Goal: Task Accomplishment & Management: Use online tool/utility

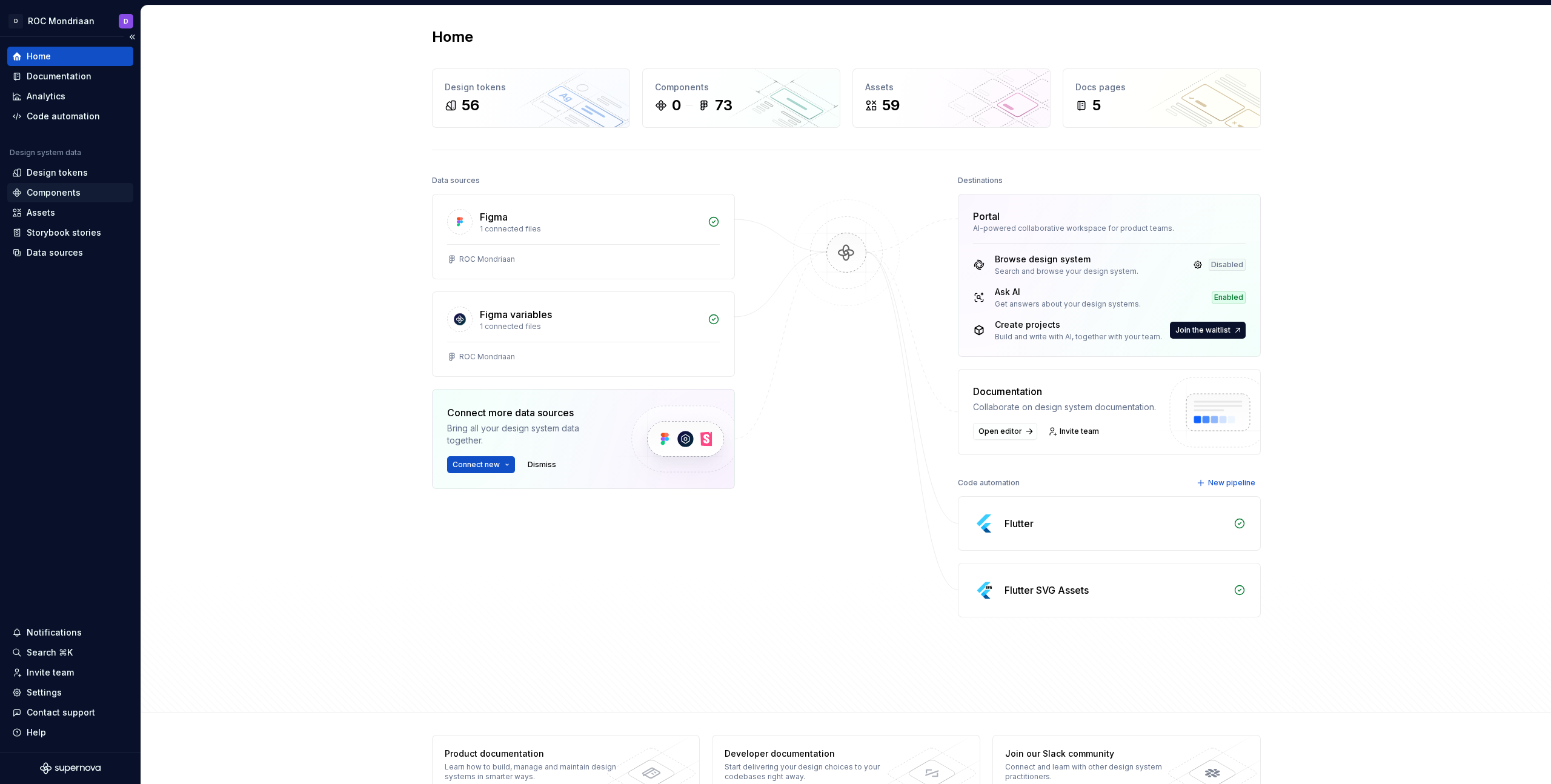
click at [66, 194] on div "Components" at bounding box center [53, 192] width 54 height 12
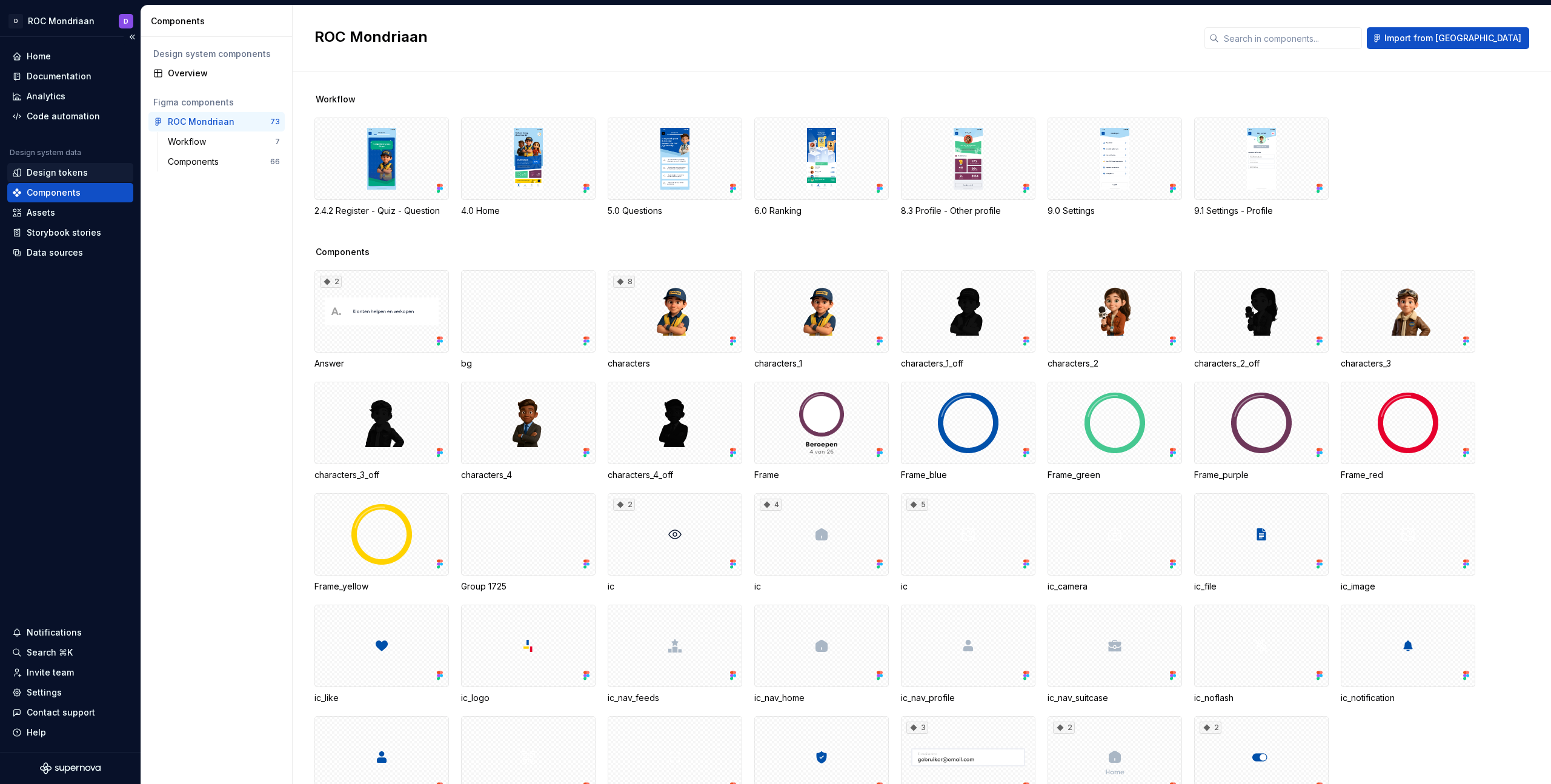
click at [67, 175] on div "Design tokens" at bounding box center [56, 172] width 61 height 12
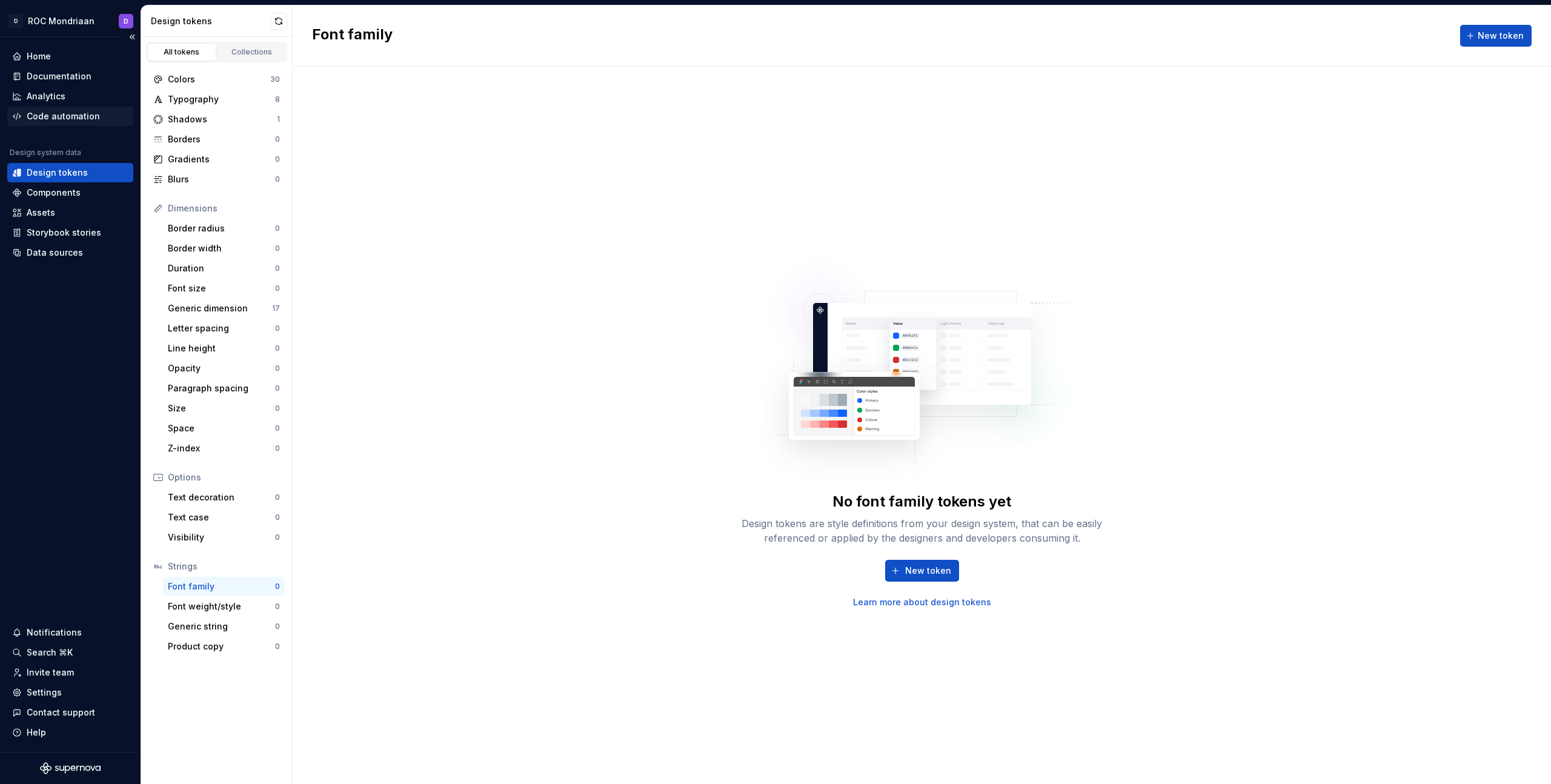
click at [59, 114] on div "Code automation" at bounding box center [63, 116] width 73 height 12
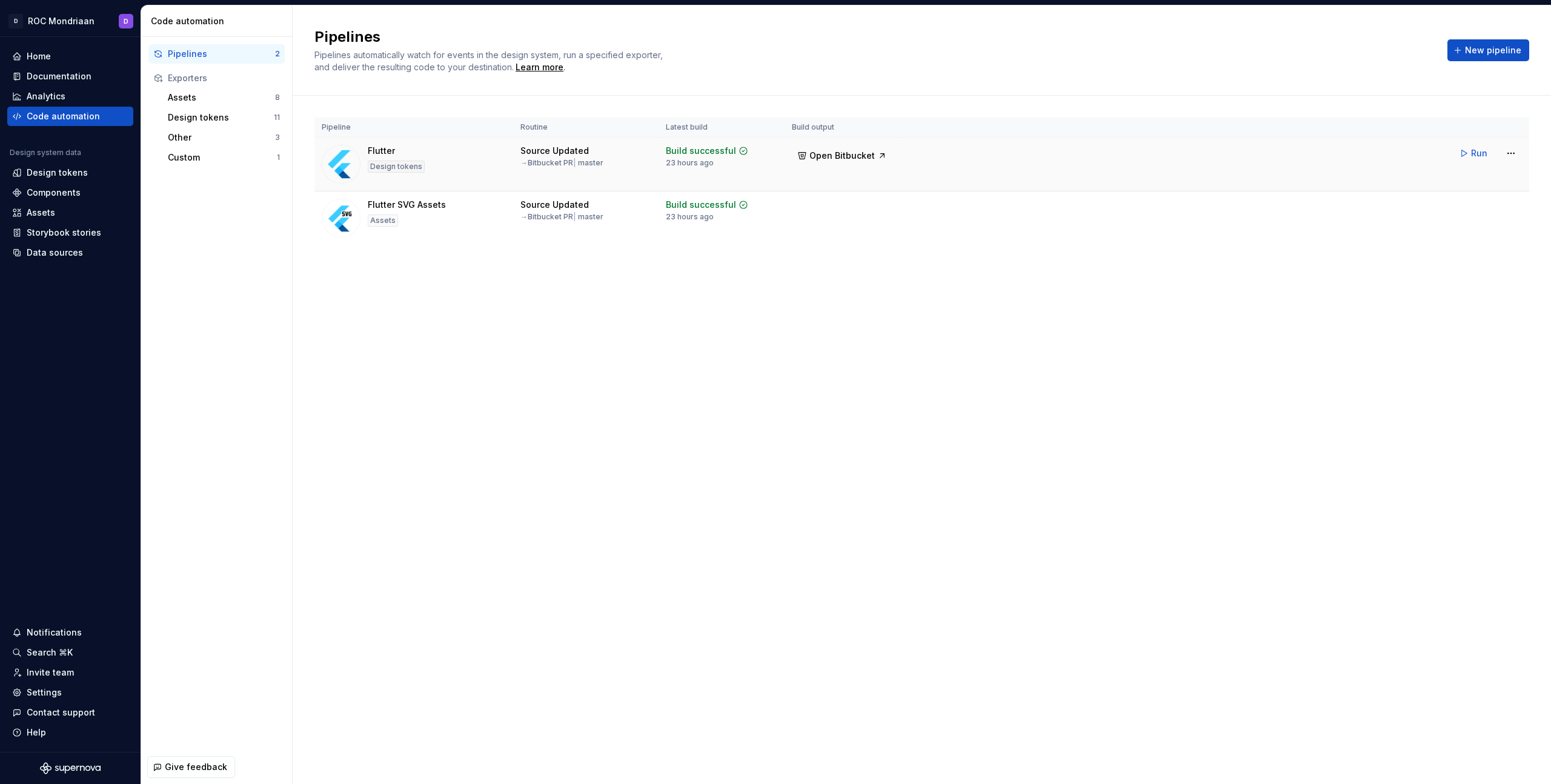
click at [739, 151] on icon at bounding box center [743, 151] width 7 height 7
click at [1516, 152] on html "D ROC Mondriaan D Home Documentation Analytics Code automation Design system da…" at bounding box center [775, 392] width 1551 height 784
click at [1503, 178] on div "Edit pipeline" at bounding box center [1494, 179] width 104 height 12
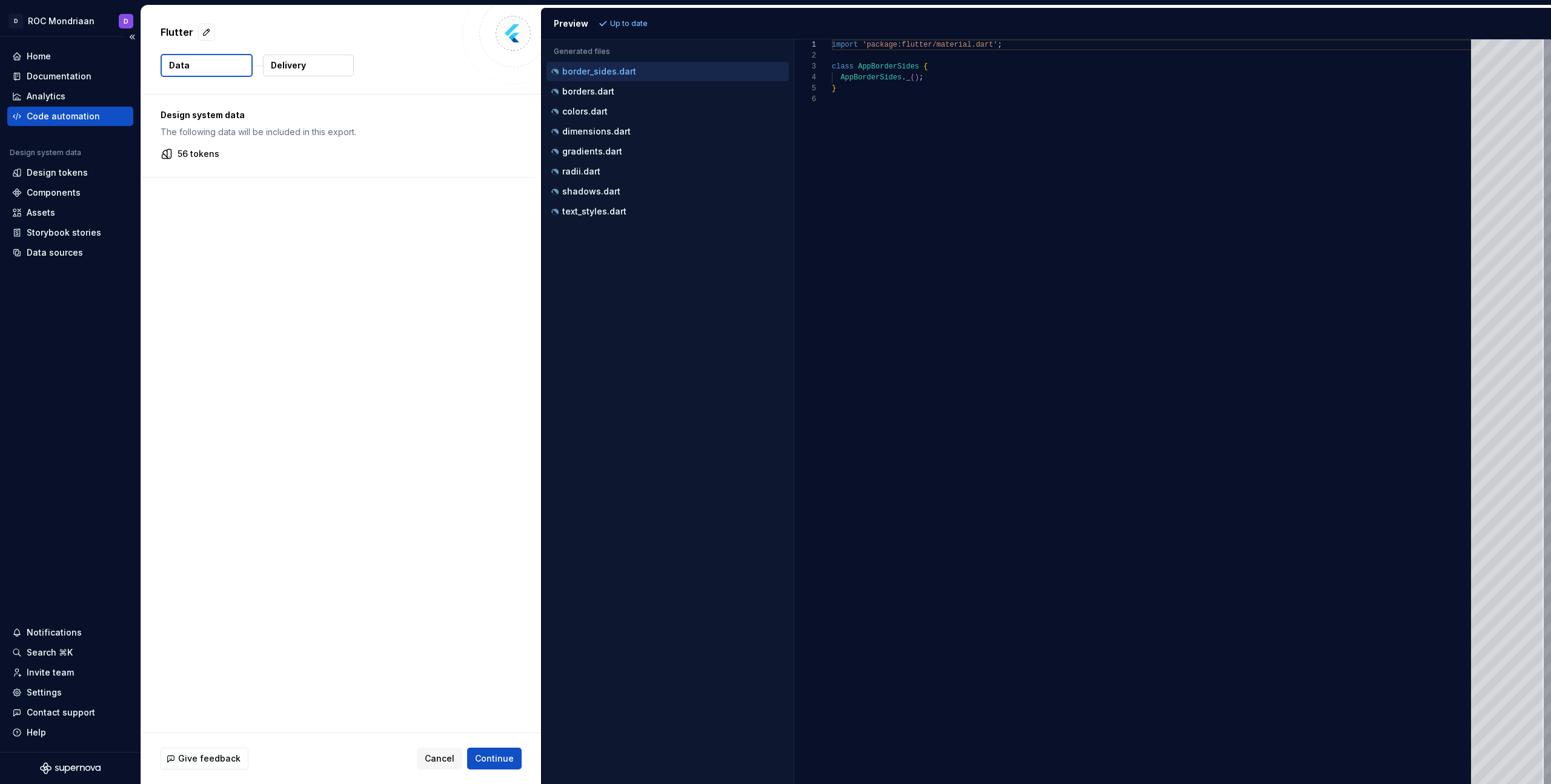
click at [61, 116] on div "Code automation" at bounding box center [63, 116] width 73 height 12
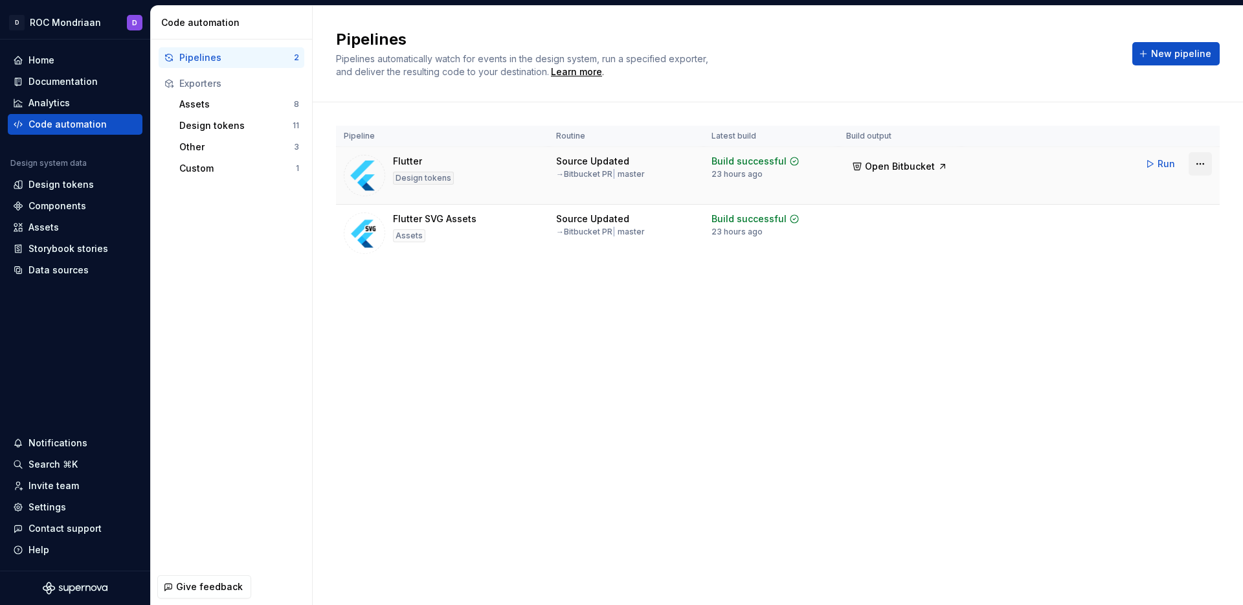
click at [1208, 162] on html "D ROC Mondriaan D Home Documentation Analytics Code automation Design system da…" at bounding box center [621, 302] width 1243 height 605
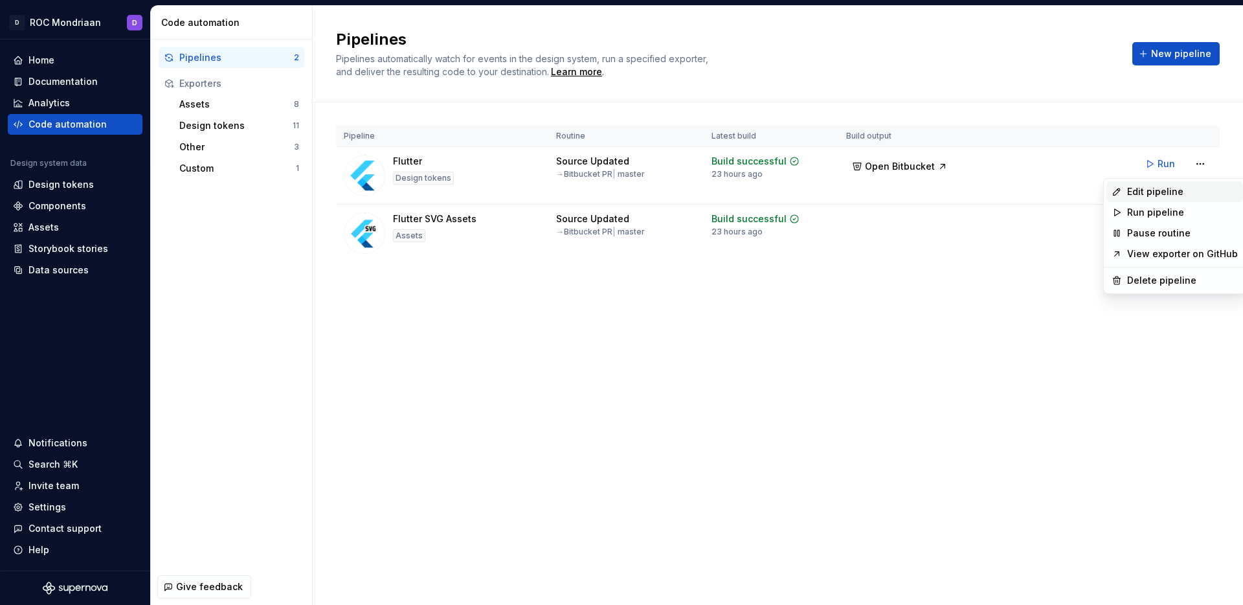
click at [1189, 185] on div "Edit pipeline" at bounding box center [1182, 191] width 111 height 13
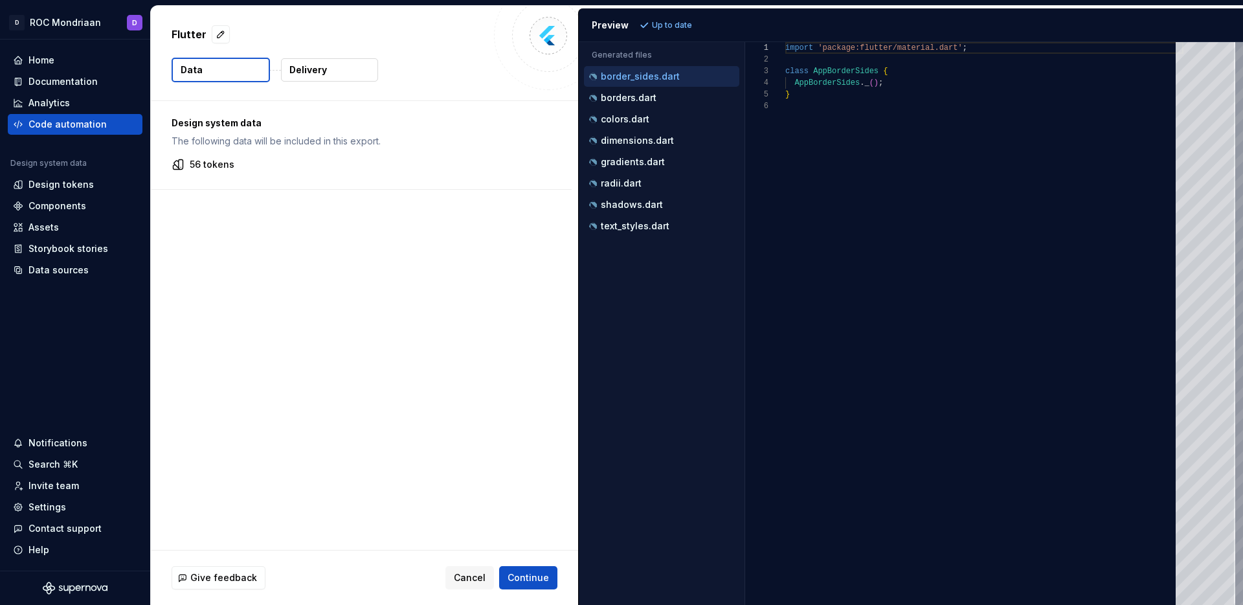
click at [298, 72] on p "Delivery" at bounding box center [308, 69] width 38 height 13
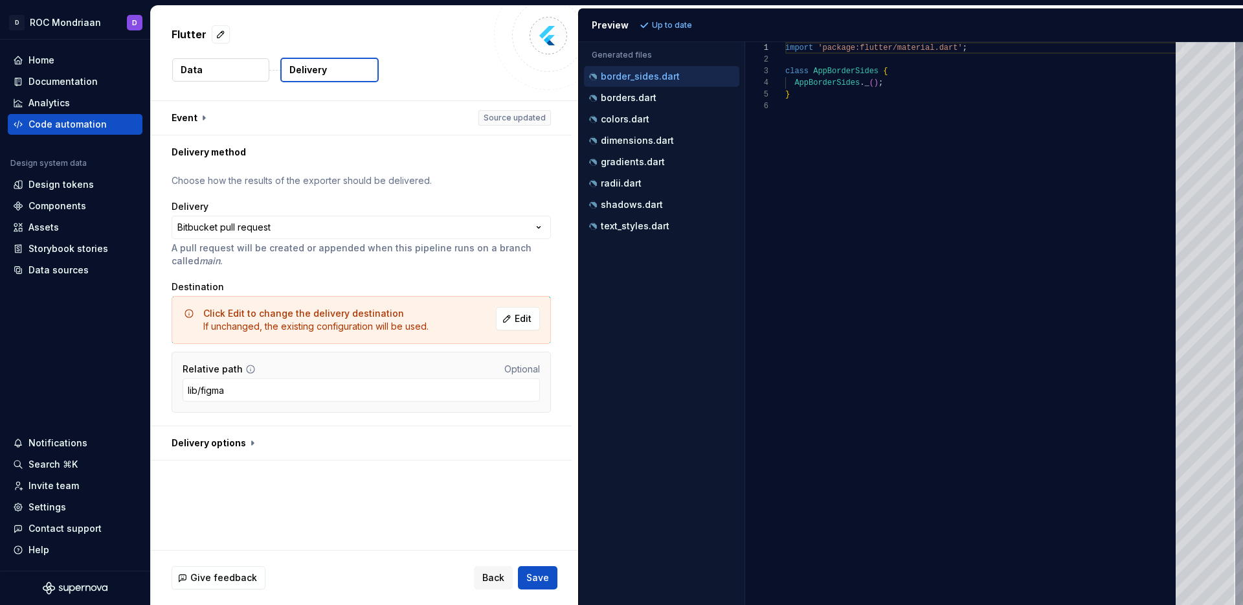
click at [241, 71] on button "Data" at bounding box center [220, 69] width 97 height 23
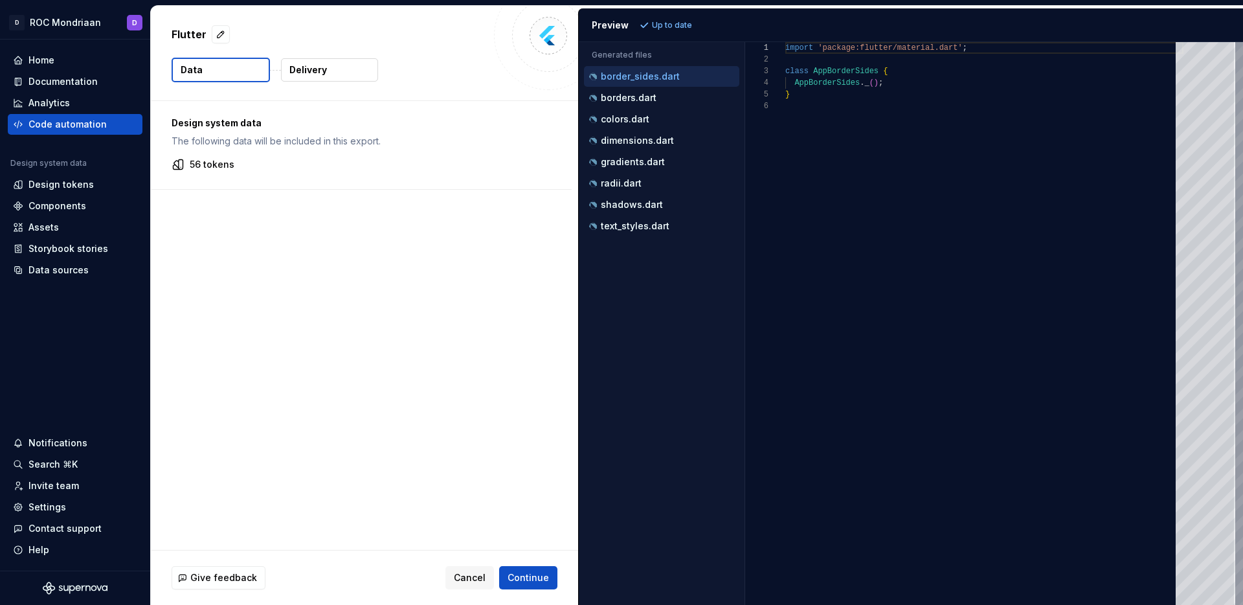
click at [315, 71] on p "Delivery" at bounding box center [308, 69] width 38 height 13
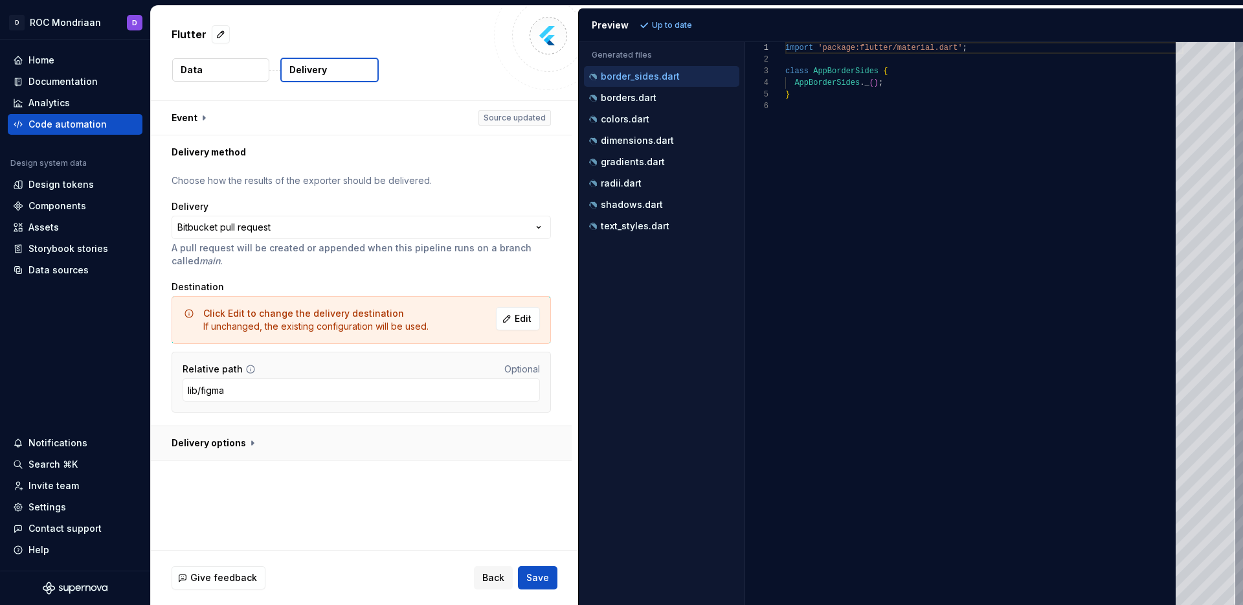
click at [234, 438] on button "button" at bounding box center [361, 443] width 421 height 34
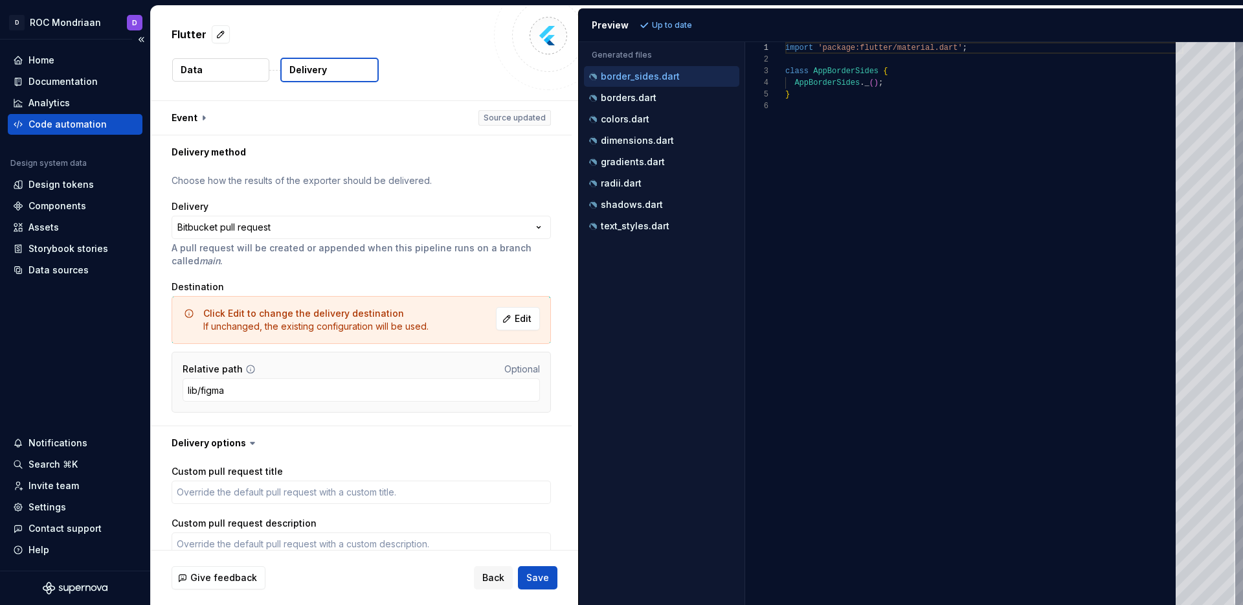
click at [85, 137] on div "Home Documentation Analytics Code automation Design system data Design tokens C…" at bounding box center [75, 165] width 135 height 230
click at [84, 131] on div "Code automation" at bounding box center [75, 124] width 135 height 21
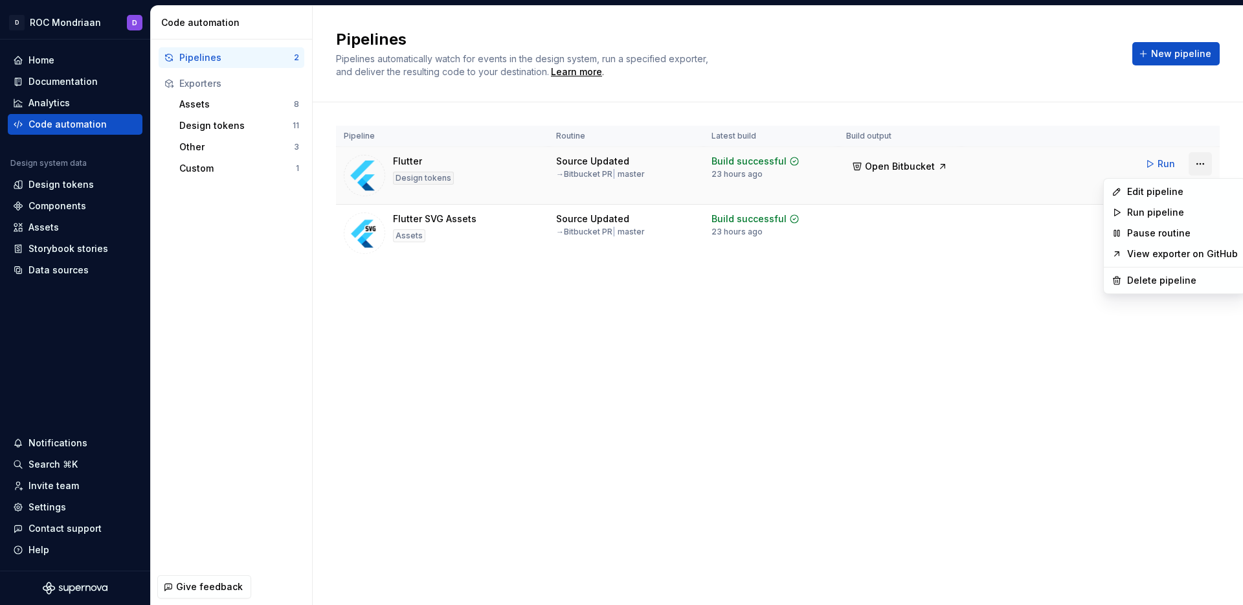
click at [1205, 167] on html "D ROC Mondriaan D Home Documentation Analytics Code automation Design system da…" at bounding box center [621, 302] width 1243 height 605
click at [1178, 187] on div "Edit pipeline" at bounding box center [1182, 191] width 111 height 13
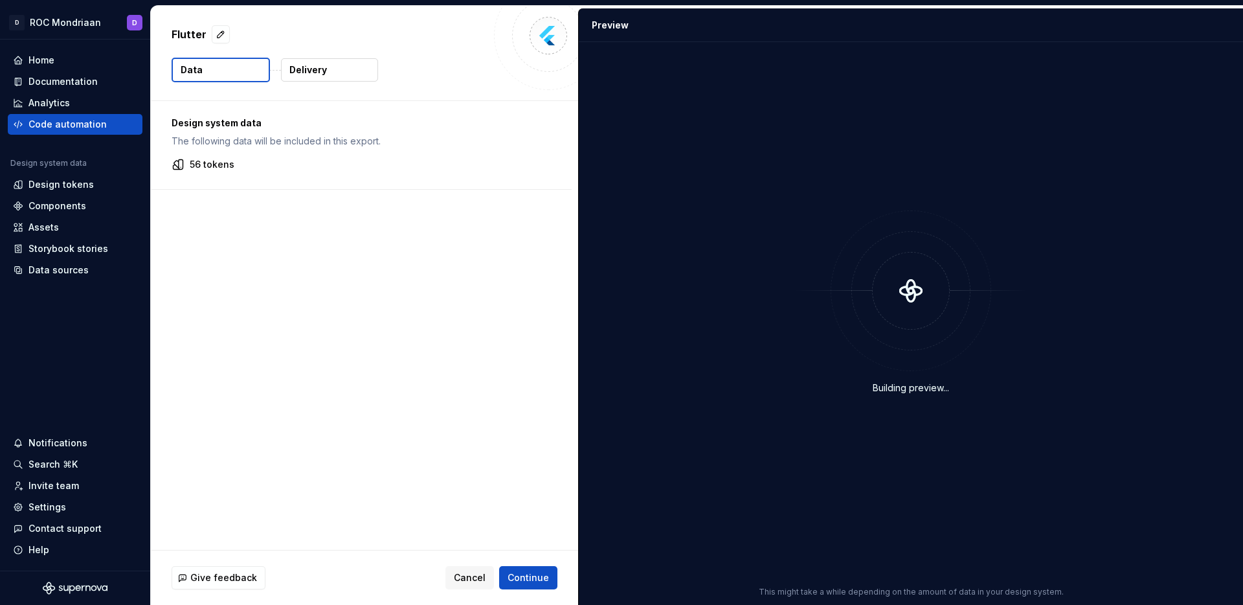
click at [296, 76] on button "Delivery" at bounding box center [329, 69] width 97 height 23
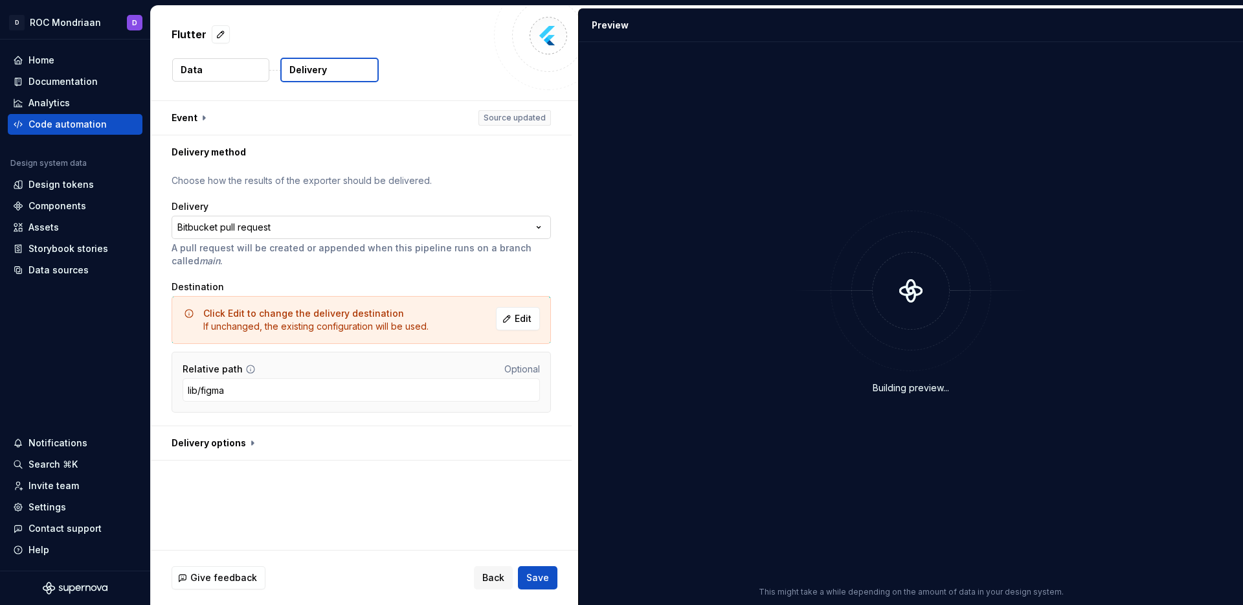
click at [260, 228] on html "**********" at bounding box center [621, 302] width 1243 height 605
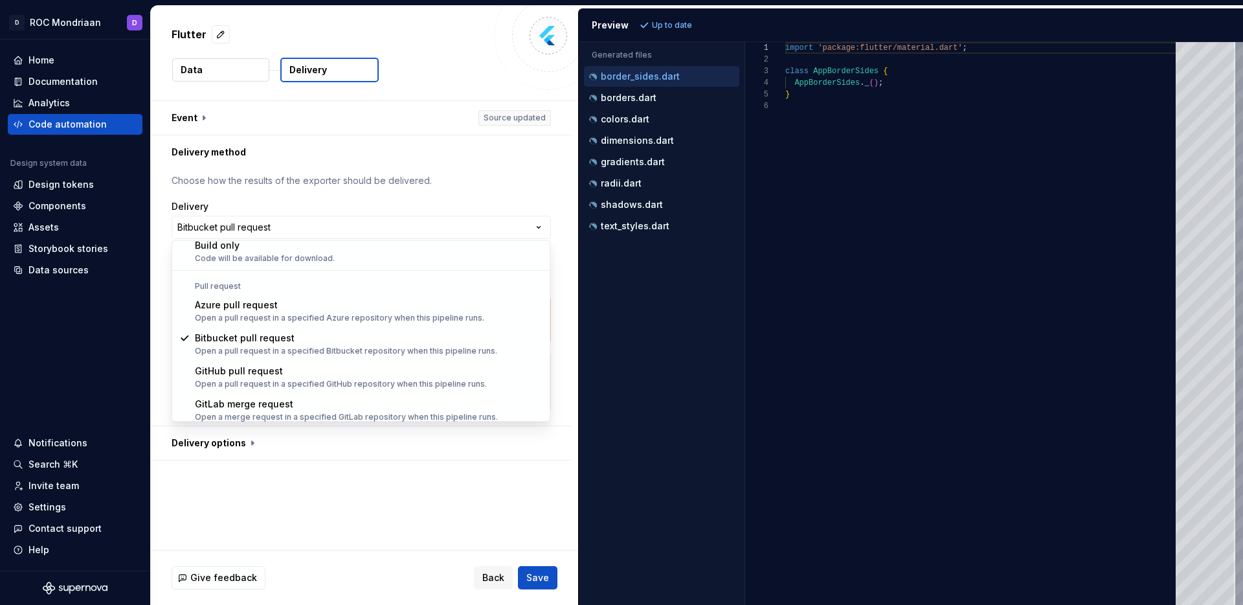
scroll to position [36, 0]
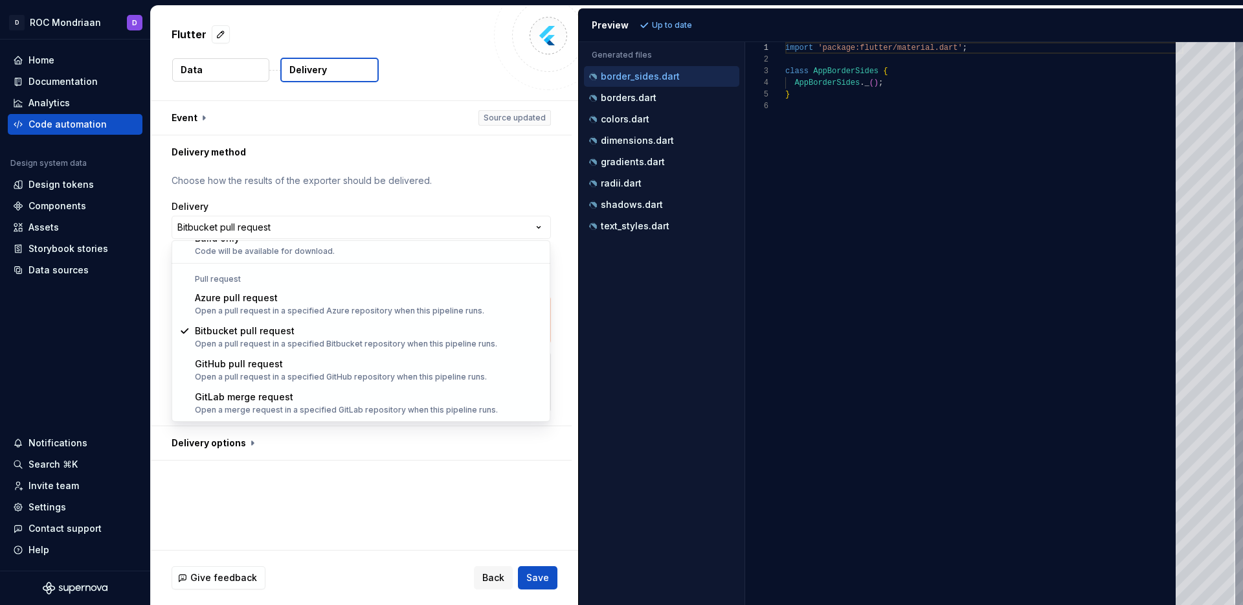
click at [551, 179] on html "**********" at bounding box center [621, 302] width 1243 height 605
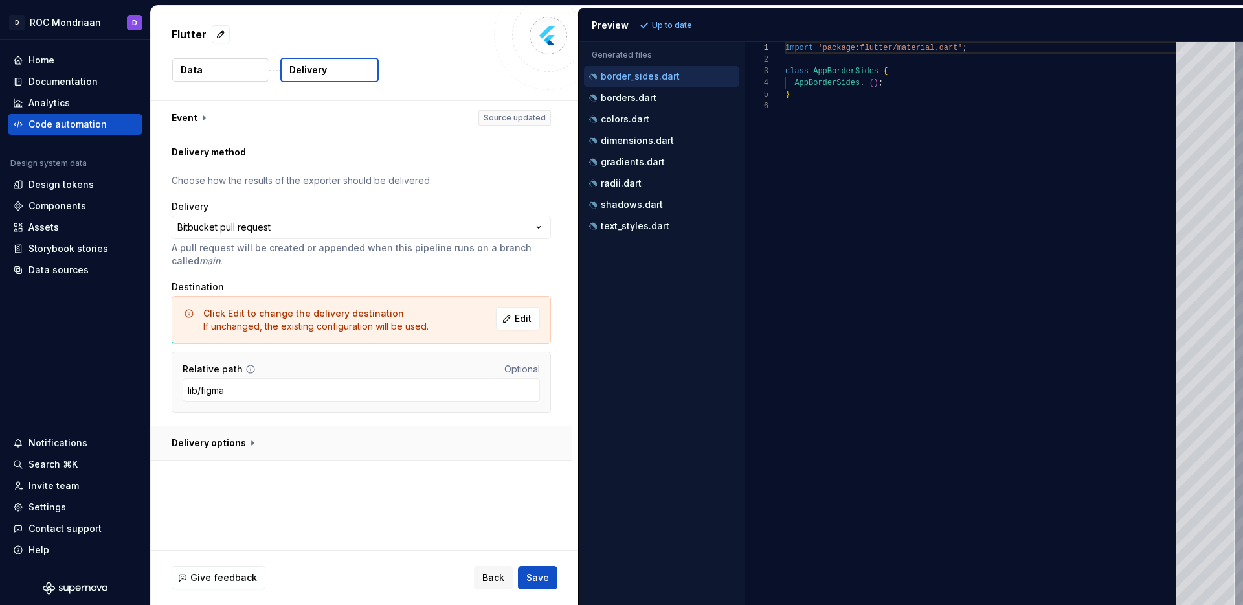
click at [245, 442] on button "button" at bounding box center [361, 443] width 421 height 34
type textarea "*"
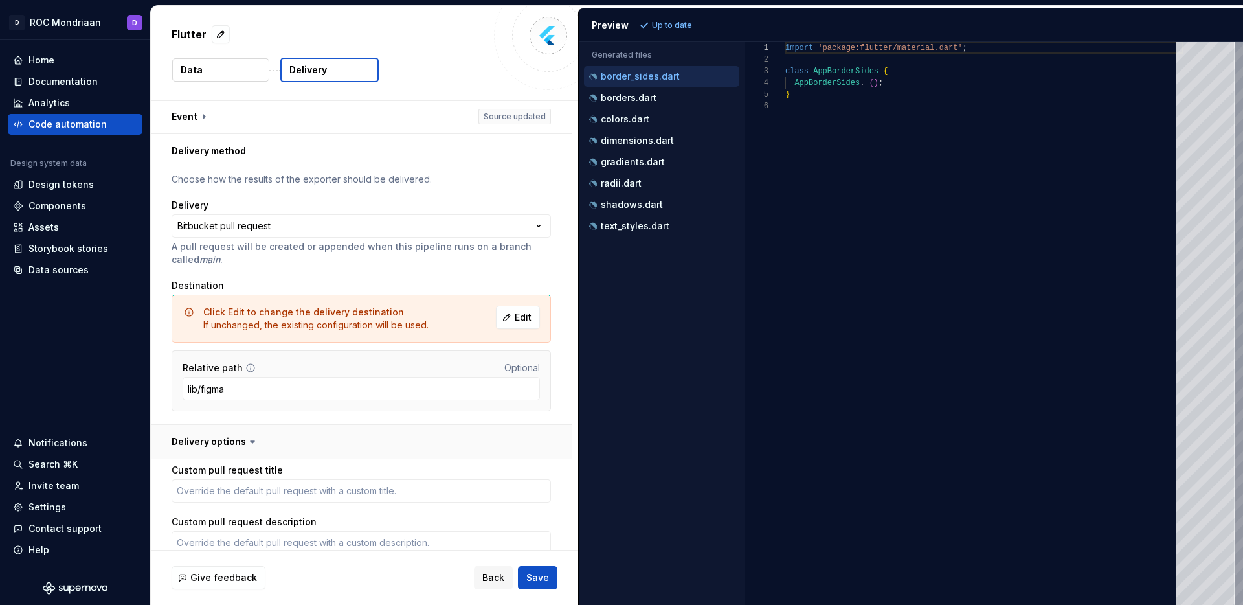
scroll to position [0, 0]
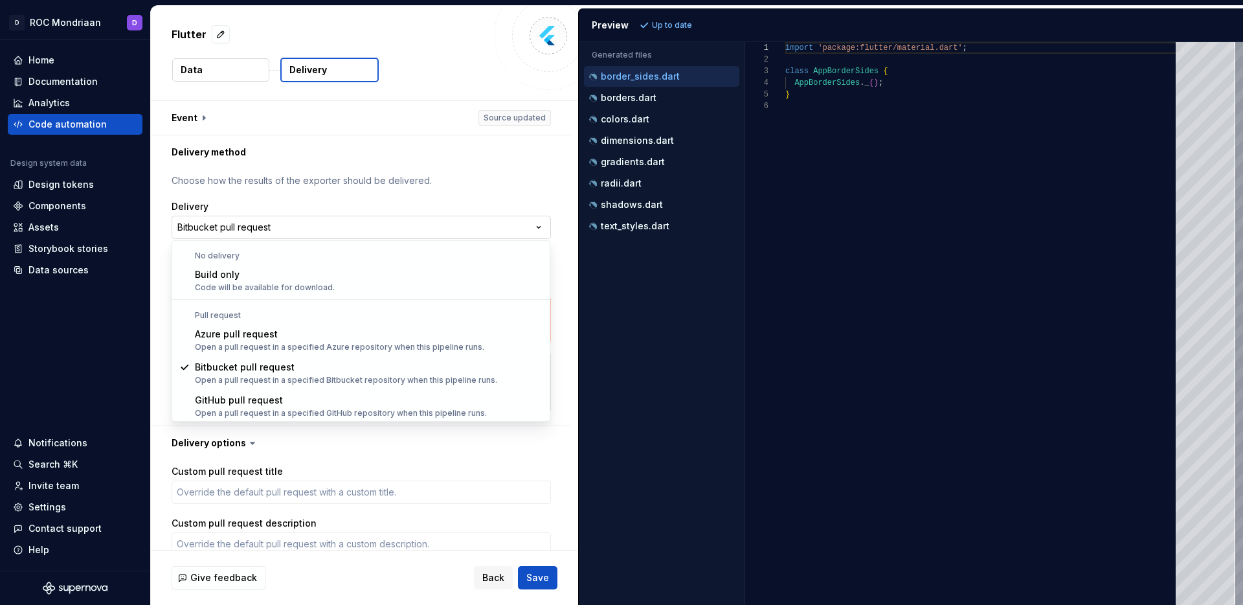
click at [263, 228] on html "**********" at bounding box center [621, 302] width 1243 height 605
click at [63, 133] on html "**********" at bounding box center [621, 302] width 1243 height 605
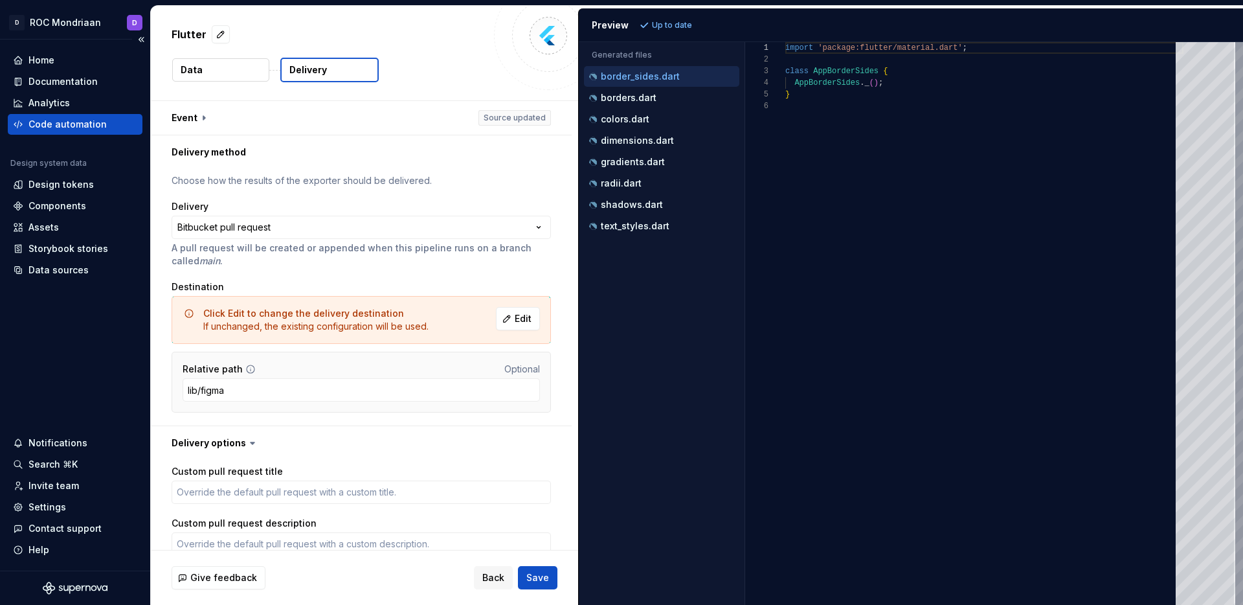
click at [62, 129] on div "Code automation" at bounding box center [67, 124] width 78 height 13
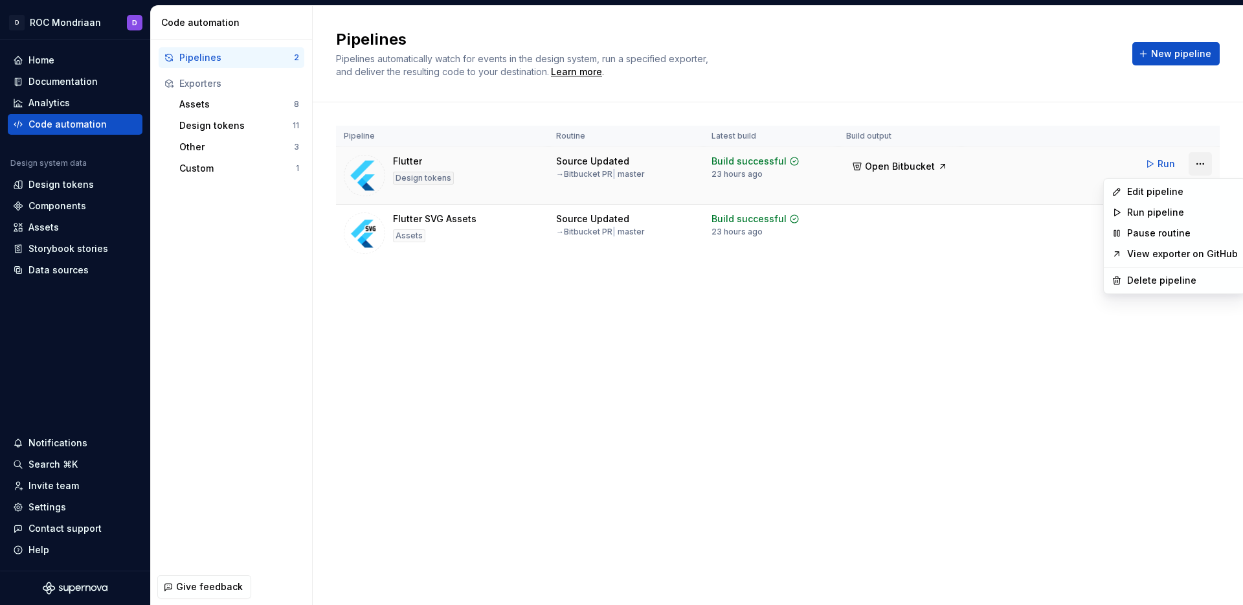
click at [1200, 165] on html "D ROC Mondriaan D Home Documentation Analytics Code automation Design system da…" at bounding box center [621, 302] width 1243 height 605
click at [1170, 187] on div "Edit pipeline" at bounding box center [1182, 191] width 111 height 13
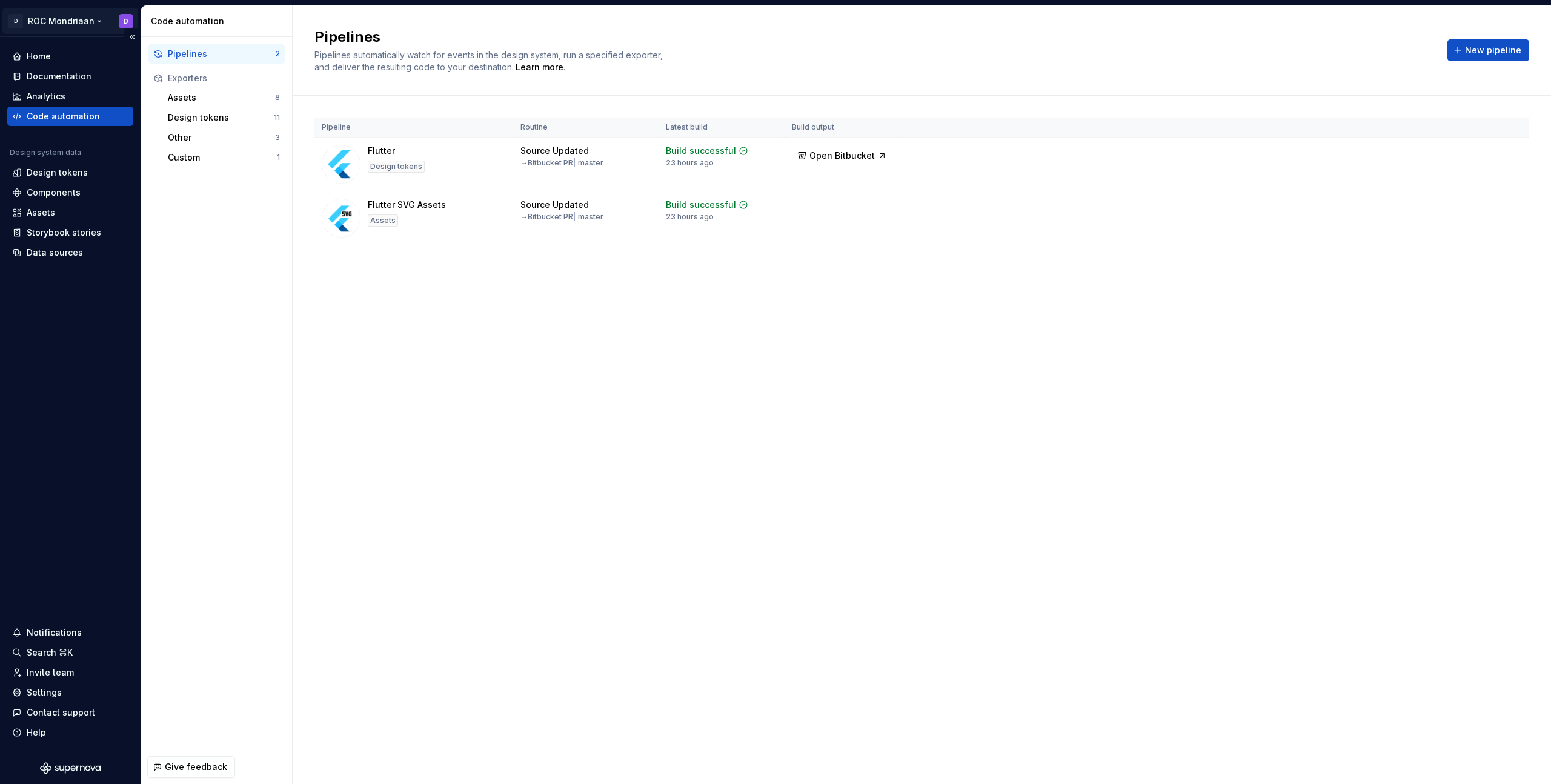
click at [72, 20] on html "D ROC Mondriaan D Home Documentation Analytics Code automation Design system da…" at bounding box center [775, 392] width 1551 height 784
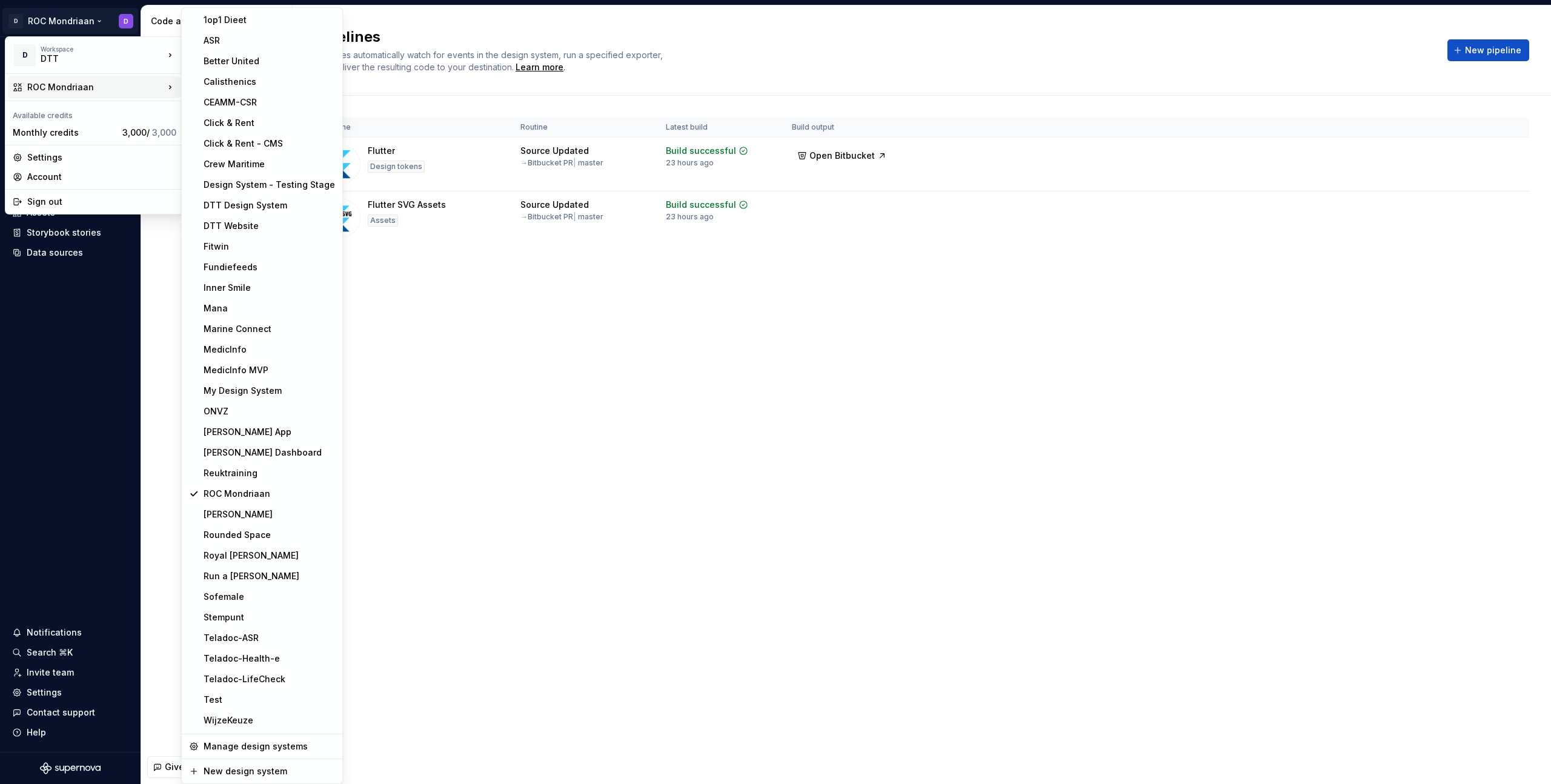
click at [943, 371] on html "D ROC Mondriaan D Home Documentation Analytics Code automation Design system da…" at bounding box center [775, 392] width 1551 height 784
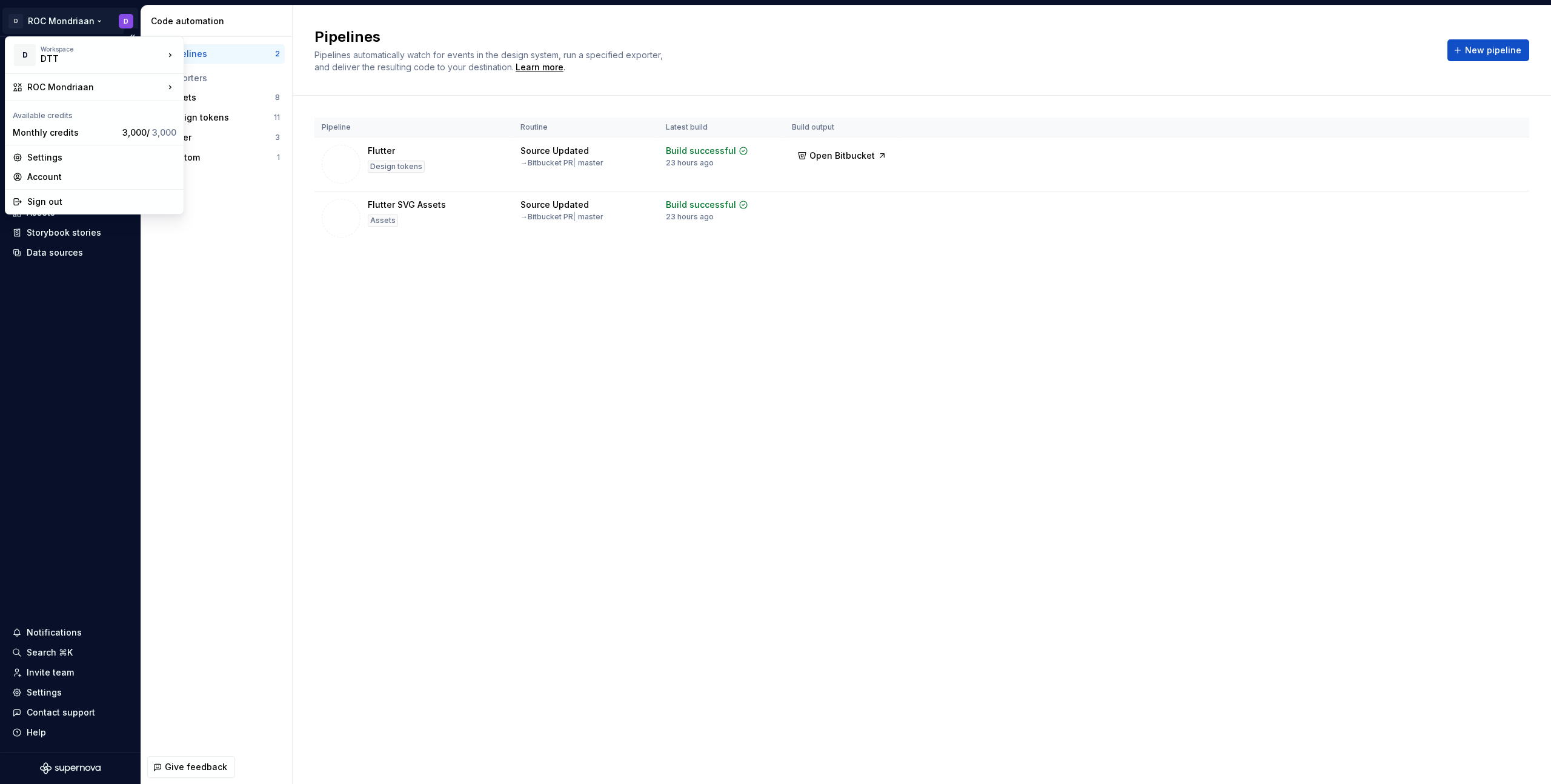
click at [75, 23] on html "D ROC Mondriaan D Home Documentation Analytics Code automation Design system da…" at bounding box center [775, 392] width 1551 height 784
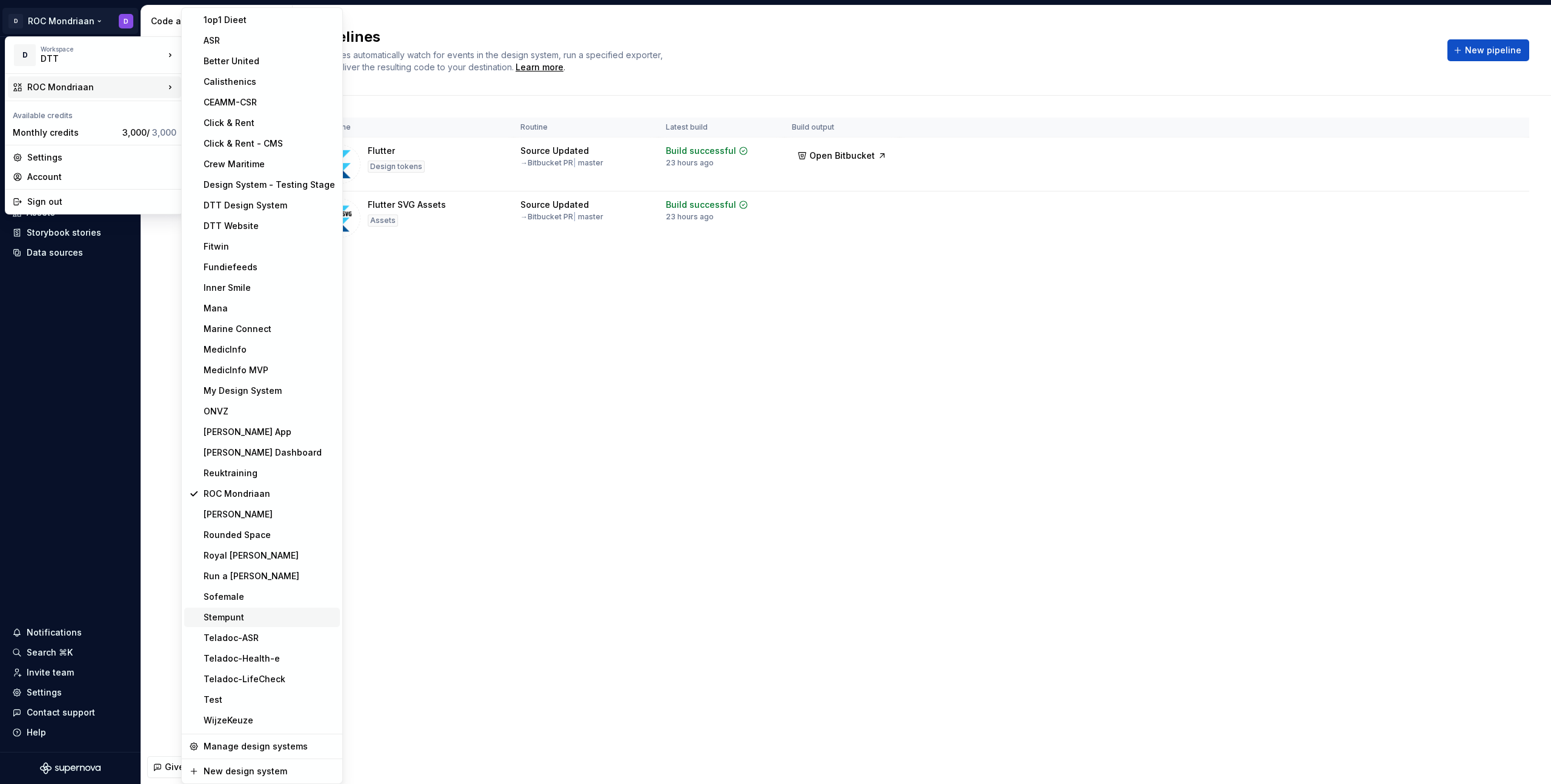
click at [245, 621] on div "Stempunt" at bounding box center [270, 617] width 131 height 12
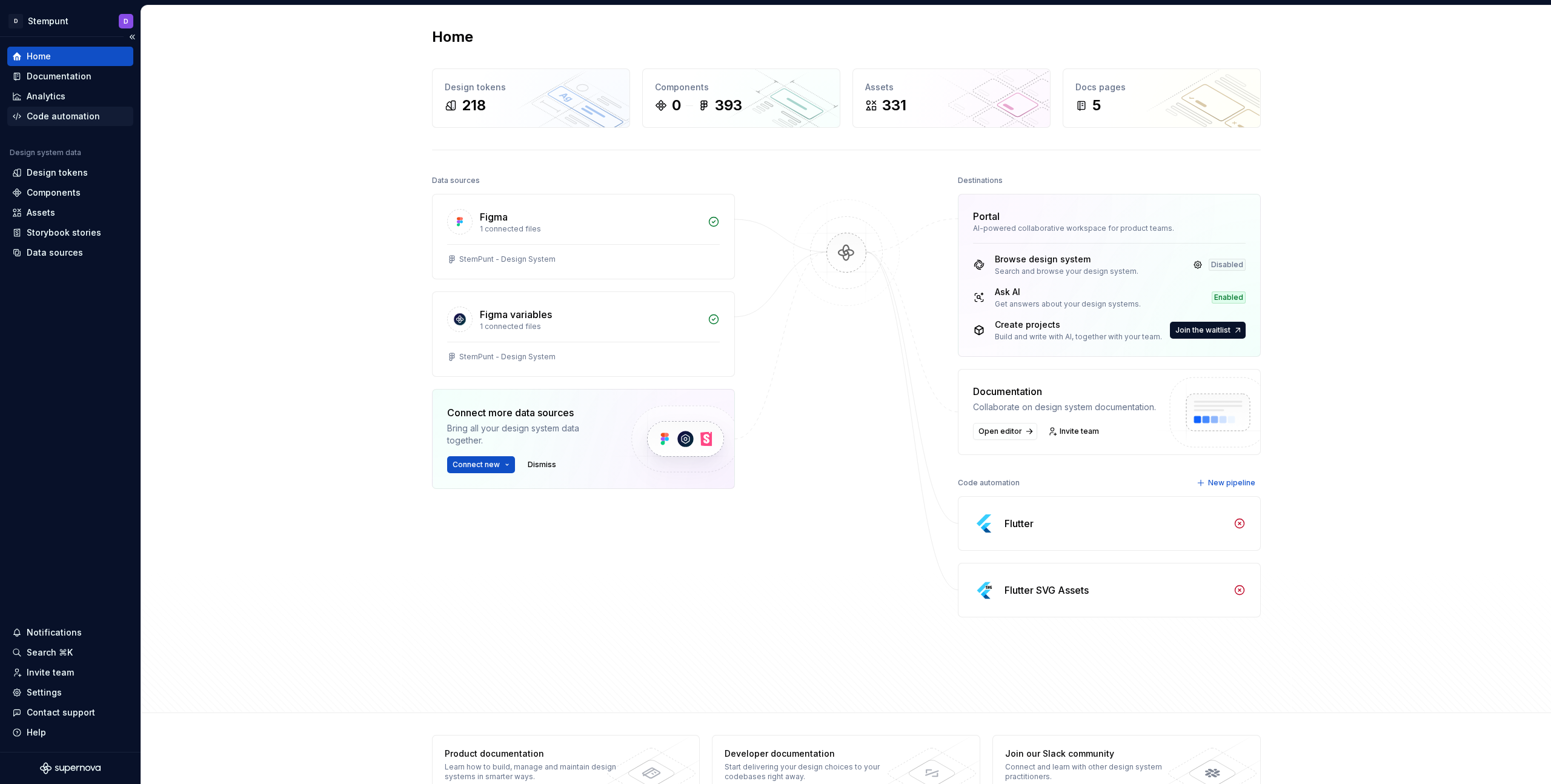
click at [69, 114] on div "Code automation" at bounding box center [63, 116] width 73 height 12
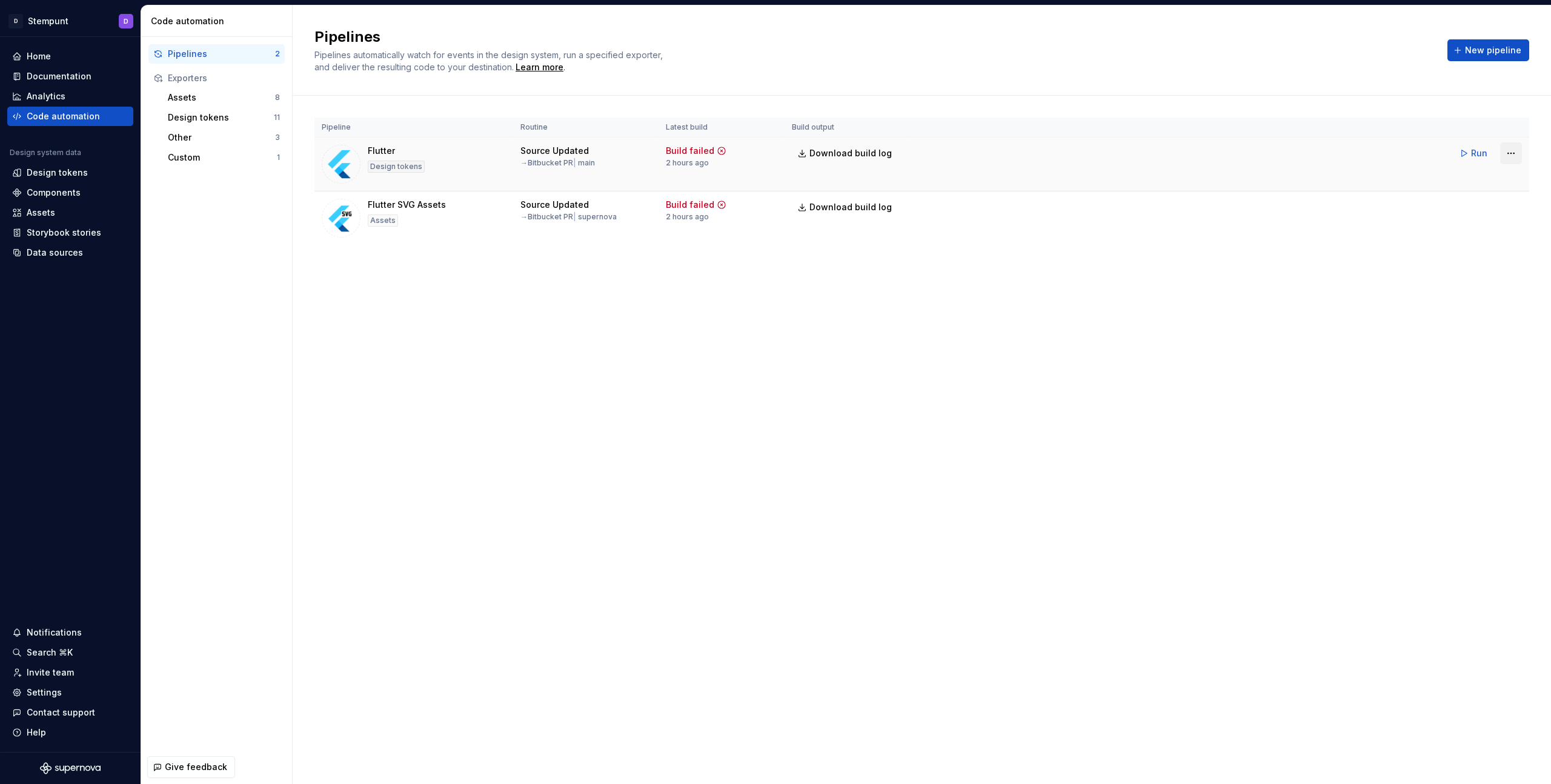
click at [1515, 158] on html "D Stempunt D Home Documentation Analytics Code automation Design system data De…" at bounding box center [775, 392] width 1551 height 784
click at [1469, 202] on div "Run pipeline" at bounding box center [1494, 198] width 104 height 12
click at [861, 155] on span "Download build log" at bounding box center [851, 152] width 82 height 12
click at [865, 156] on span "Download build log" at bounding box center [851, 152] width 82 height 12
click at [848, 205] on span "Download build log" at bounding box center [851, 207] width 82 height 12
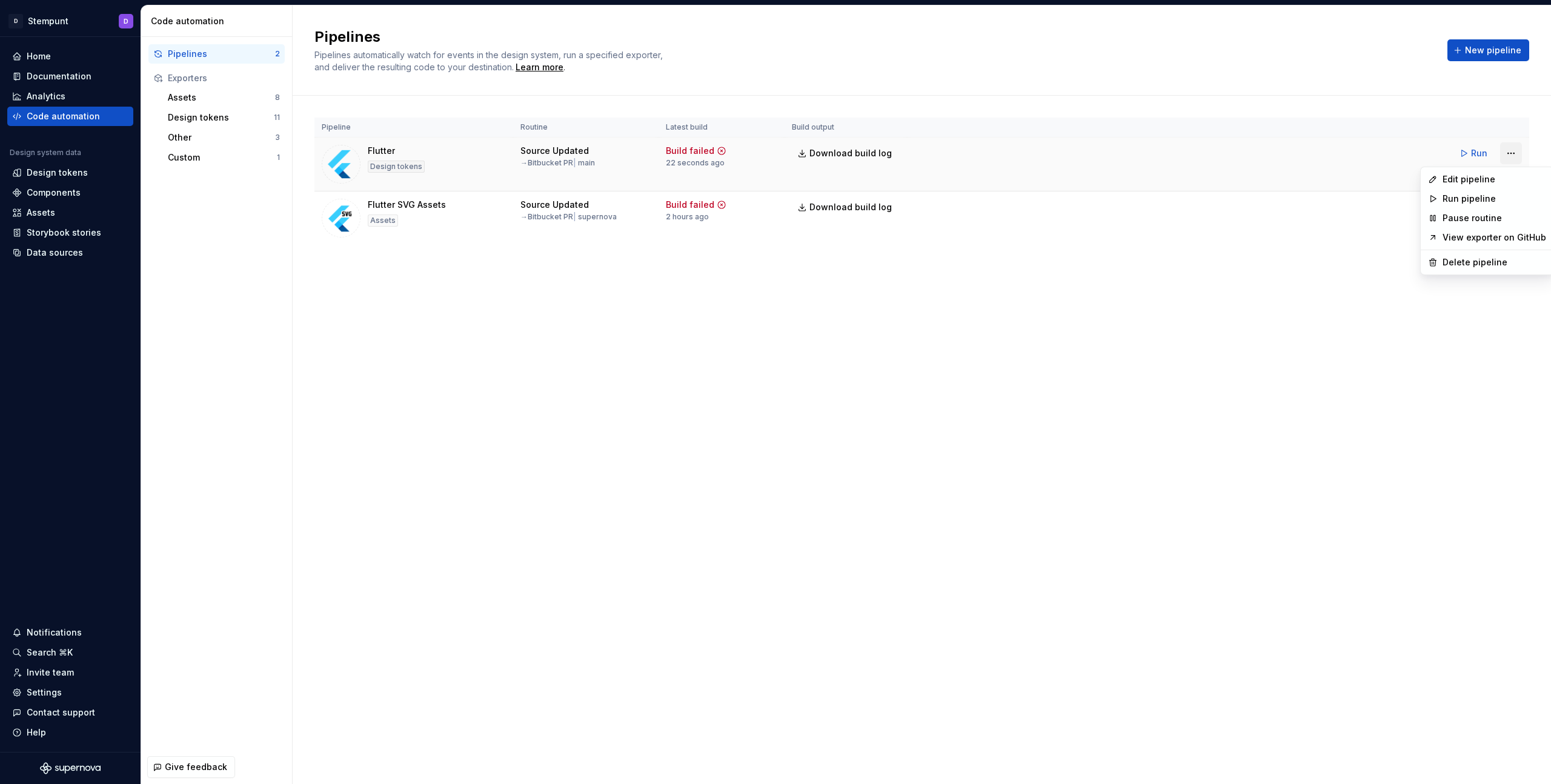
click at [1514, 148] on html "D Stempunt D Home Documentation Analytics Code automation Design system data De…" at bounding box center [775, 392] width 1551 height 784
click at [1474, 173] on div "Edit pipeline" at bounding box center [1494, 179] width 104 height 12
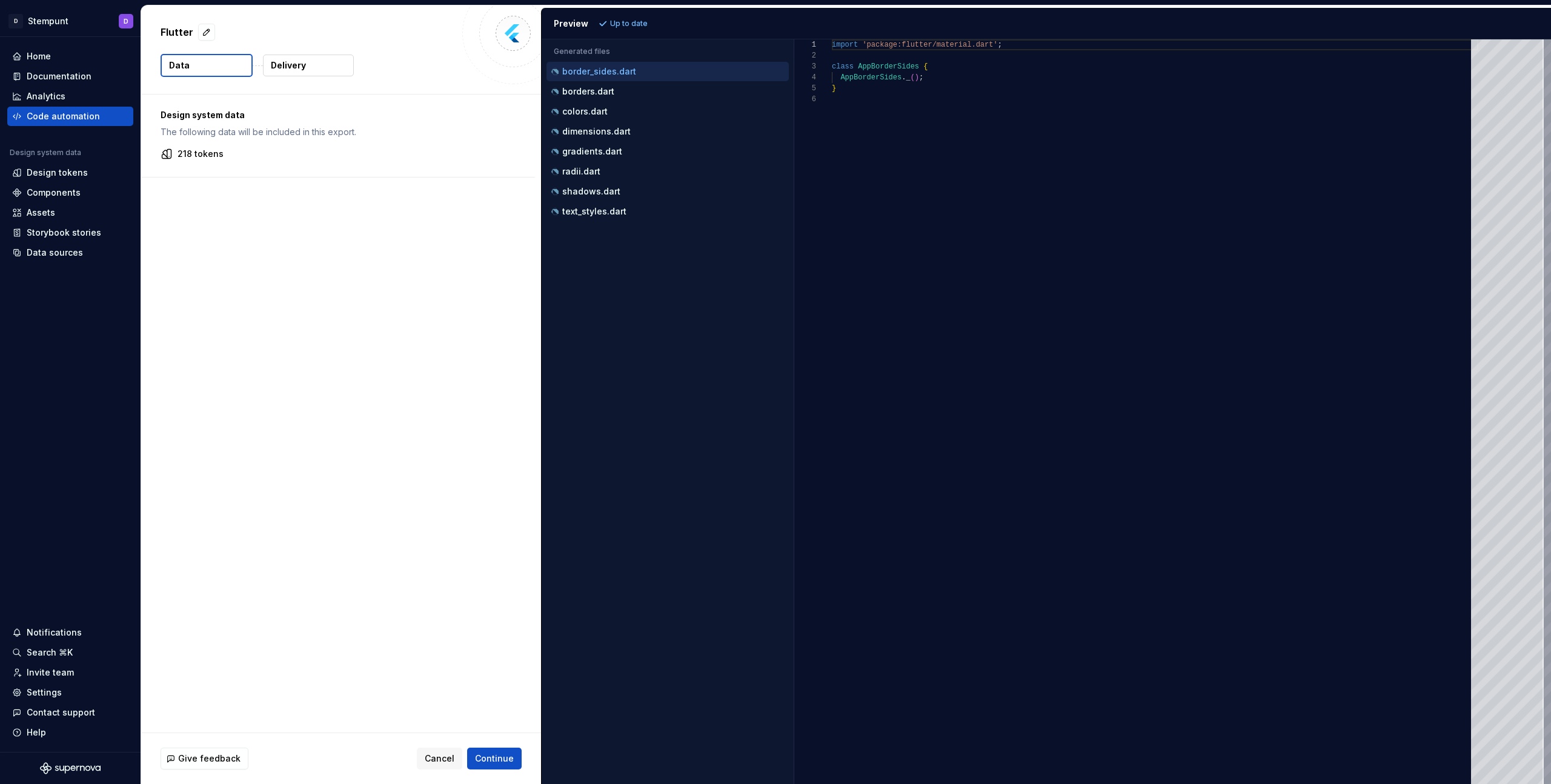
click at [300, 64] on p "Delivery" at bounding box center [288, 65] width 36 height 12
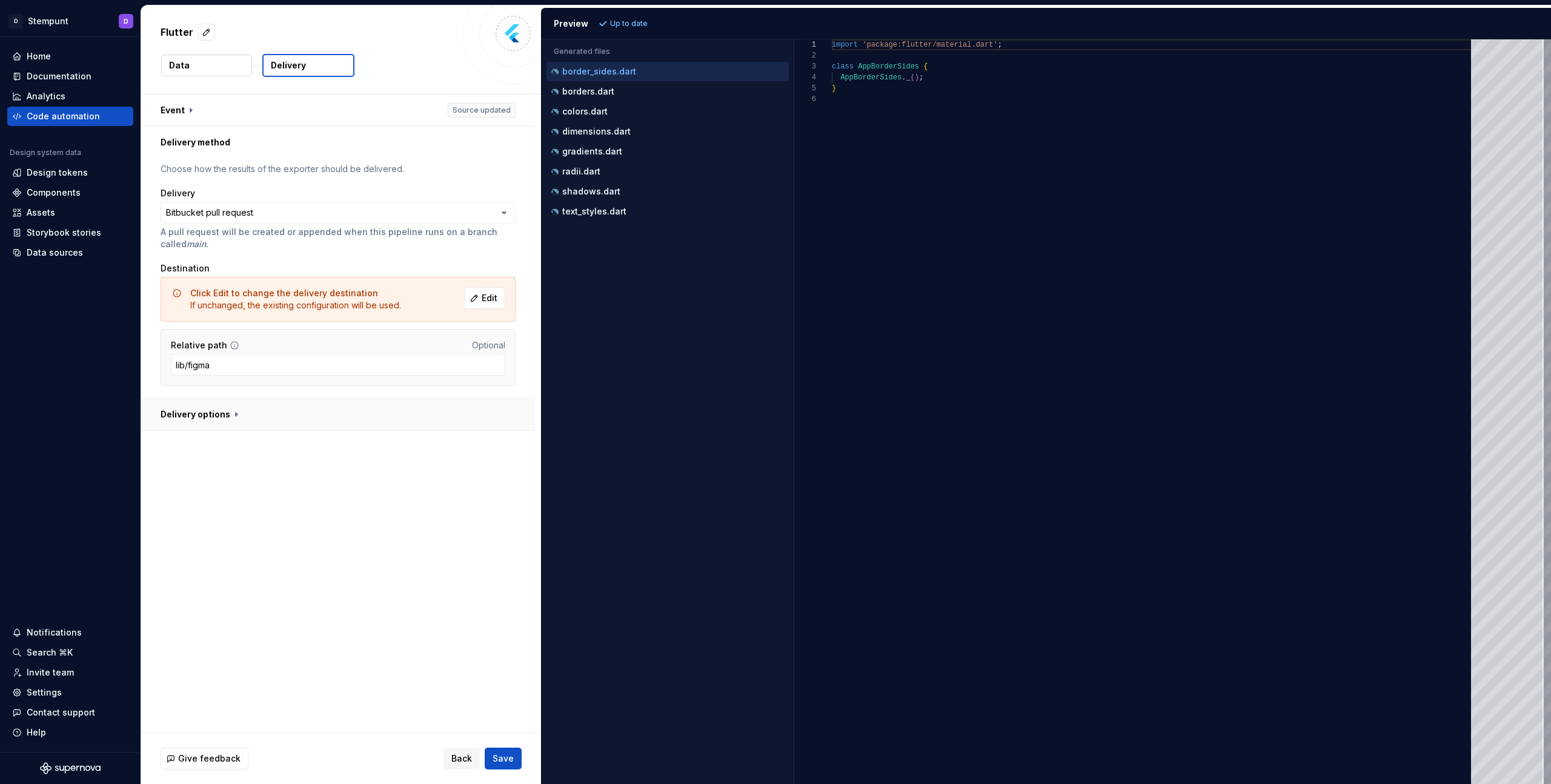
click at [221, 408] on button "button" at bounding box center [338, 414] width 394 height 32
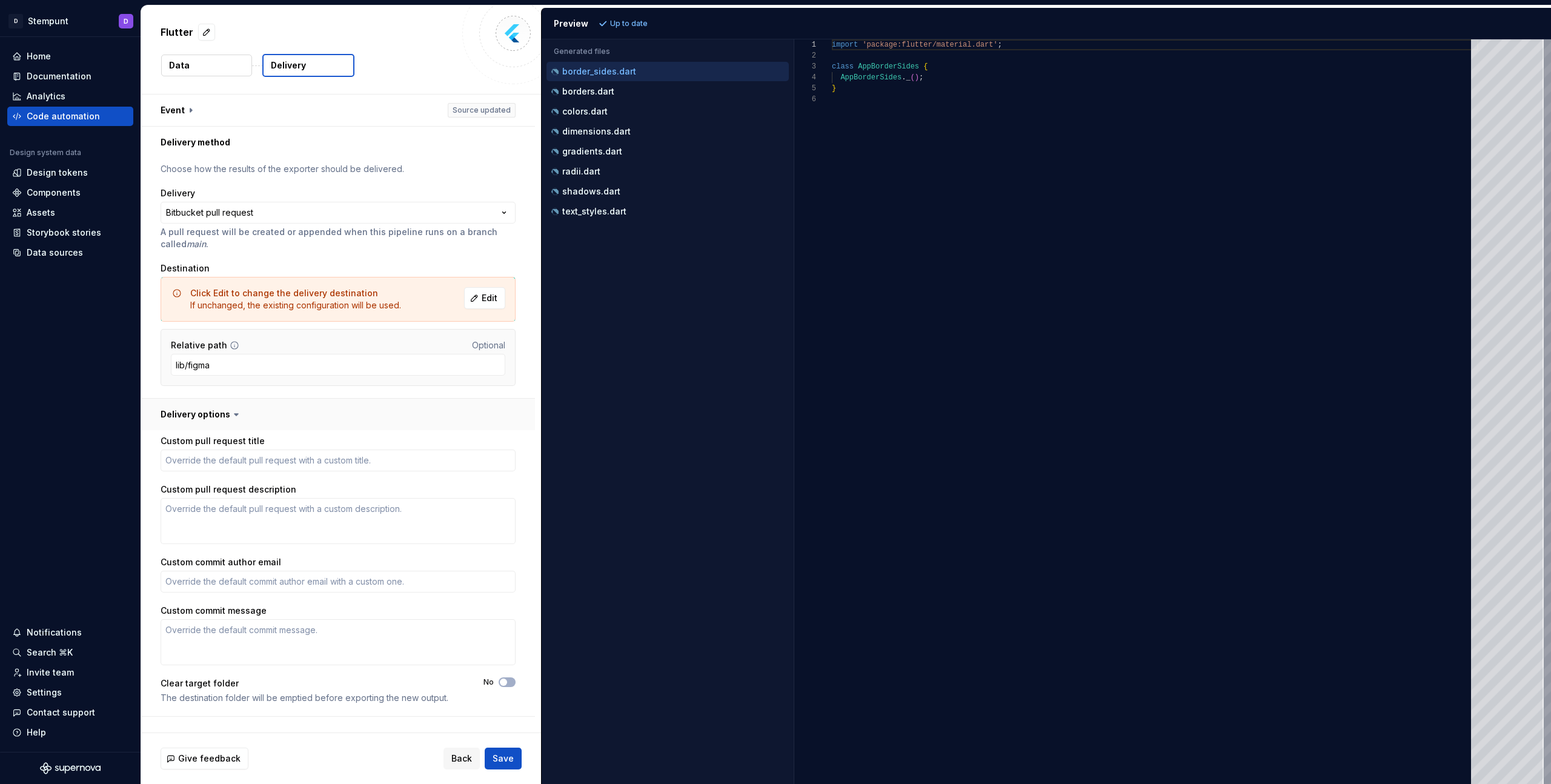
click at [227, 416] on button "button" at bounding box center [338, 414] width 394 height 32
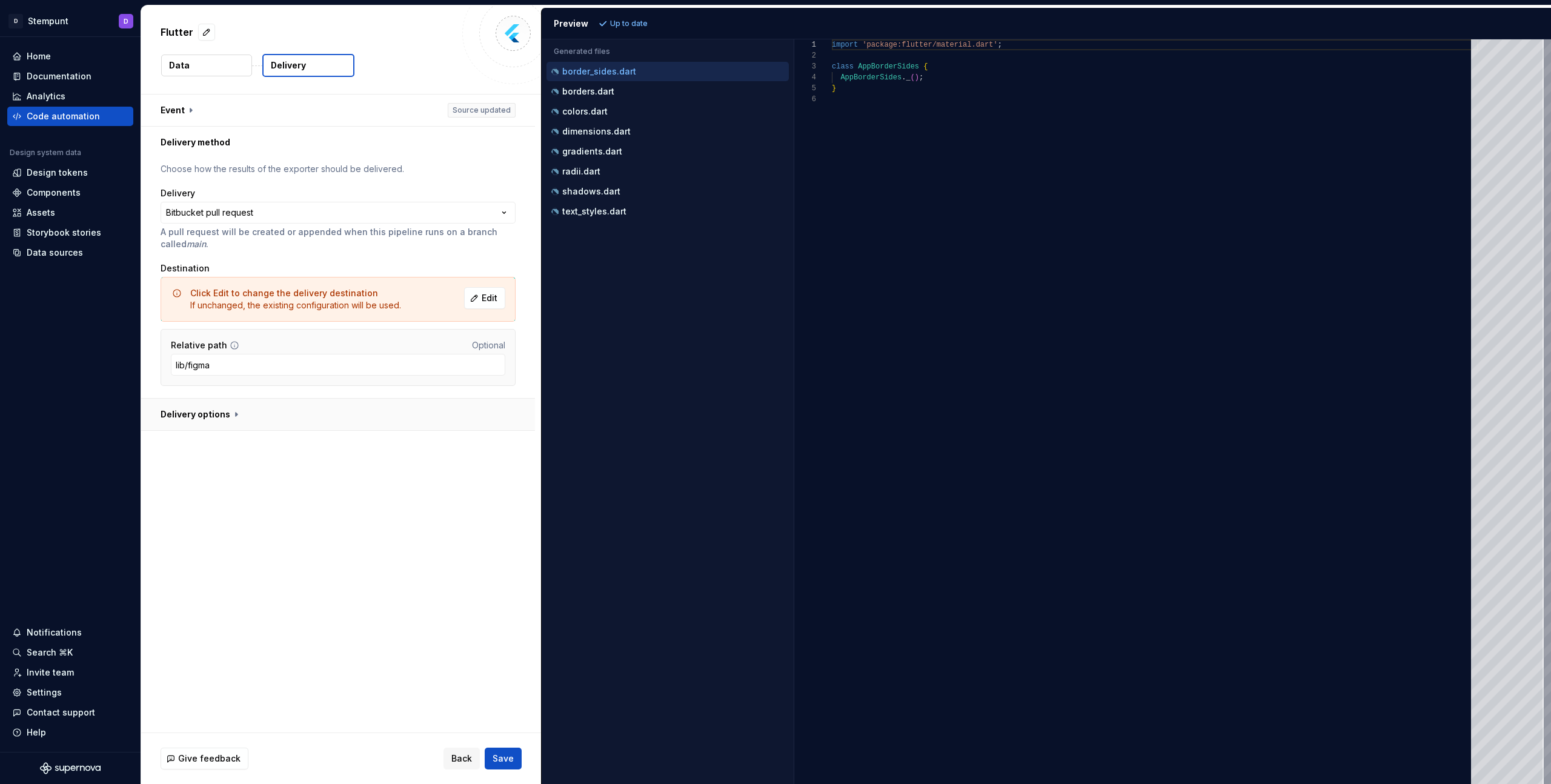
click at [222, 414] on button "button" at bounding box center [338, 414] width 394 height 32
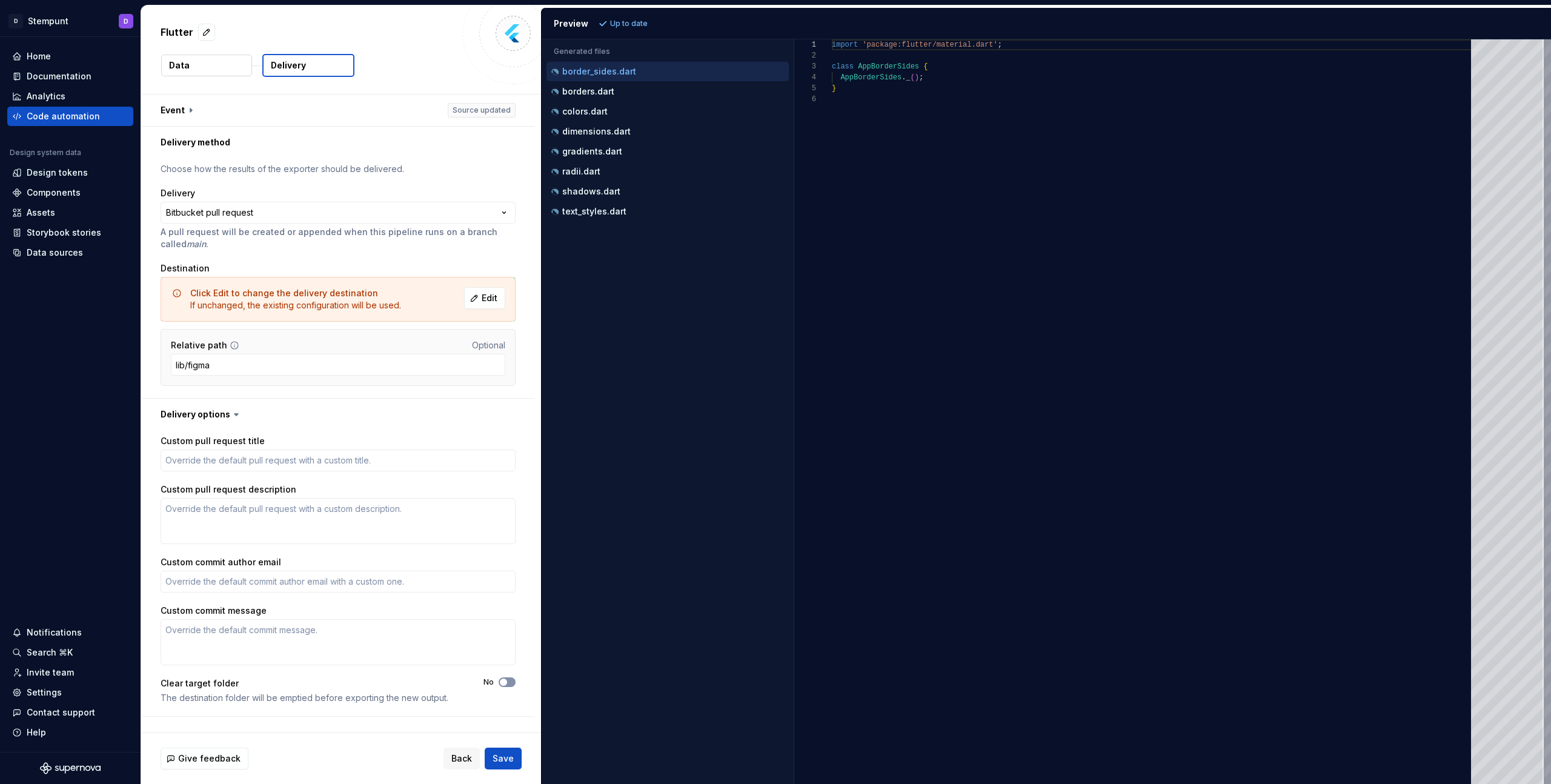
click at [509, 685] on button "No" at bounding box center [507, 682] width 17 height 9
click at [509, 756] on span "Save" at bounding box center [503, 758] width 22 height 12
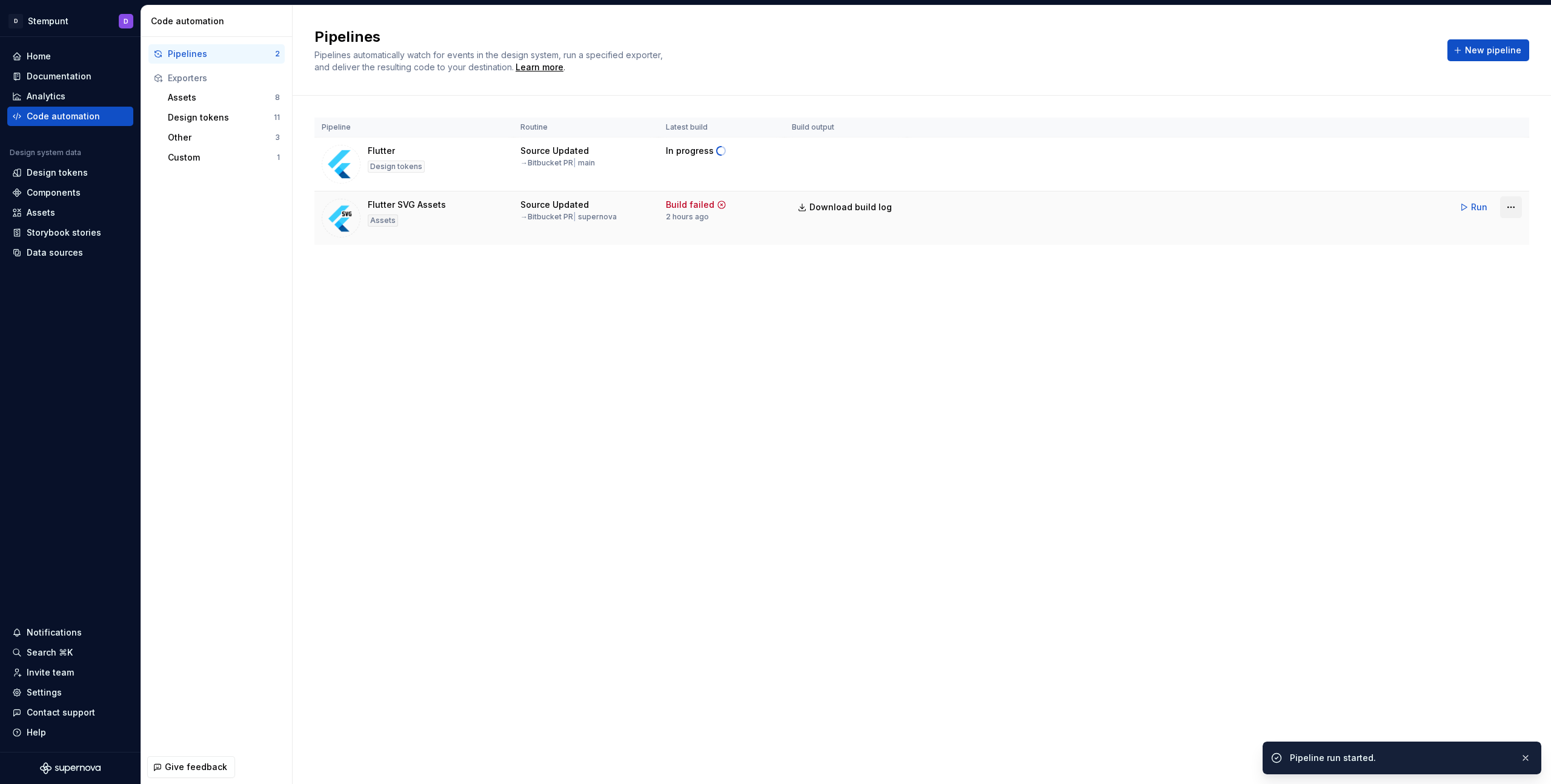
click at [1510, 208] on html "D Stempunt D Home Documentation Analytics Code automation Design system data De…" at bounding box center [775, 392] width 1551 height 784
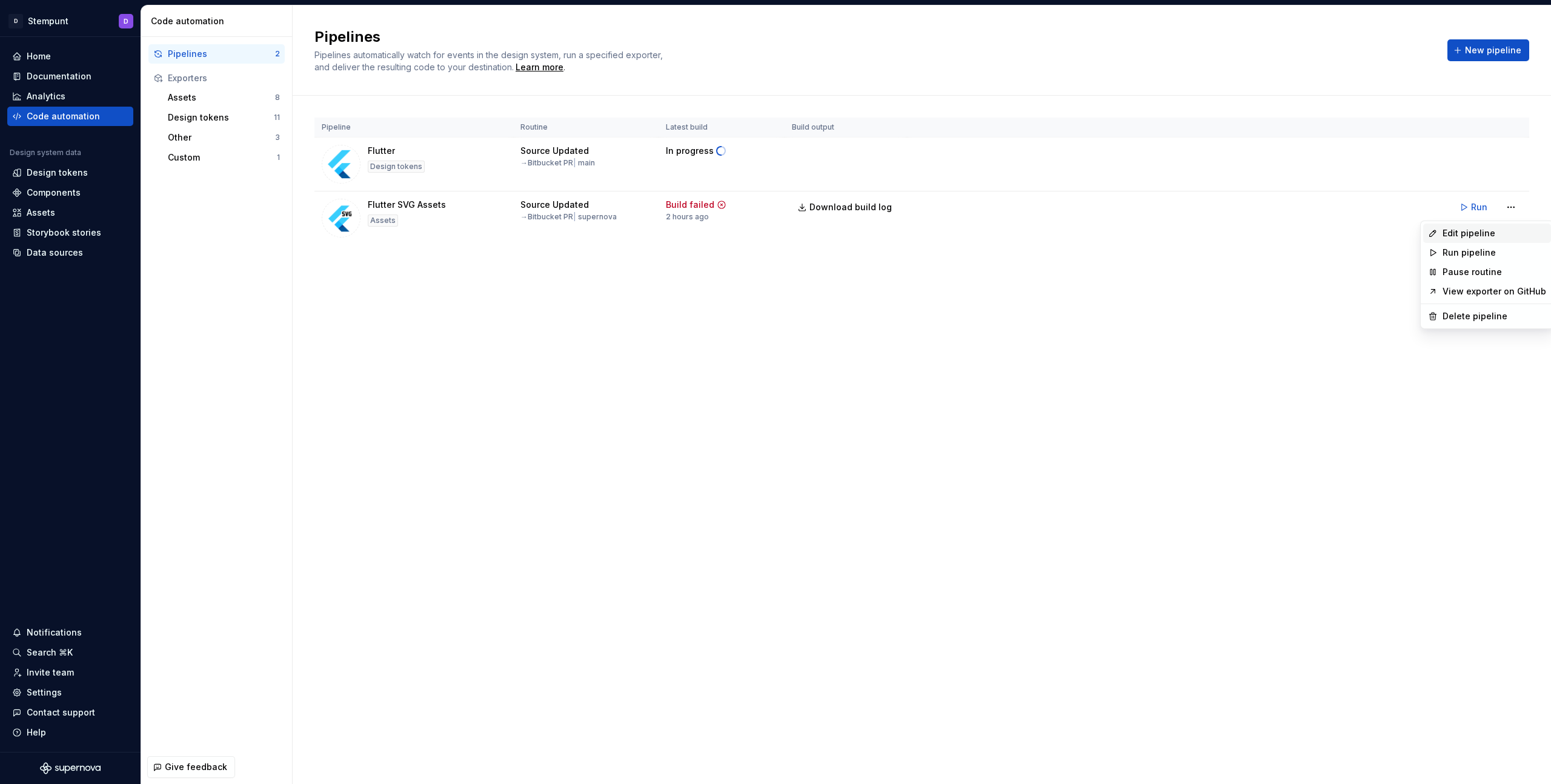
click at [1497, 229] on div "Edit pipeline" at bounding box center [1494, 233] width 104 height 12
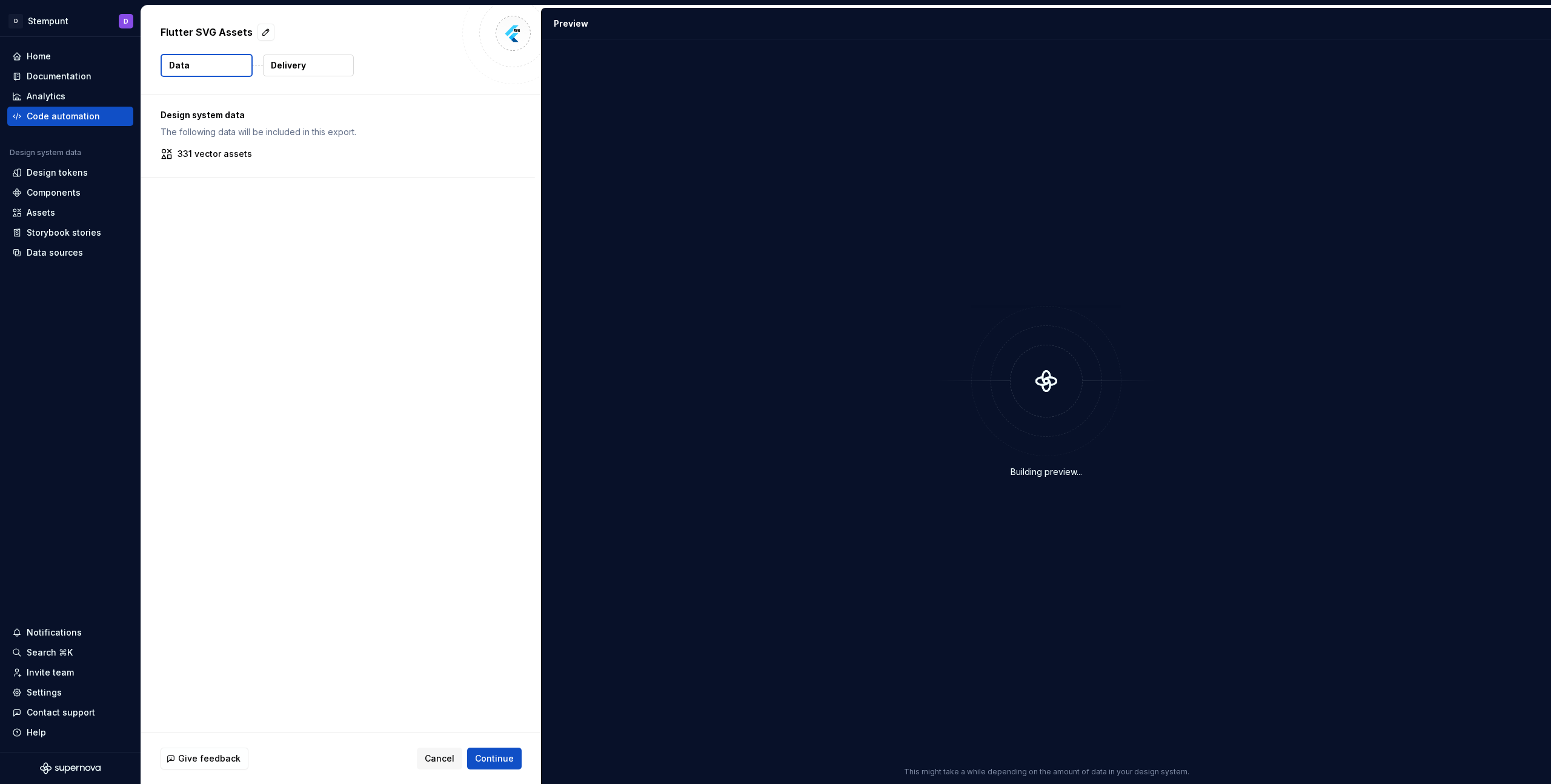
click at [310, 73] on button "Delivery" at bounding box center [308, 65] width 91 height 22
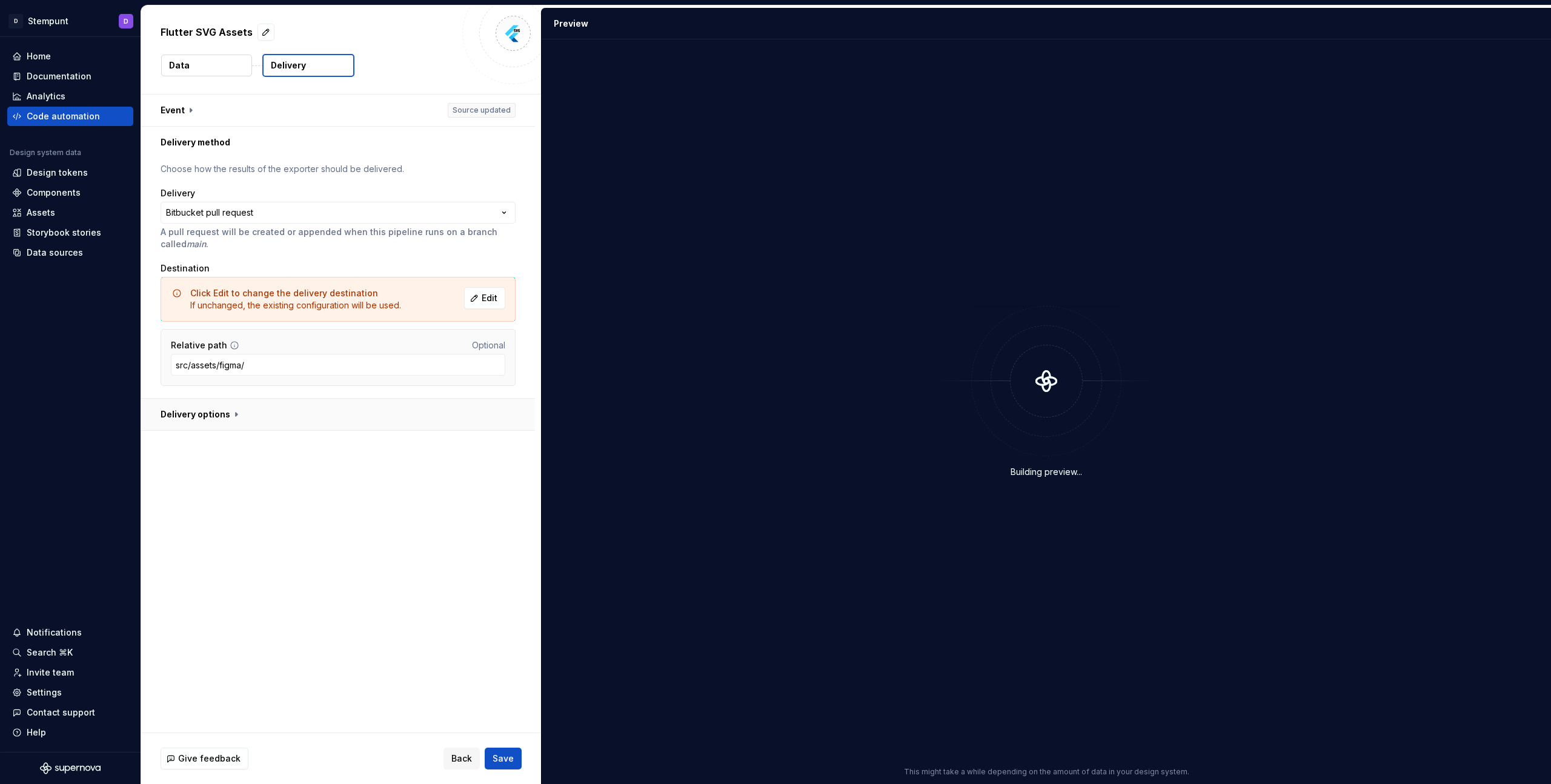
click at [212, 418] on button "button" at bounding box center [338, 414] width 394 height 32
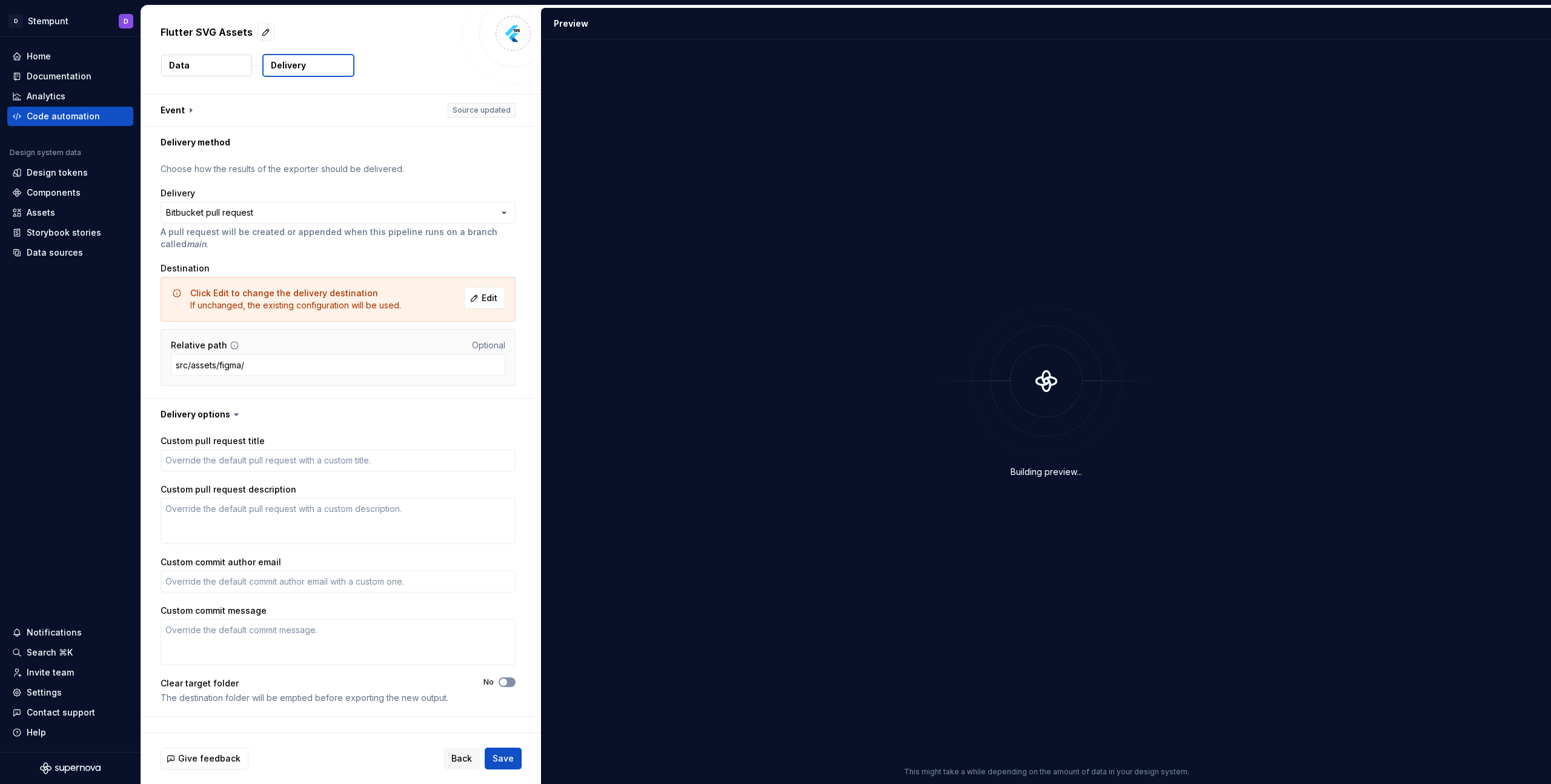
click at [511, 677] on button "No" at bounding box center [507, 682] width 17 height 9
click at [499, 747] on div "Give feedback Back Save" at bounding box center [341, 758] width 400 height 51
click at [504, 754] on span "Save" at bounding box center [503, 758] width 22 height 12
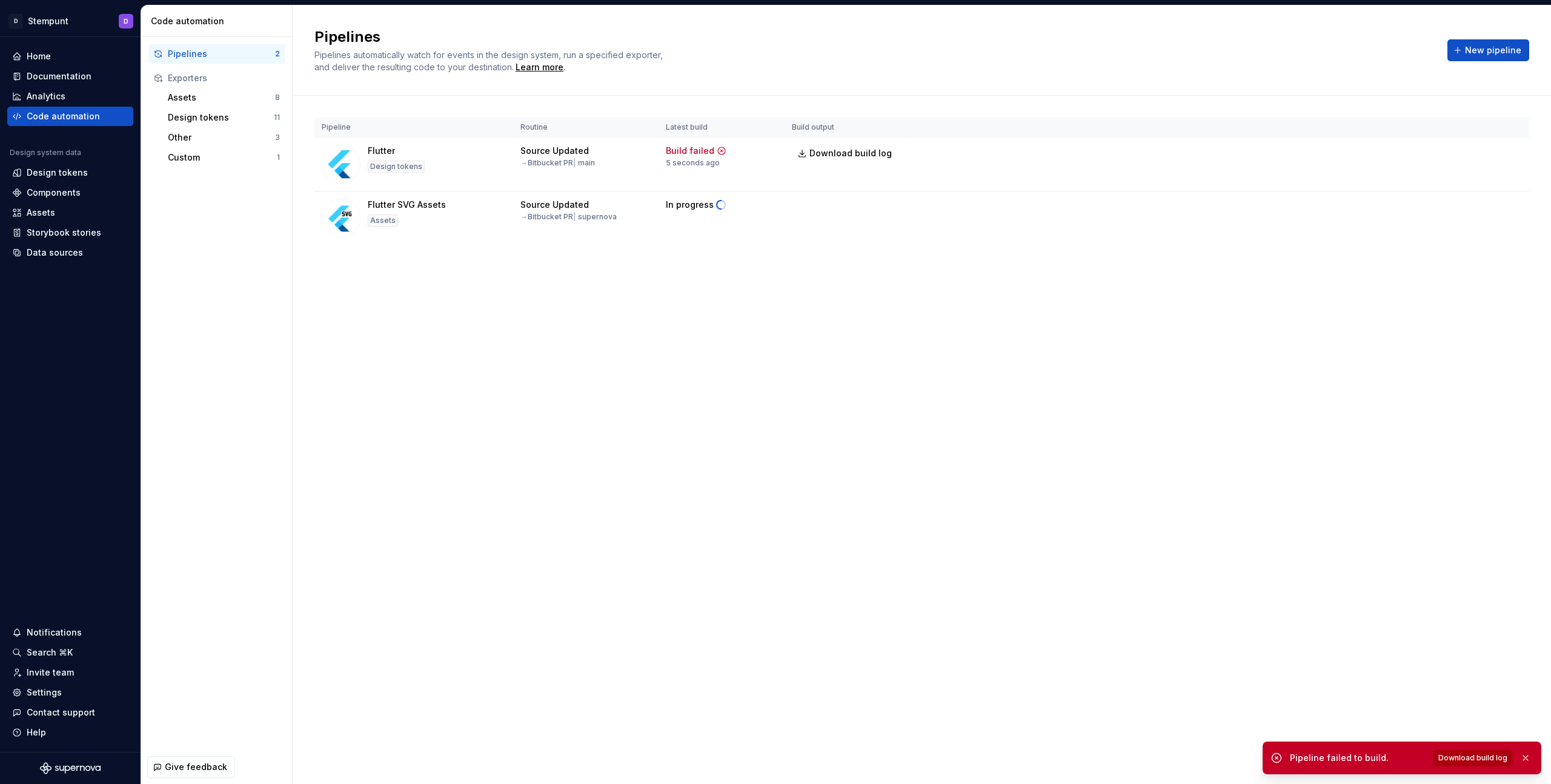
click at [1486, 757] on span "Download build log" at bounding box center [1473, 758] width 69 height 9
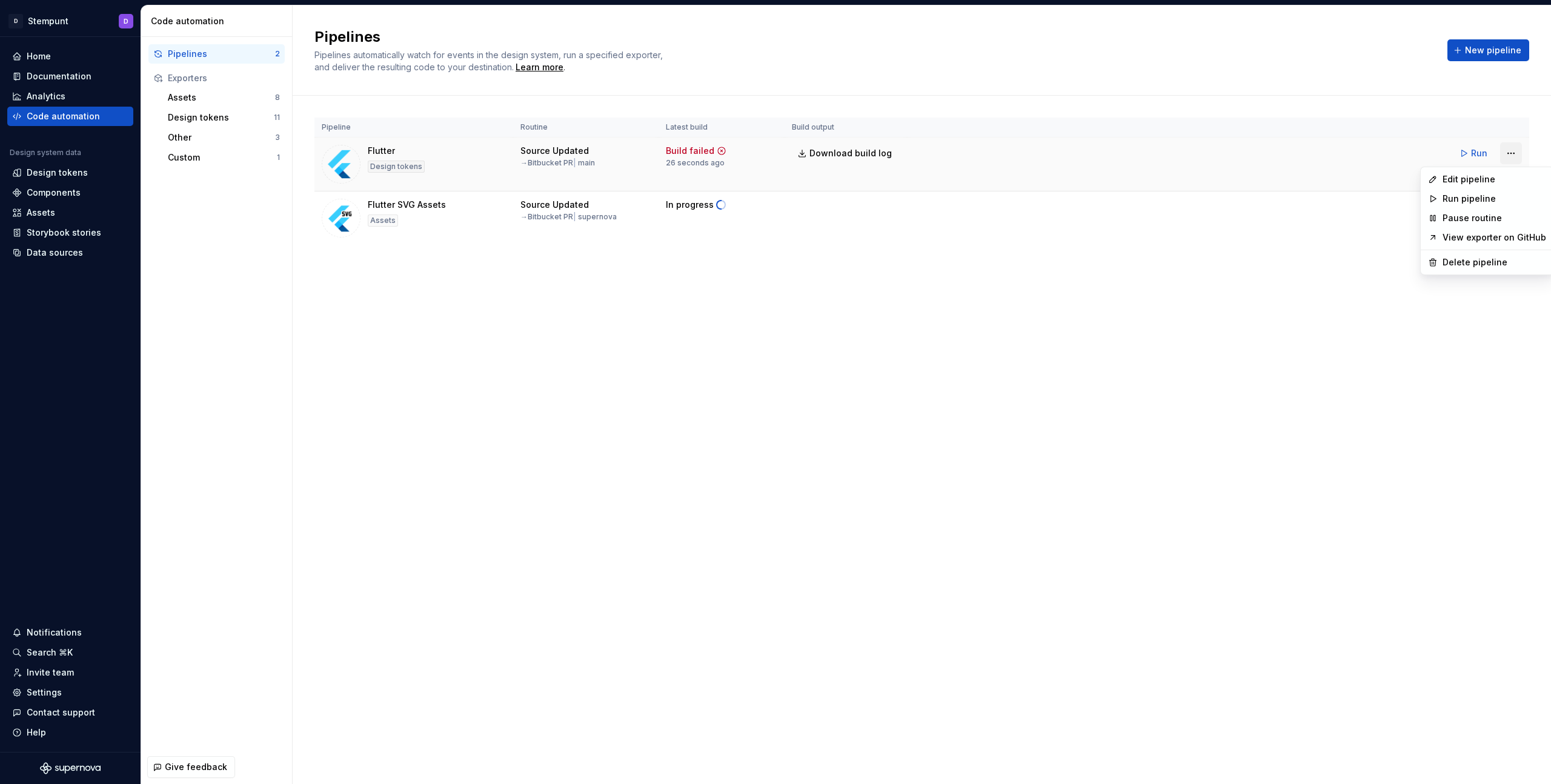
click at [1508, 154] on html "D Stempunt D Home Documentation Analytics Code automation Design system data De…" at bounding box center [775, 392] width 1551 height 784
click at [1471, 176] on div "Edit pipeline" at bounding box center [1494, 179] width 104 height 12
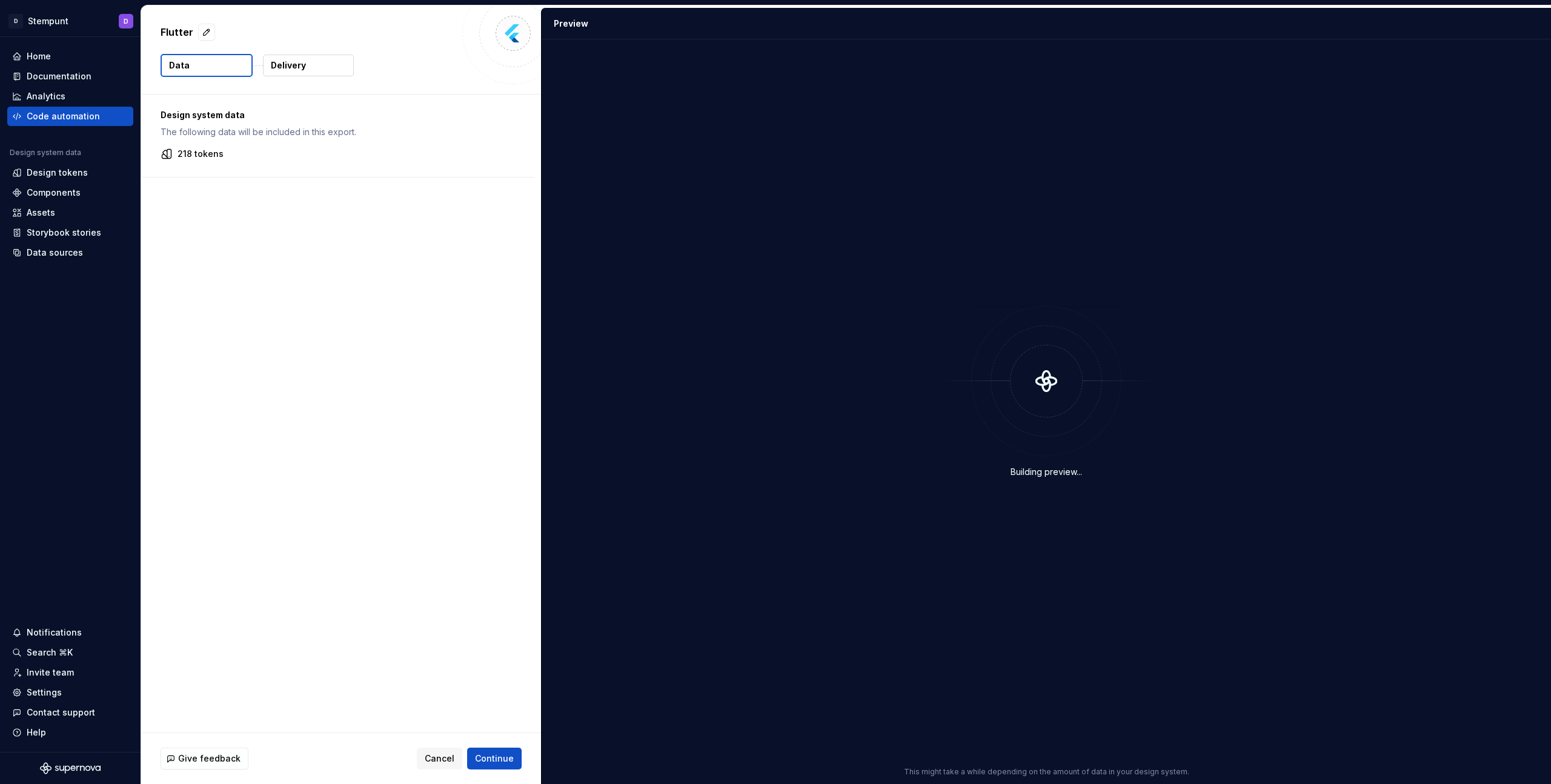
click at [289, 72] on button "Delivery" at bounding box center [308, 65] width 91 height 22
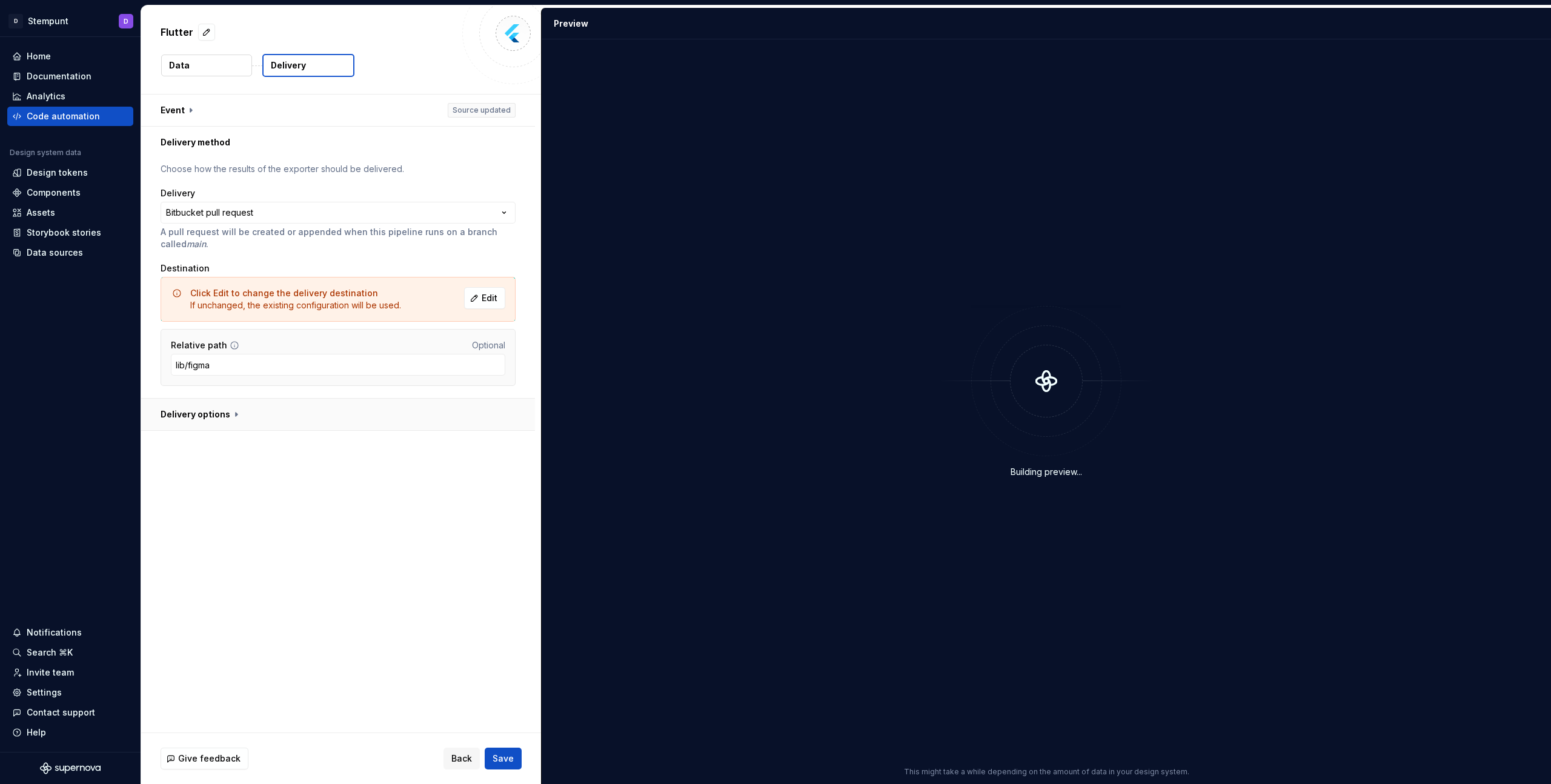
click at [195, 412] on button "button" at bounding box center [338, 414] width 394 height 32
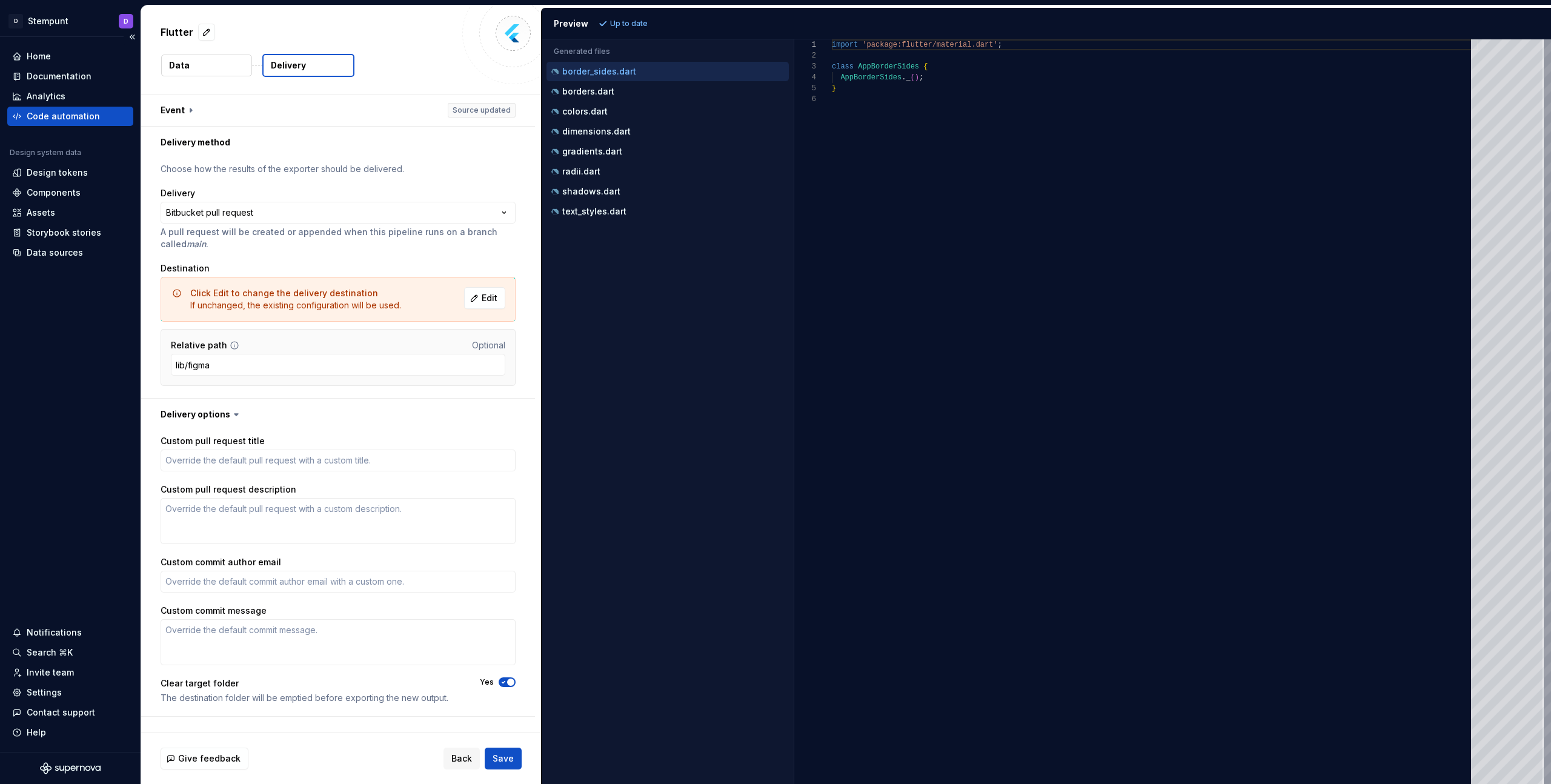
click at [69, 116] on div "Code automation" at bounding box center [63, 116] width 73 height 12
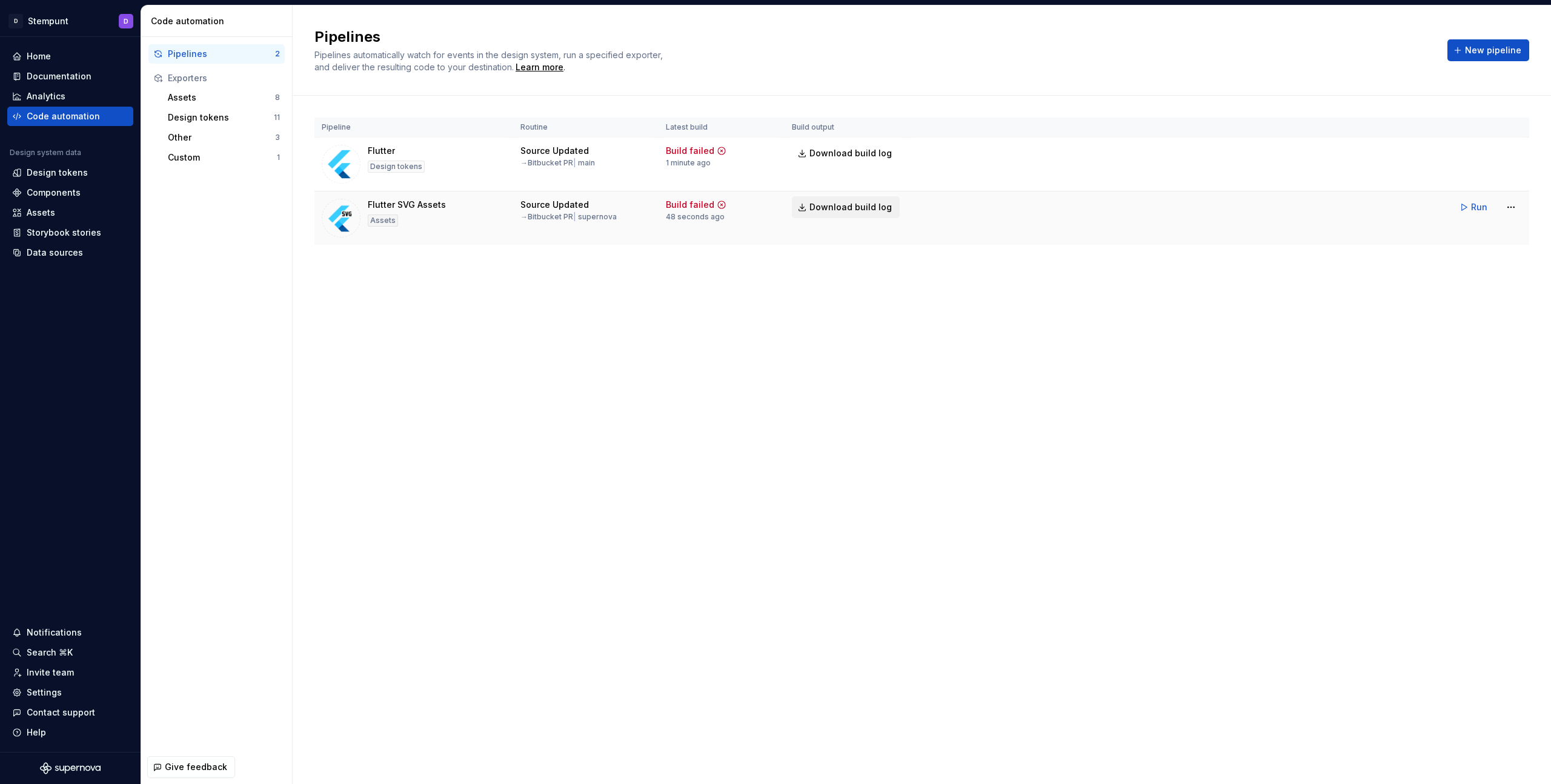
click at [865, 203] on span "Download build log" at bounding box center [851, 207] width 82 height 12
click at [211, 97] on div "Assets" at bounding box center [221, 97] width 108 height 12
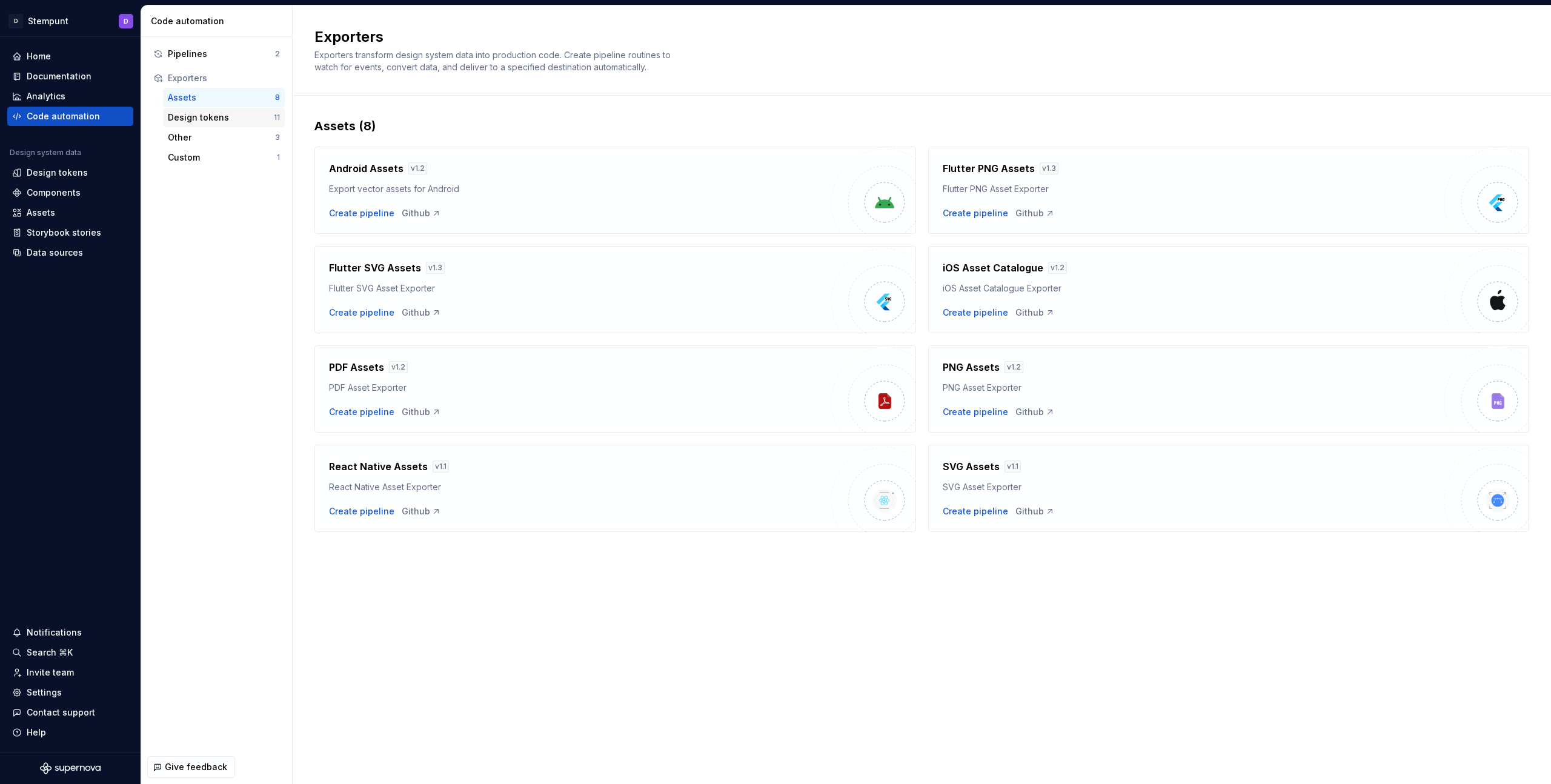
click at [213, 122] on div "Design tokens" at bounding box center [220, 117] width 106 height 12
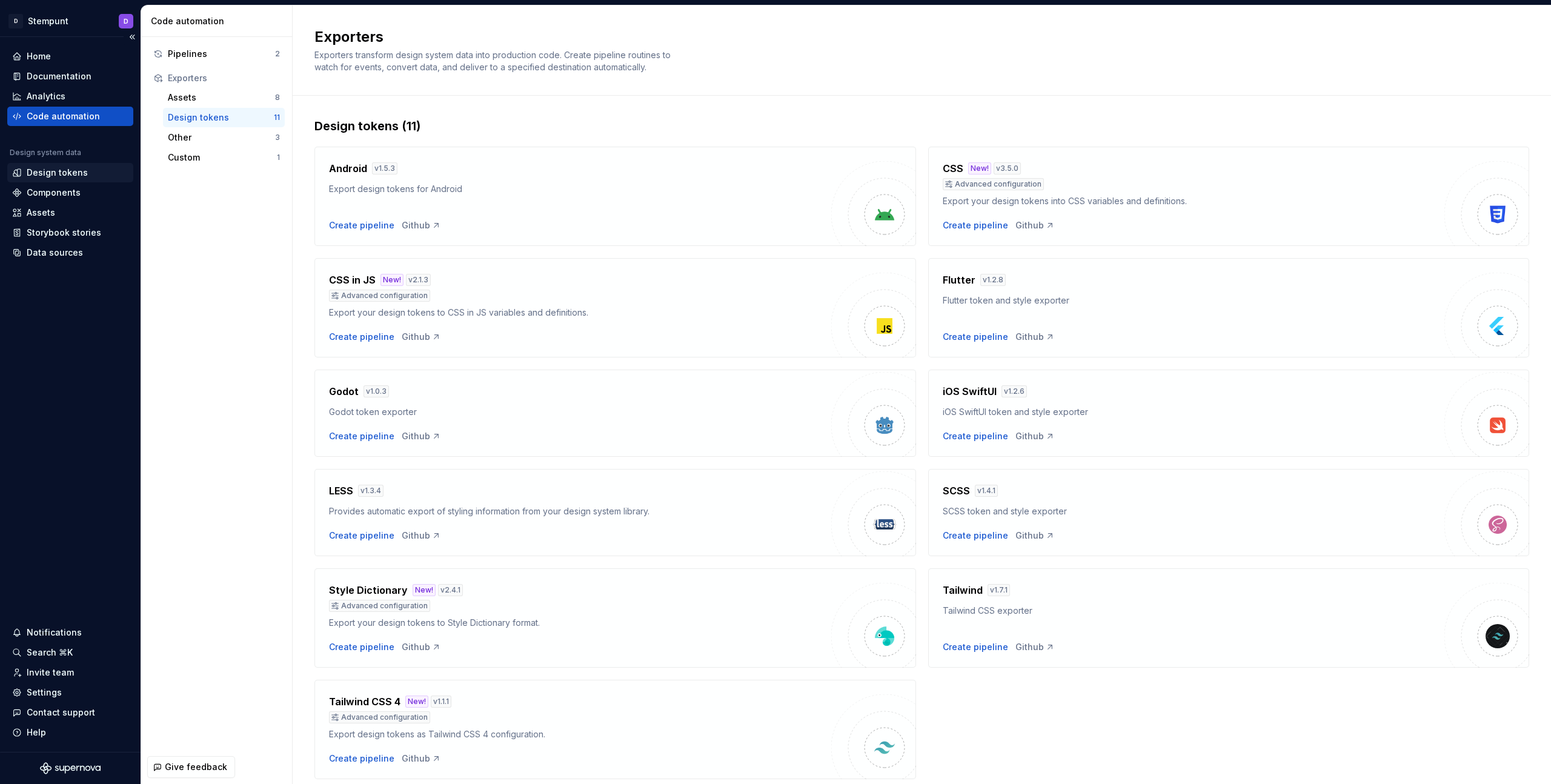
click at [81, 173] on div "Design tokens" at bounding box center [56, 172] width 61 height 12
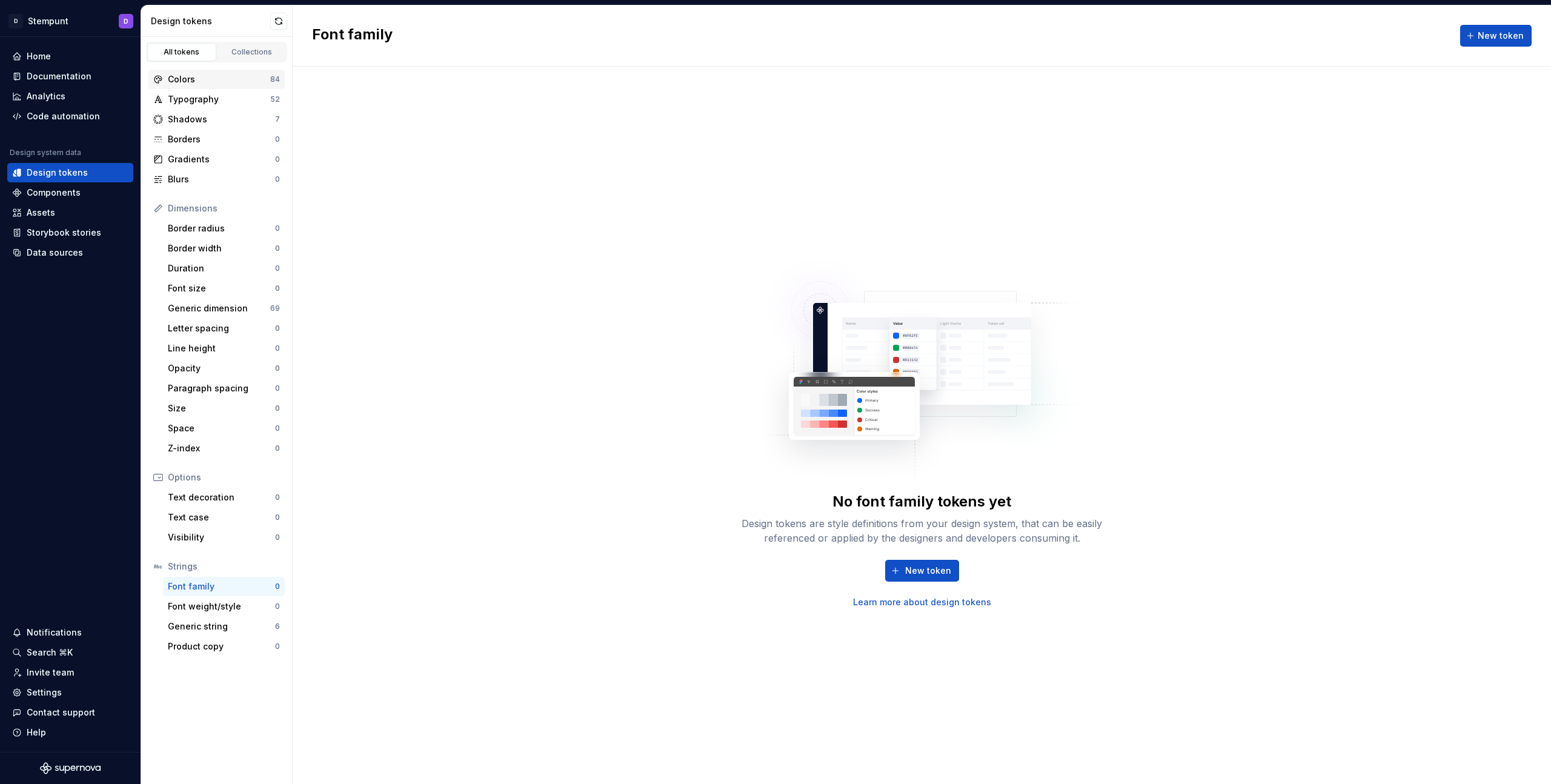
click at [216, 79] on div "Colors" at bounding box center [218, 79] width 102 height 12
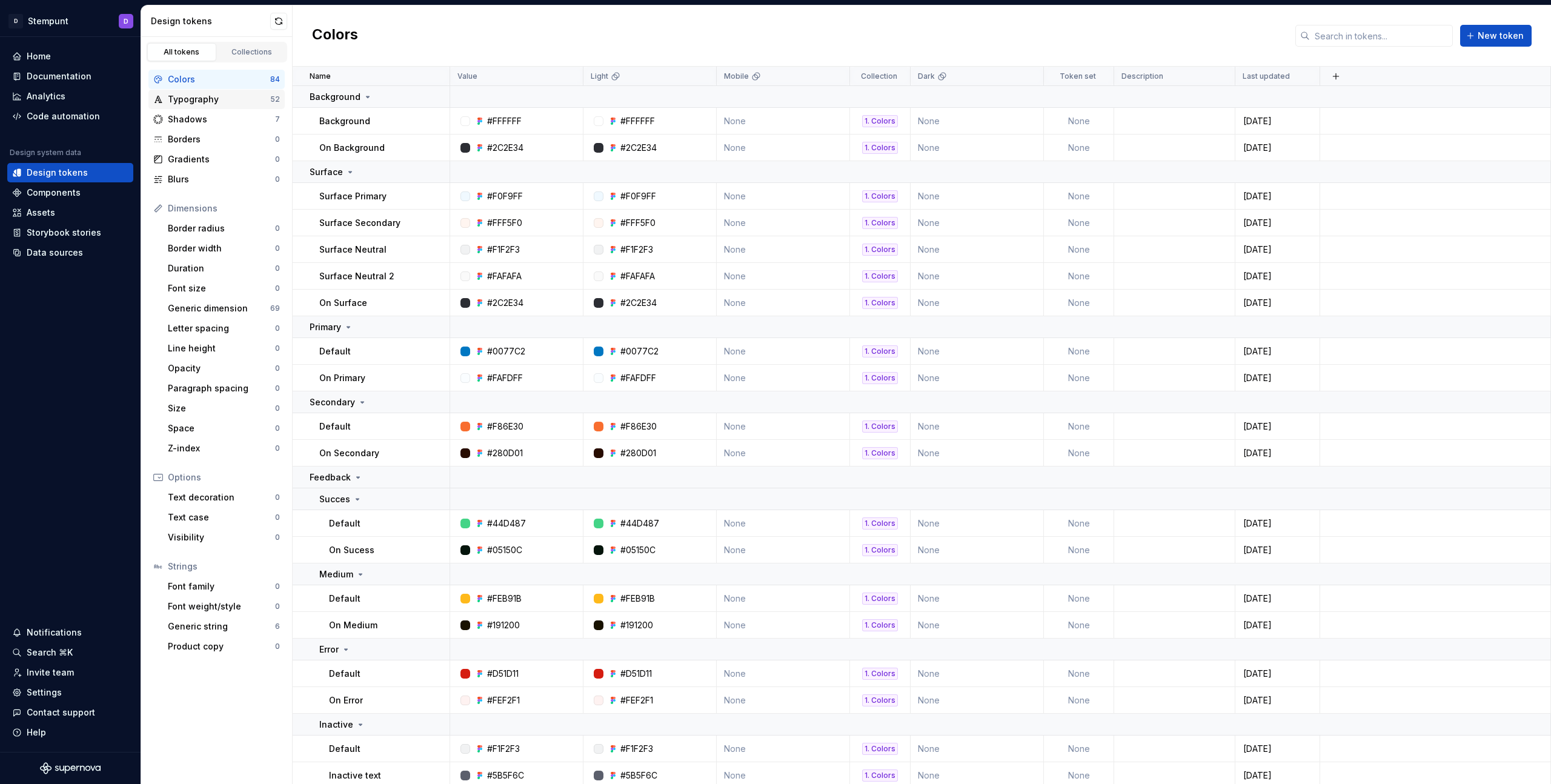
click at [212, 95] on div "Typography" at bounding box center [218, 99] width 102 height 12
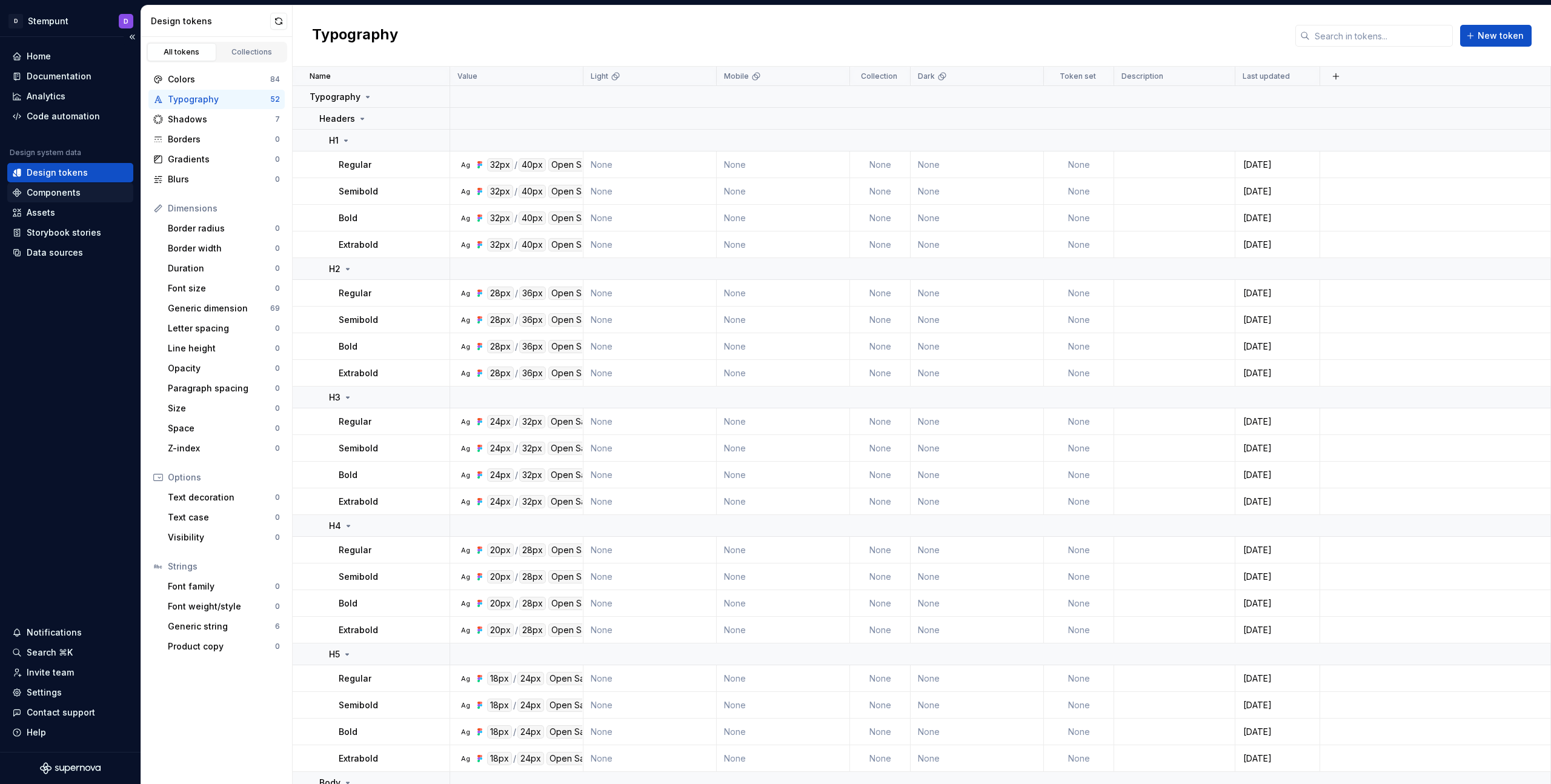
click at [44, 198] on div "Components" at bounding box center [70, 193] width 126 height 20
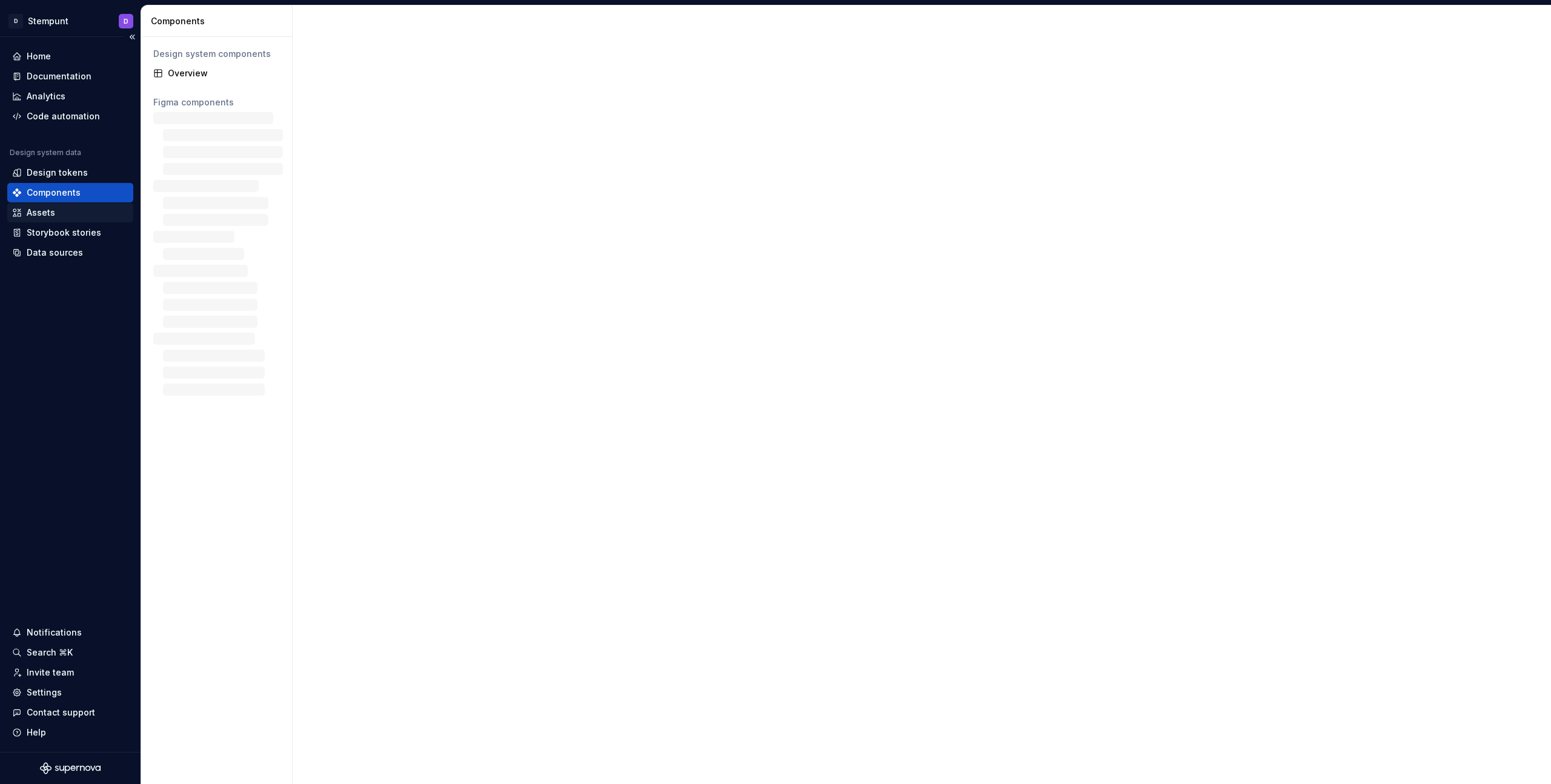
click at [44, 211] on div "Assets" at bounding box center [40, 212] width 28 height 12
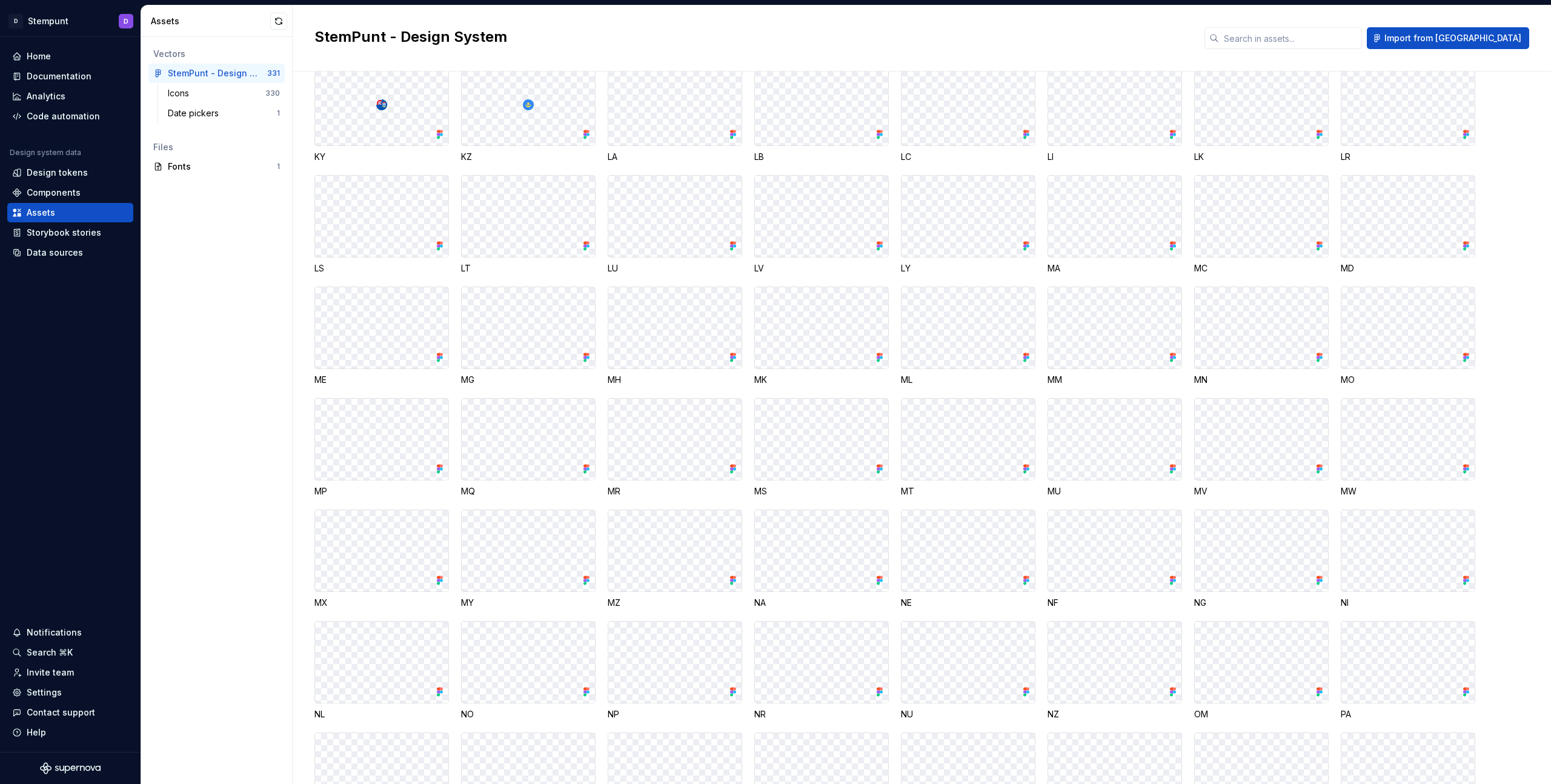
scroll to position [1287, 0]
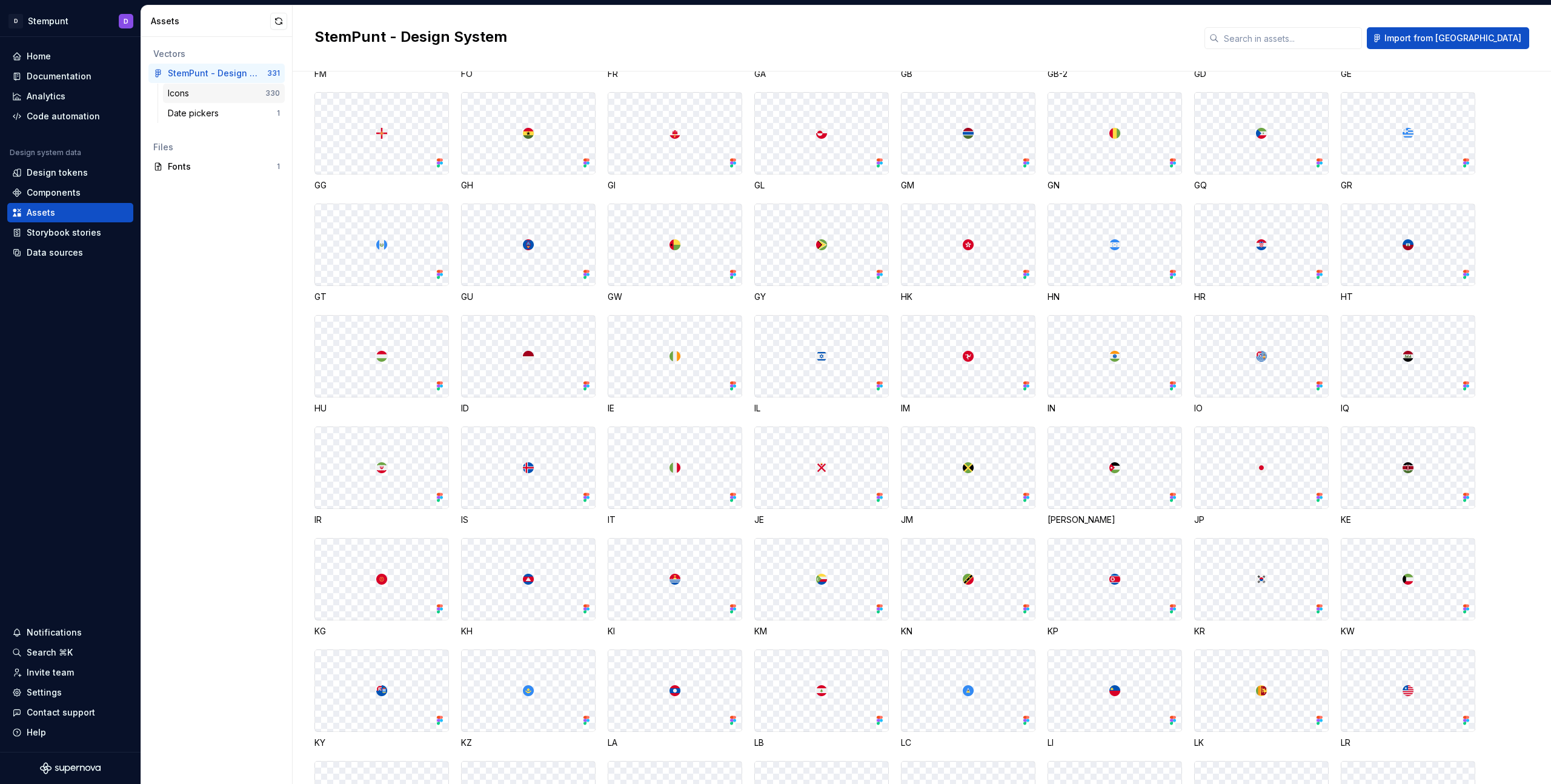
click at [183, 91] on div "Icons" at bounding box center [181, 93] width 26 height 12
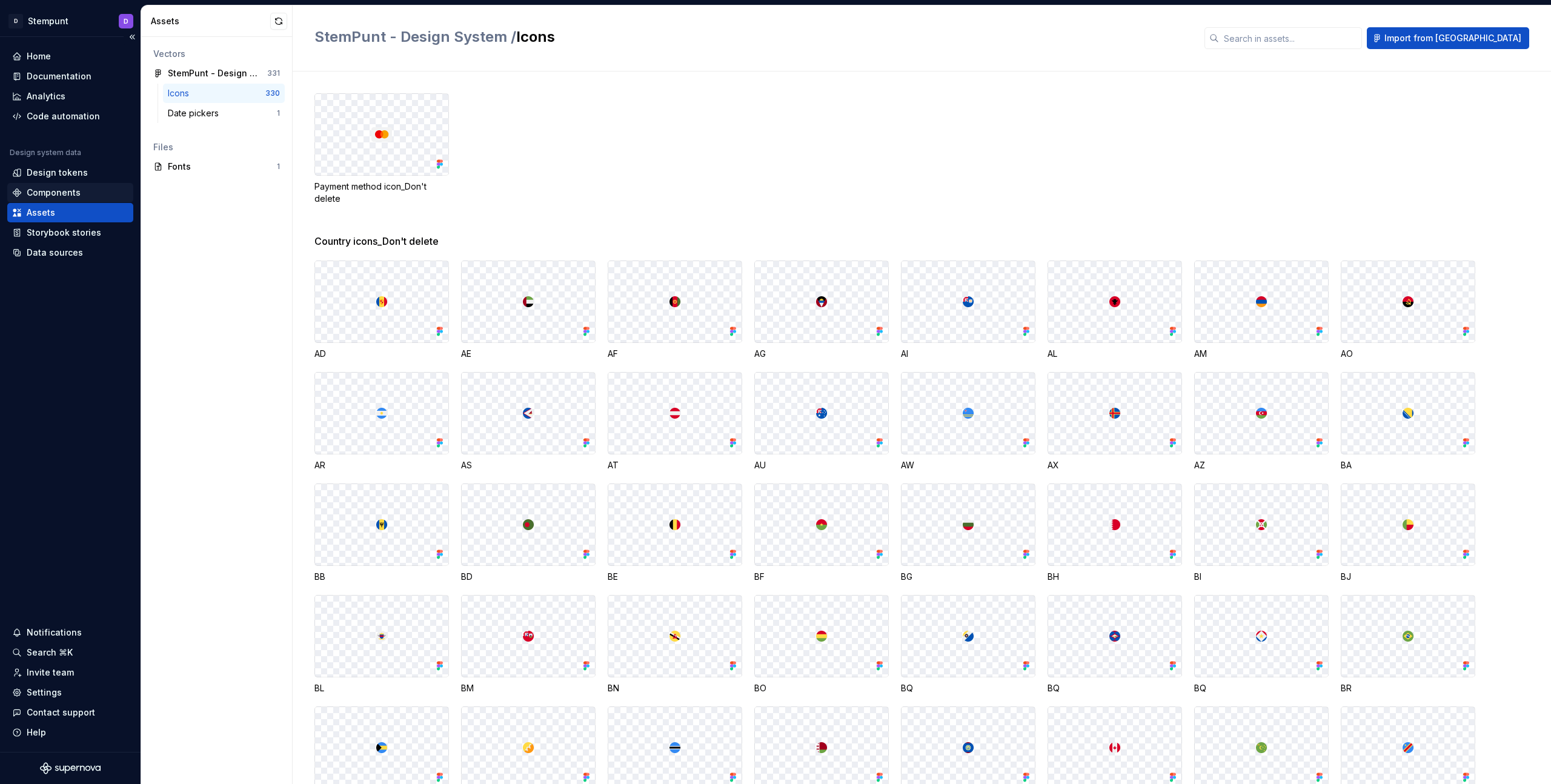
click at [85, 188] on div "Components" at bounding box center [70, 192] width 116 height 12
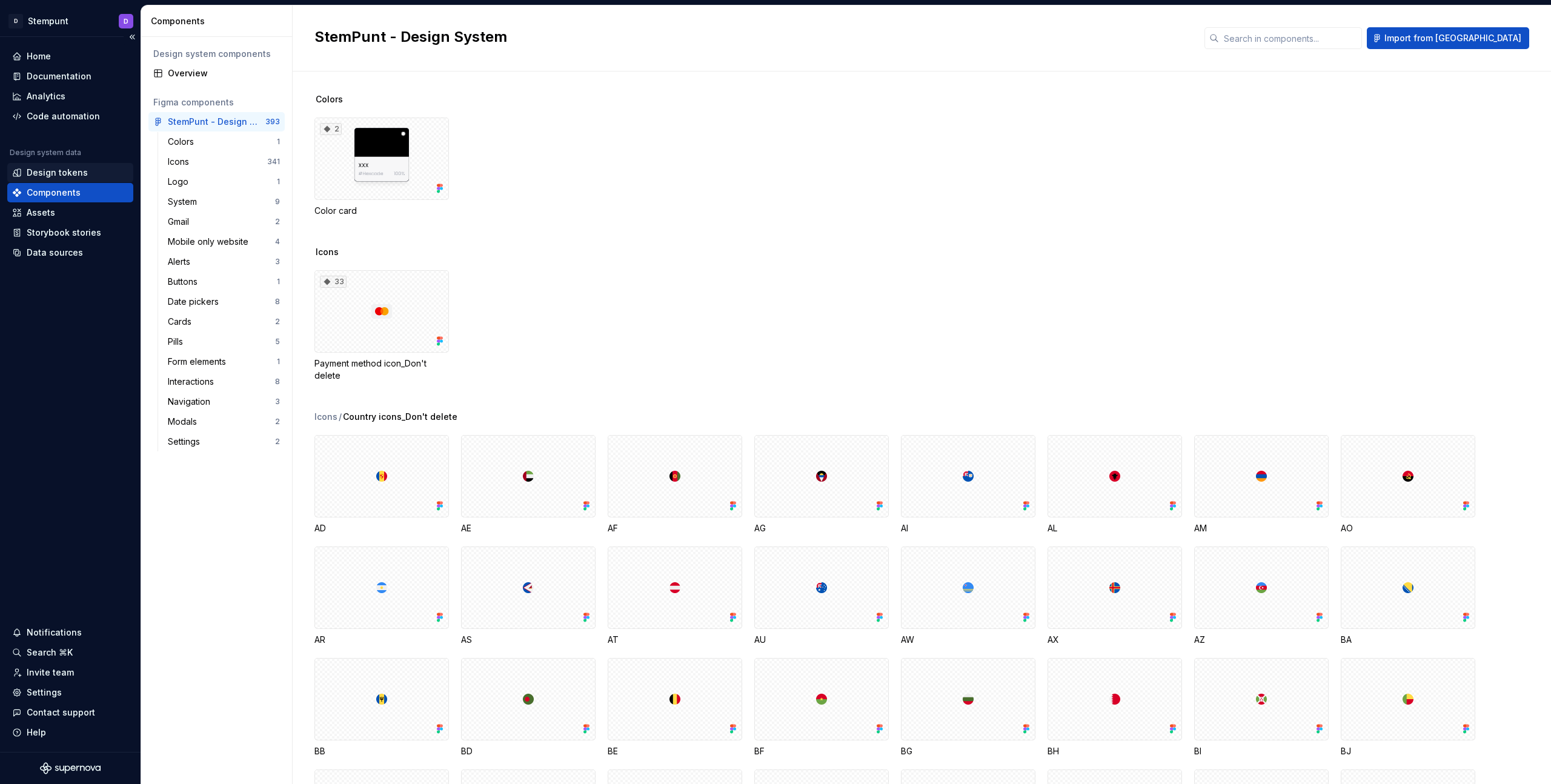
click at [87, 177] on div "Design tokens" at bounding box center [70, 172] width 116 height 12
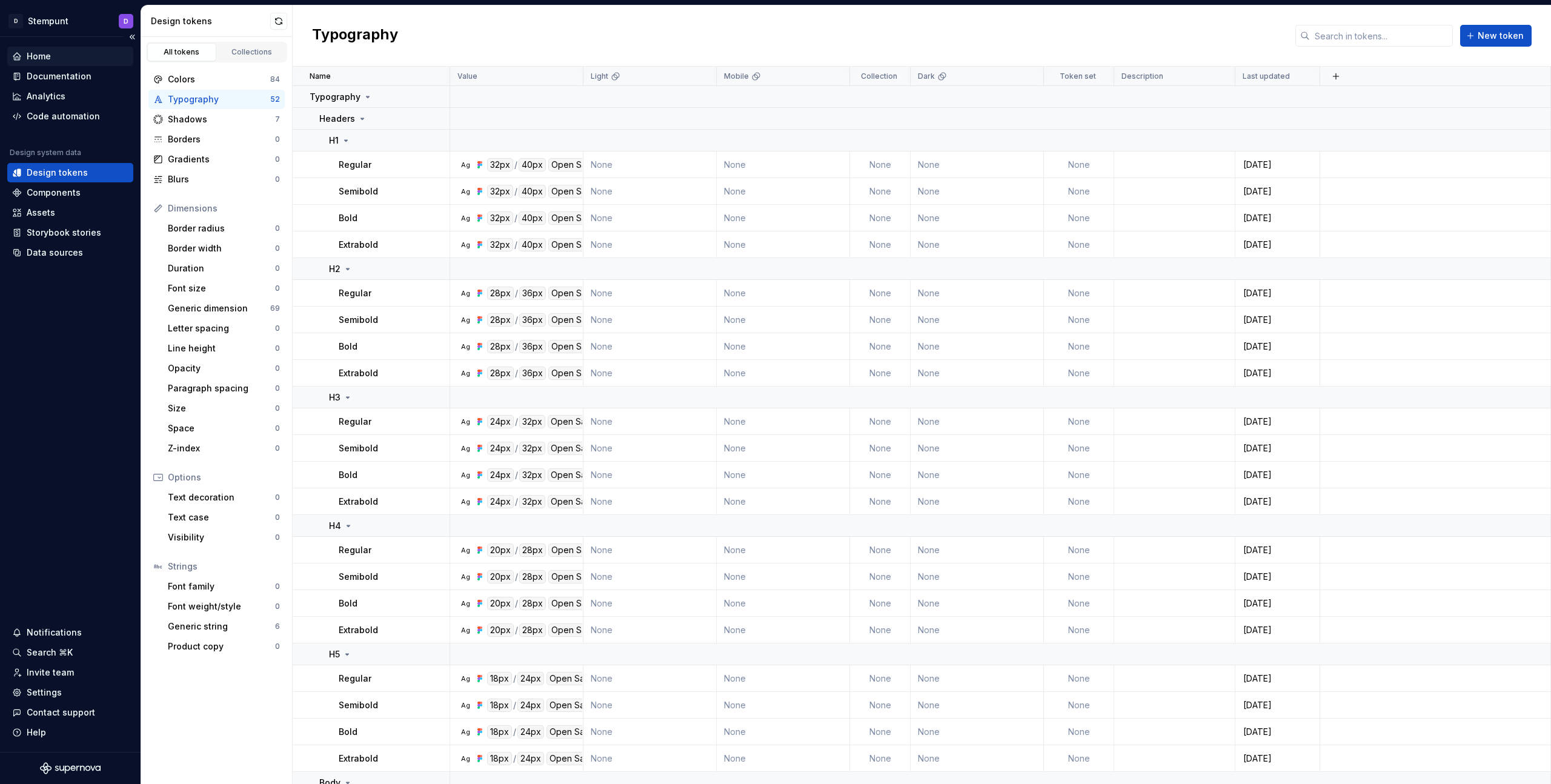
click at [58, 56] on div "Home" at bounding box center [70, 56] width 116 height 12
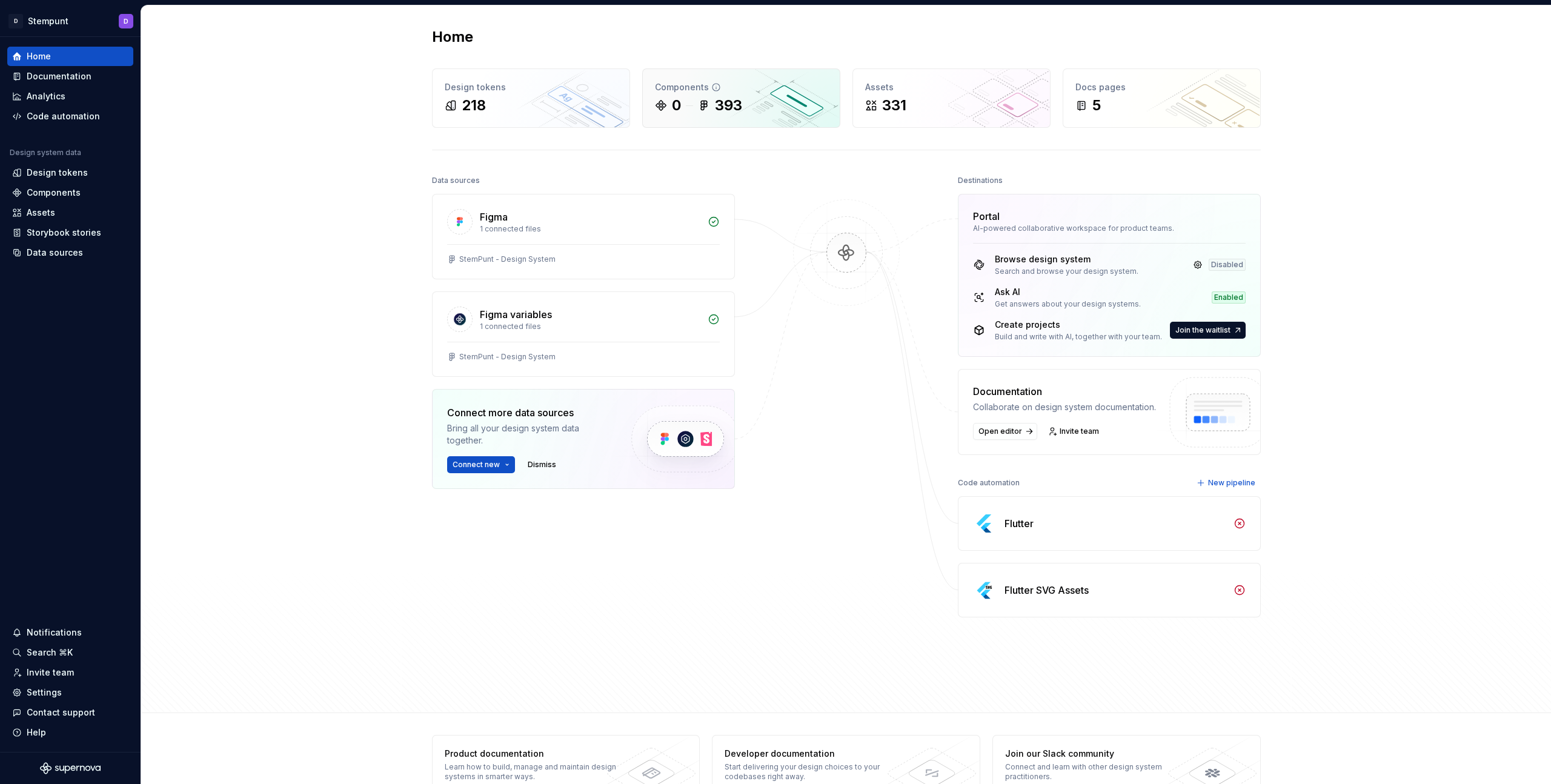
click at [715, 112] on div "393" at bounding box center [728, 105] width 27 height 20
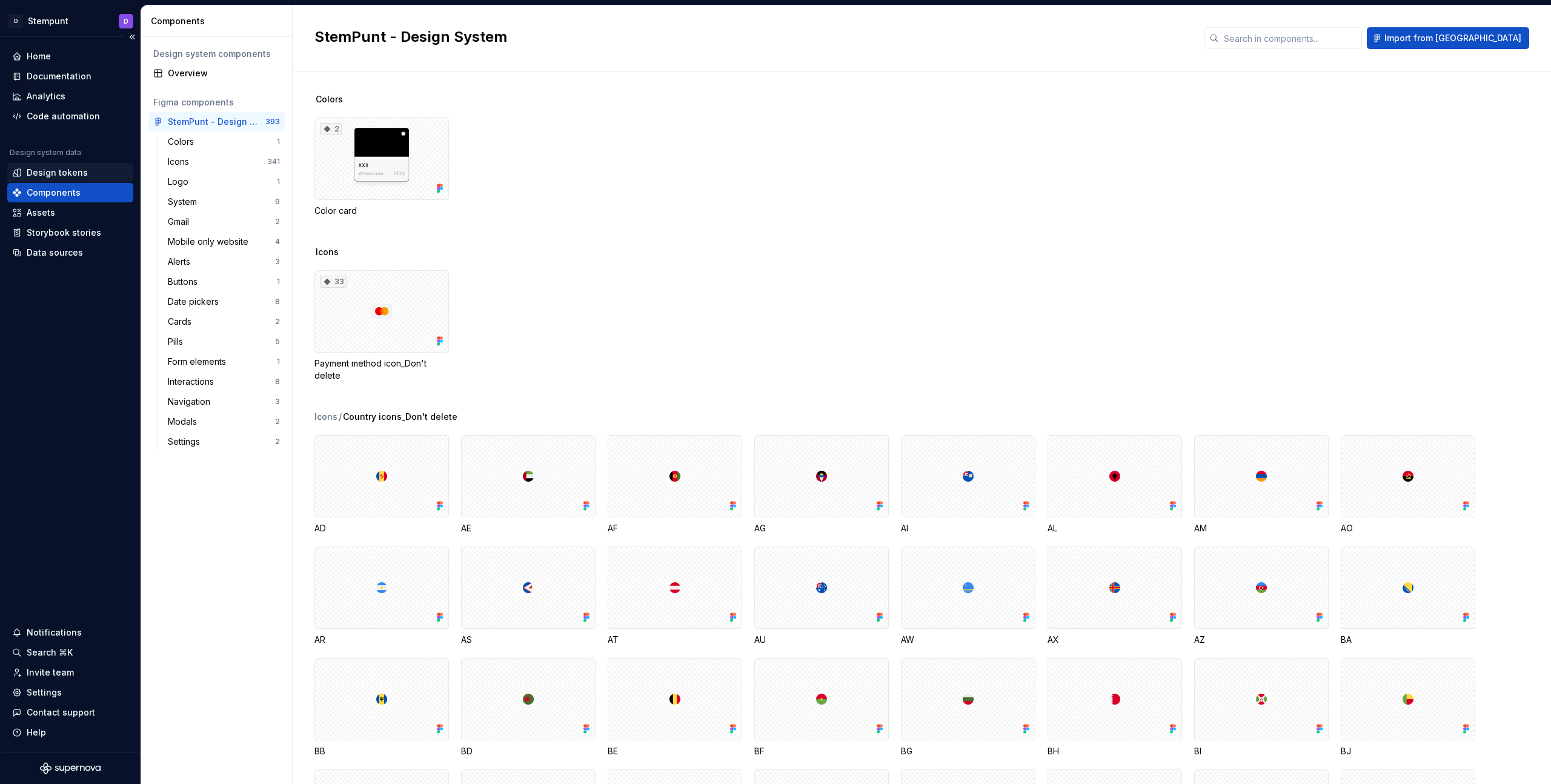
click at [76, 169] on div "Design tokens" at bounding box center [56, 172] width 61 height 12
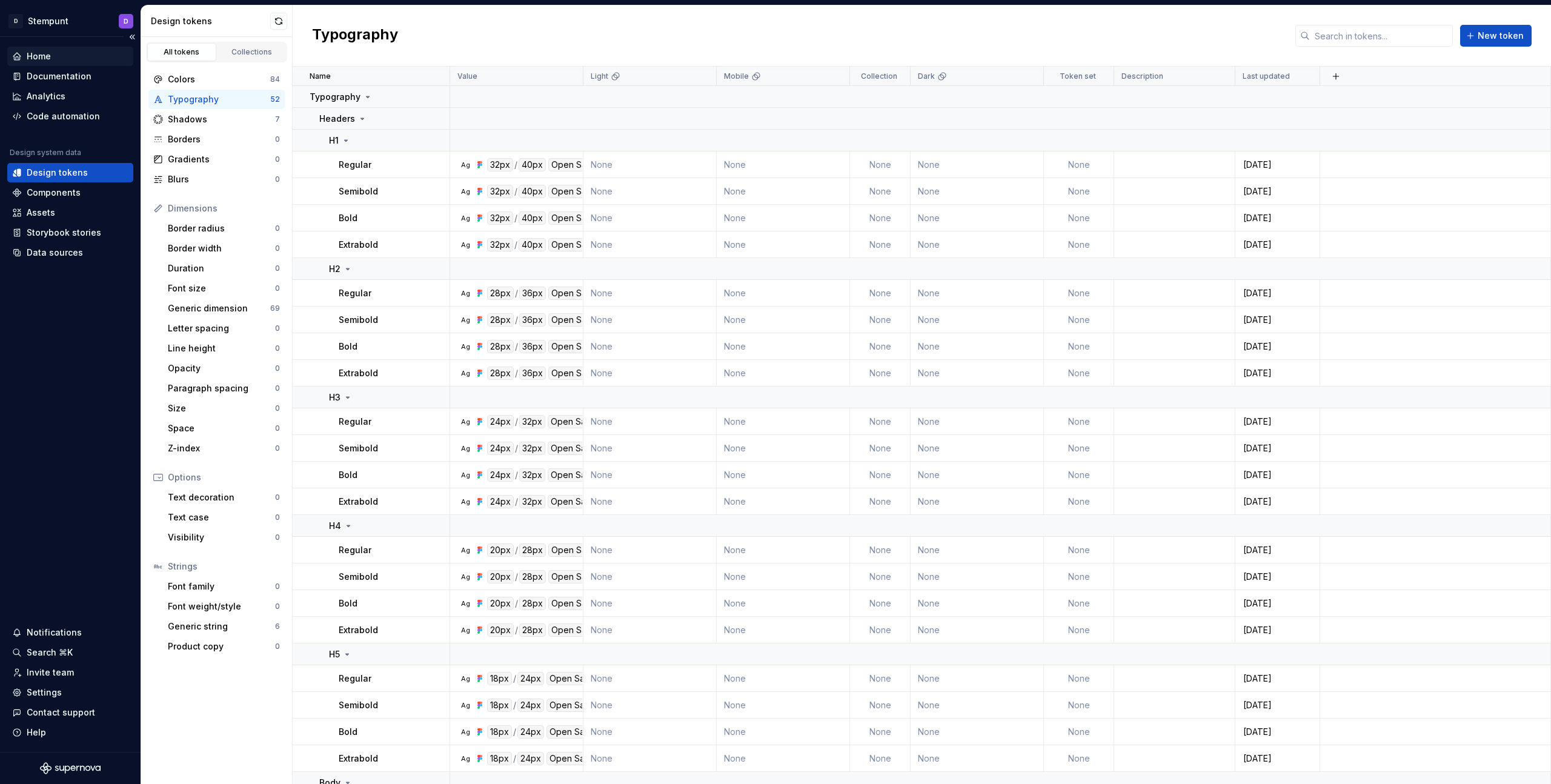
click at [65, 49] on div "Home" at bounding box center [70, 56] width 126 height 20
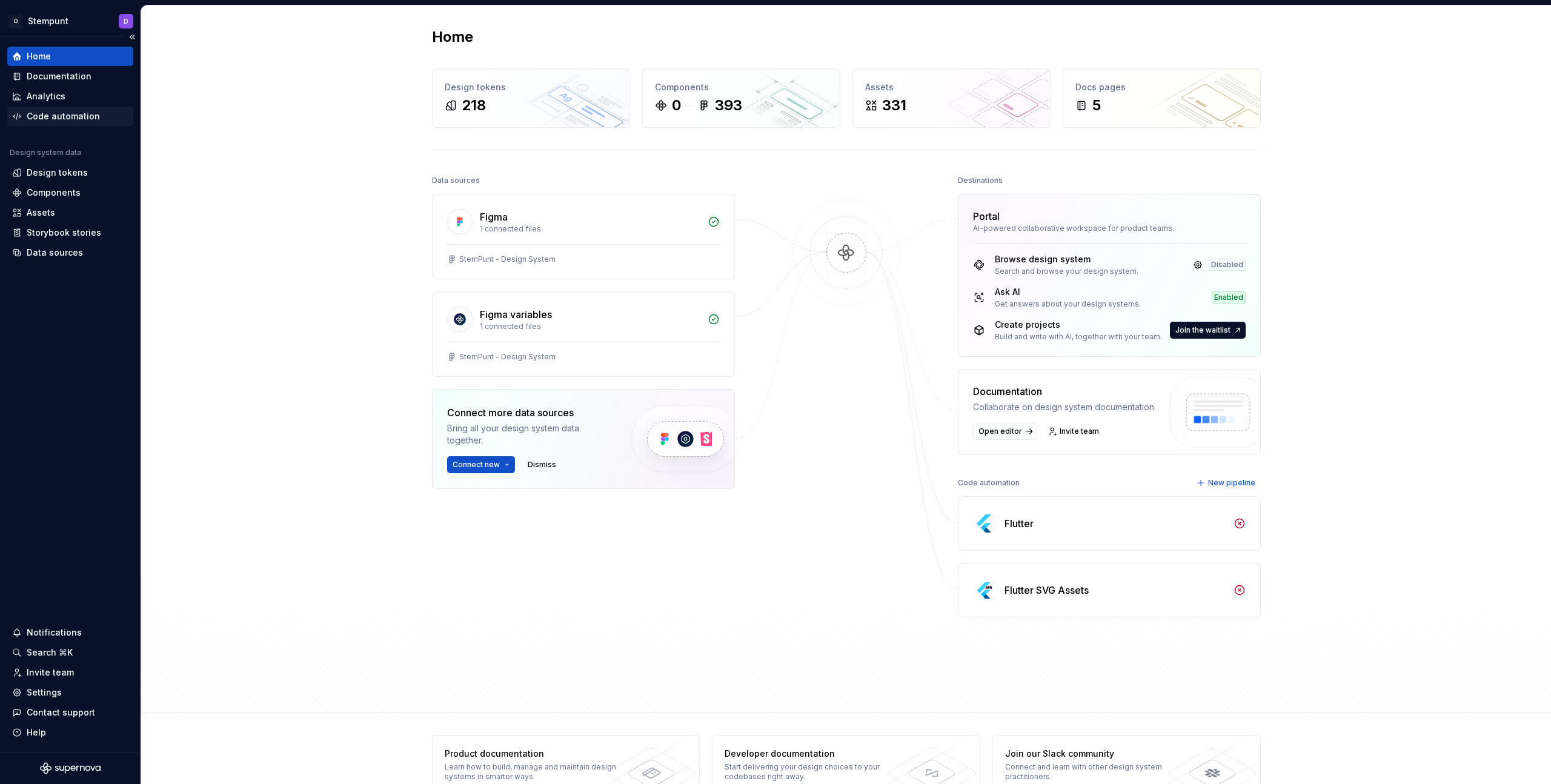
click at [85, 118] on div "Code automation" at bounding box center [63, 116] width 73 height 12
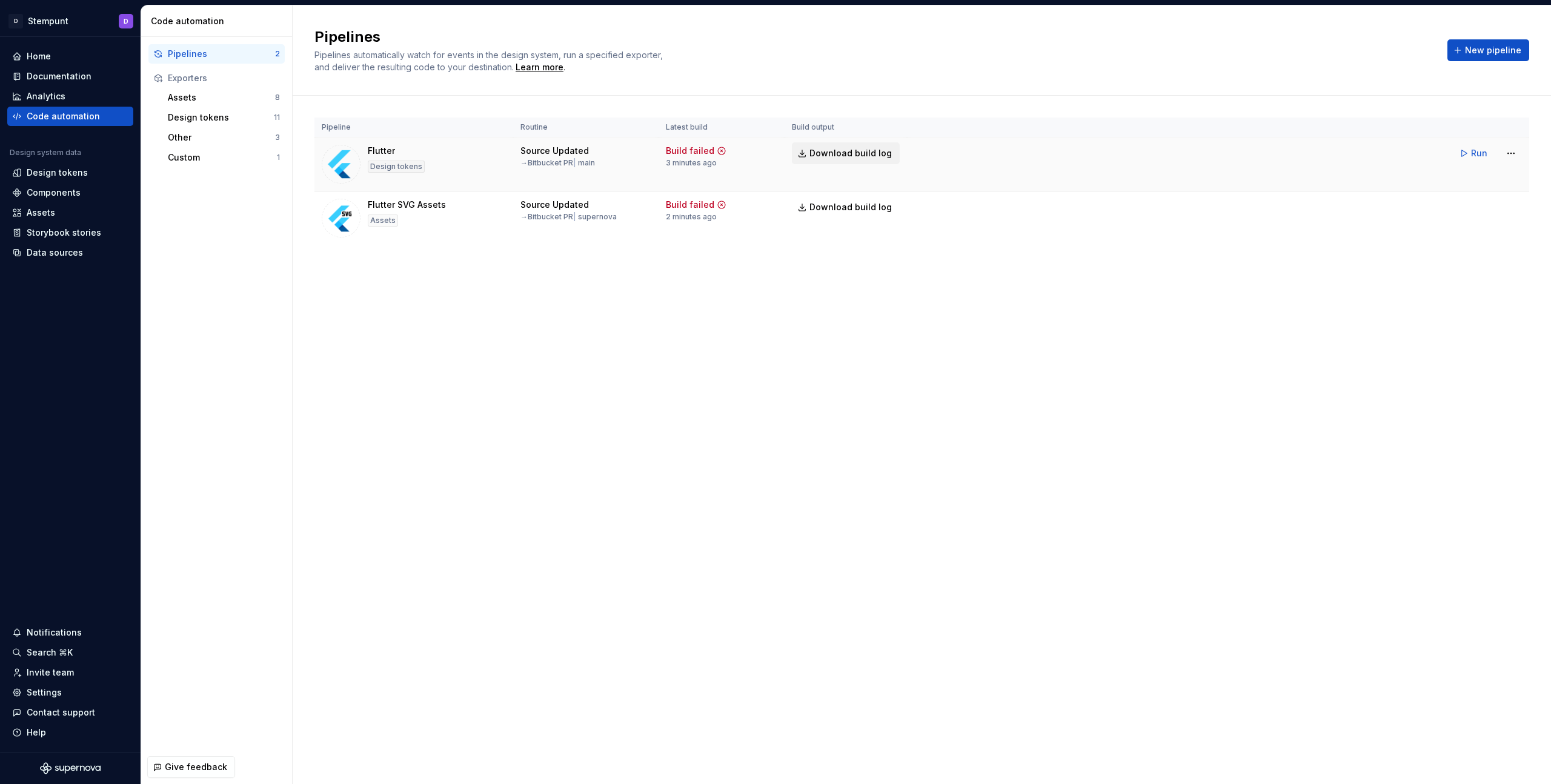
click at [864, 152] on span "Download build log" at bounding box center [851, 152] width 82 height 12
click at [870, 203] on span "Download build log" at bounding box center [851, 207] width 82 height 12
click at [1517, 159] on html "D Stempunt D Home Documentation Analytics Code automation Design system data De…" at bounding box center [775, 392] width 1551 height 784
click at [1486, 176] on div "Edit pipeline" at bounding box center [1494, 179] width 104 height 12
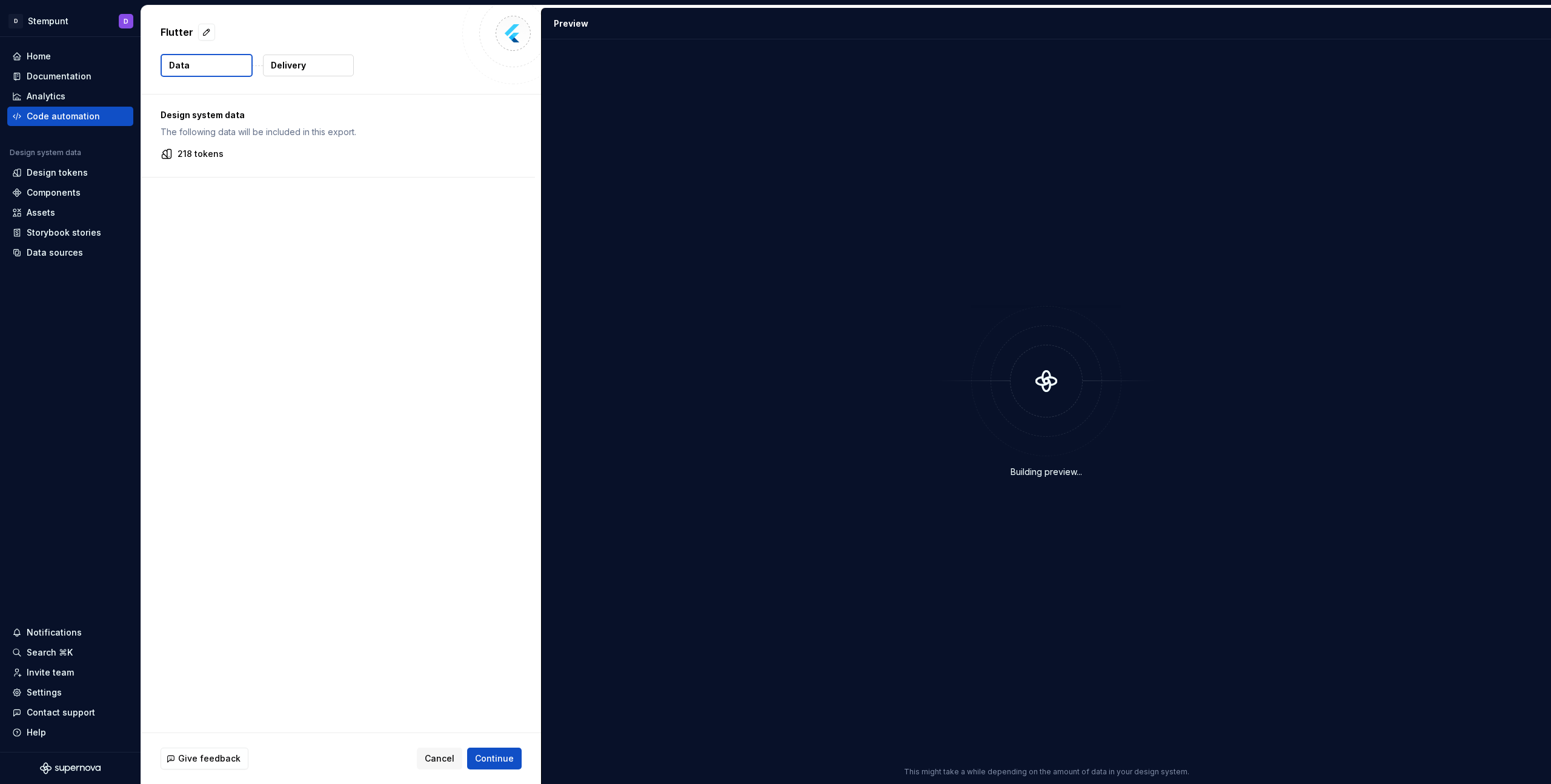
click at [299, 71] on p "Delivery" at bounding box center [288, 65] width 36 height 12
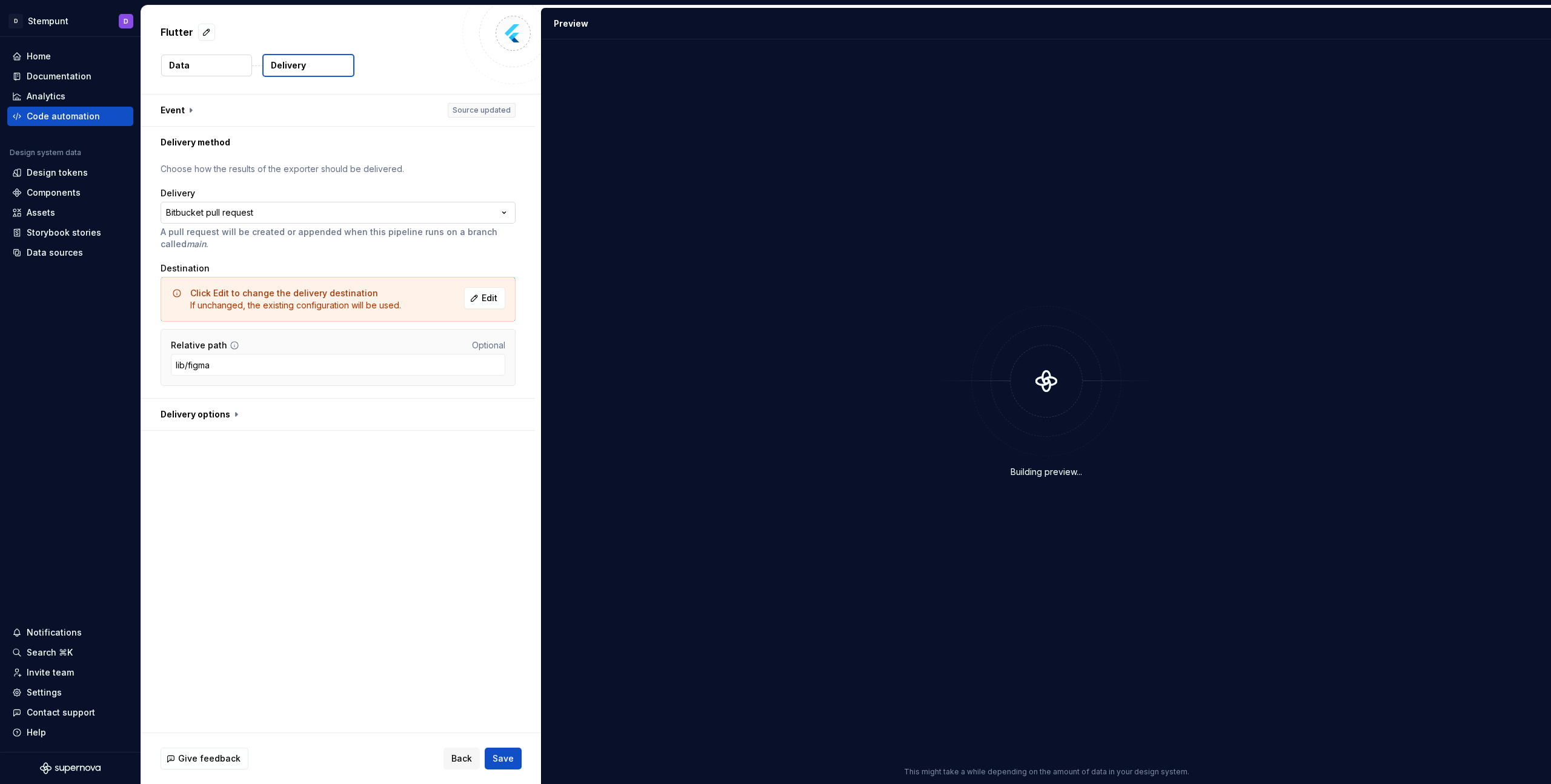
click at [279, 211] on html "**********" at bounding box center [775, 392] width 1551 height 784
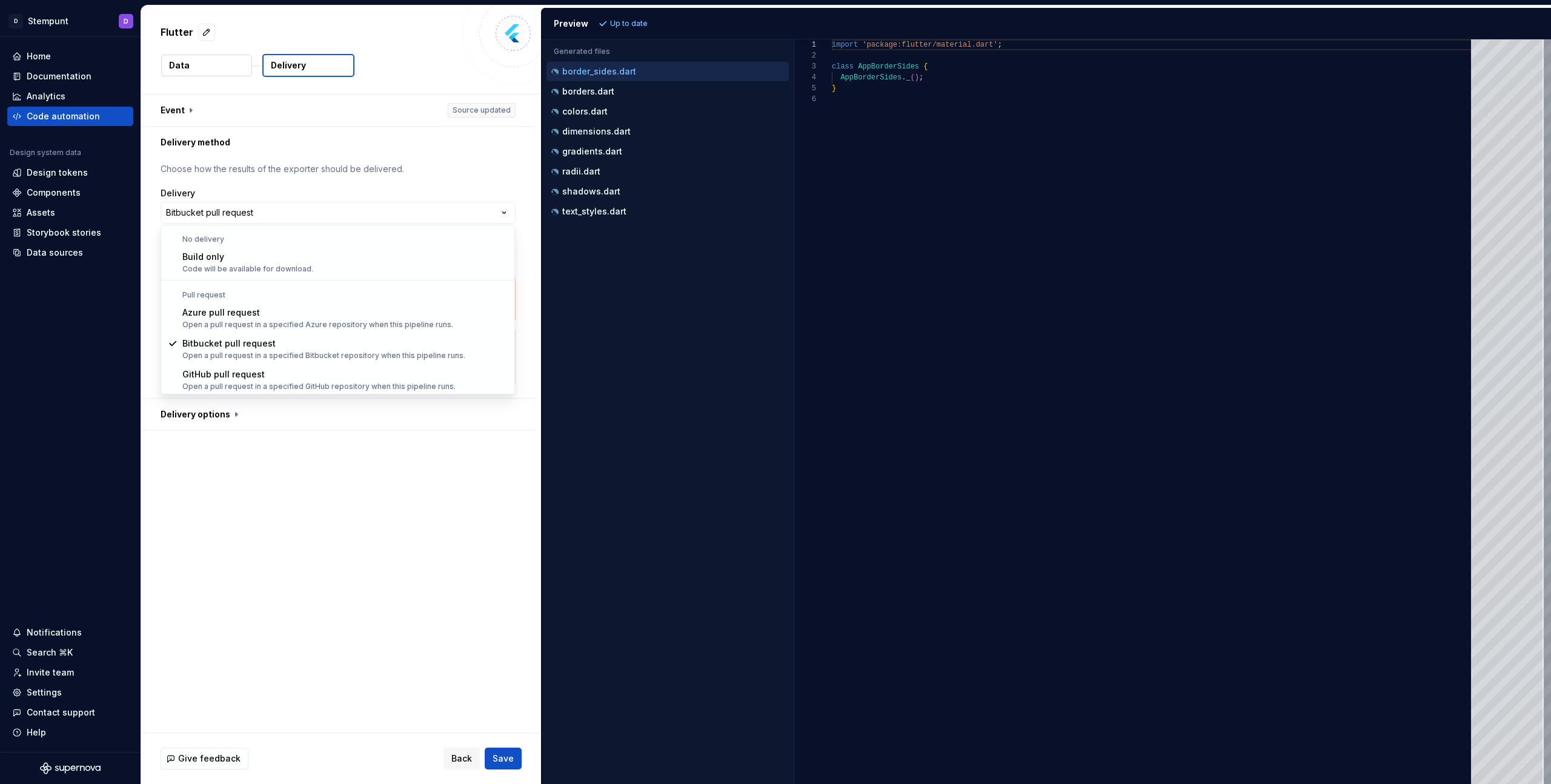
click at [341, 459] on html "**********" at bounding box center [775, 392] width 1551 height 784
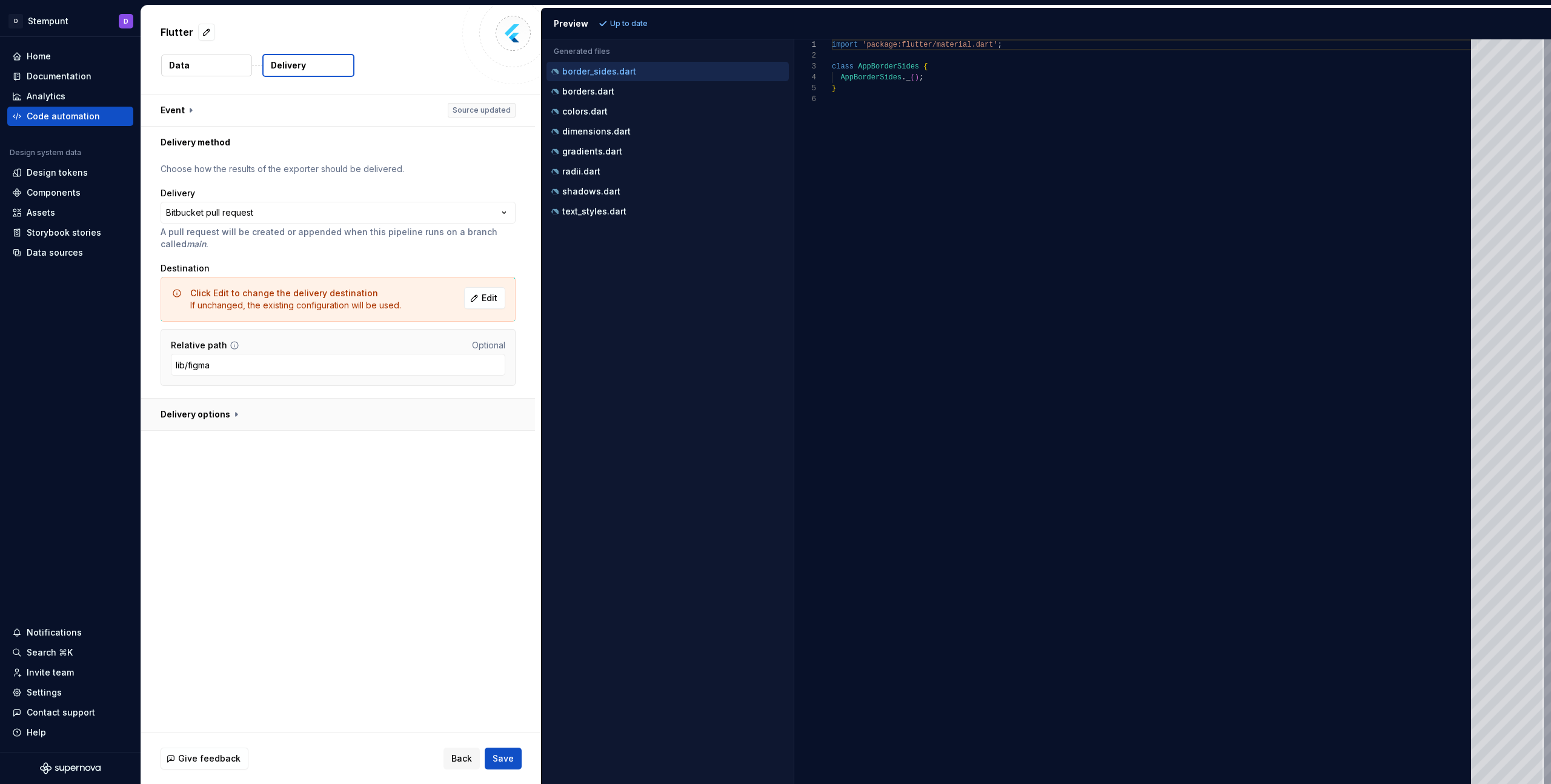
click at [223, 404] on button "button" at bounding box center [338, 414] width 394 height 32
type textarea "*"
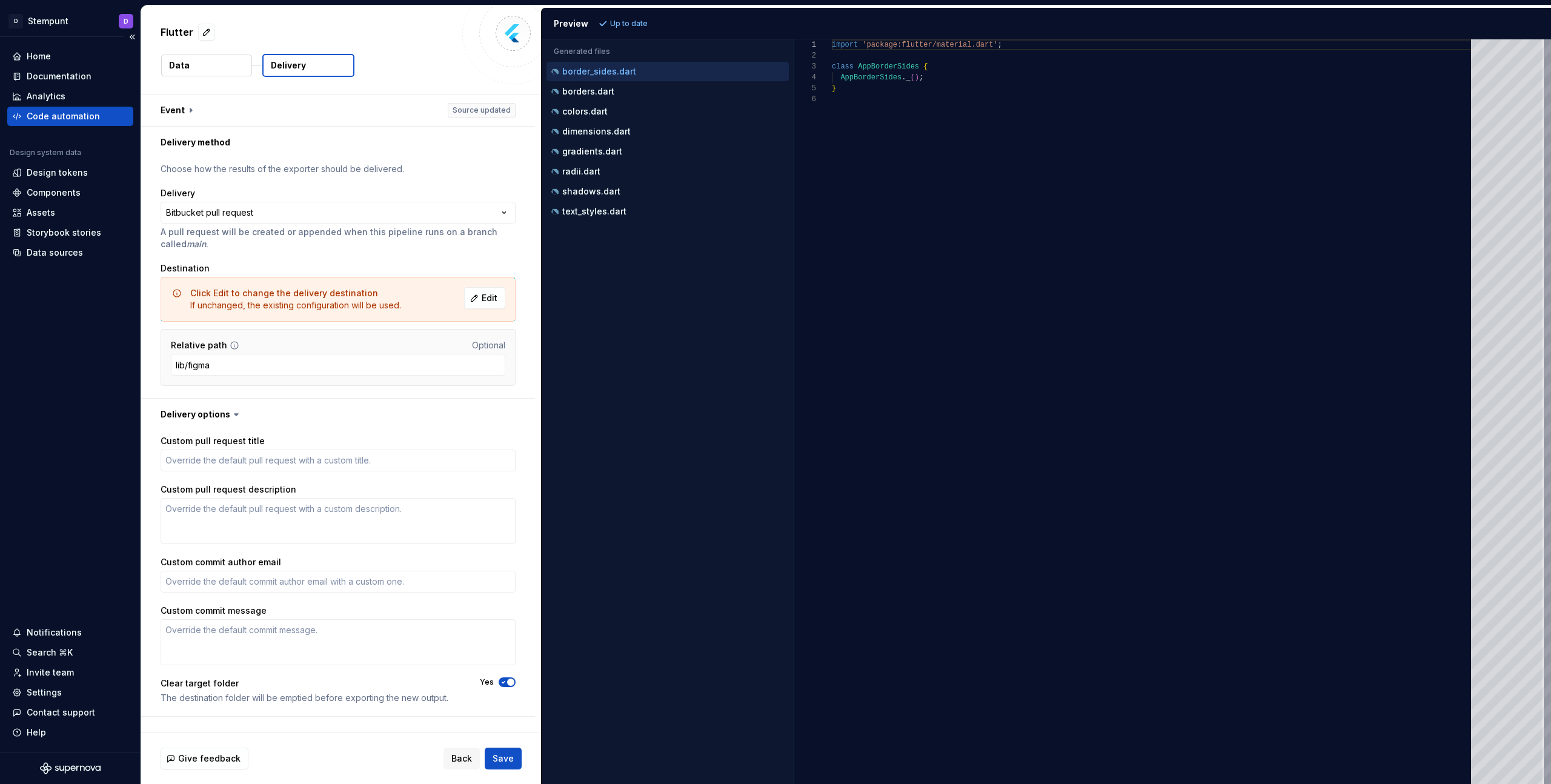
click at [95, 112] on div "Code automation" at bounding box center [63, 116] width 73 height 12
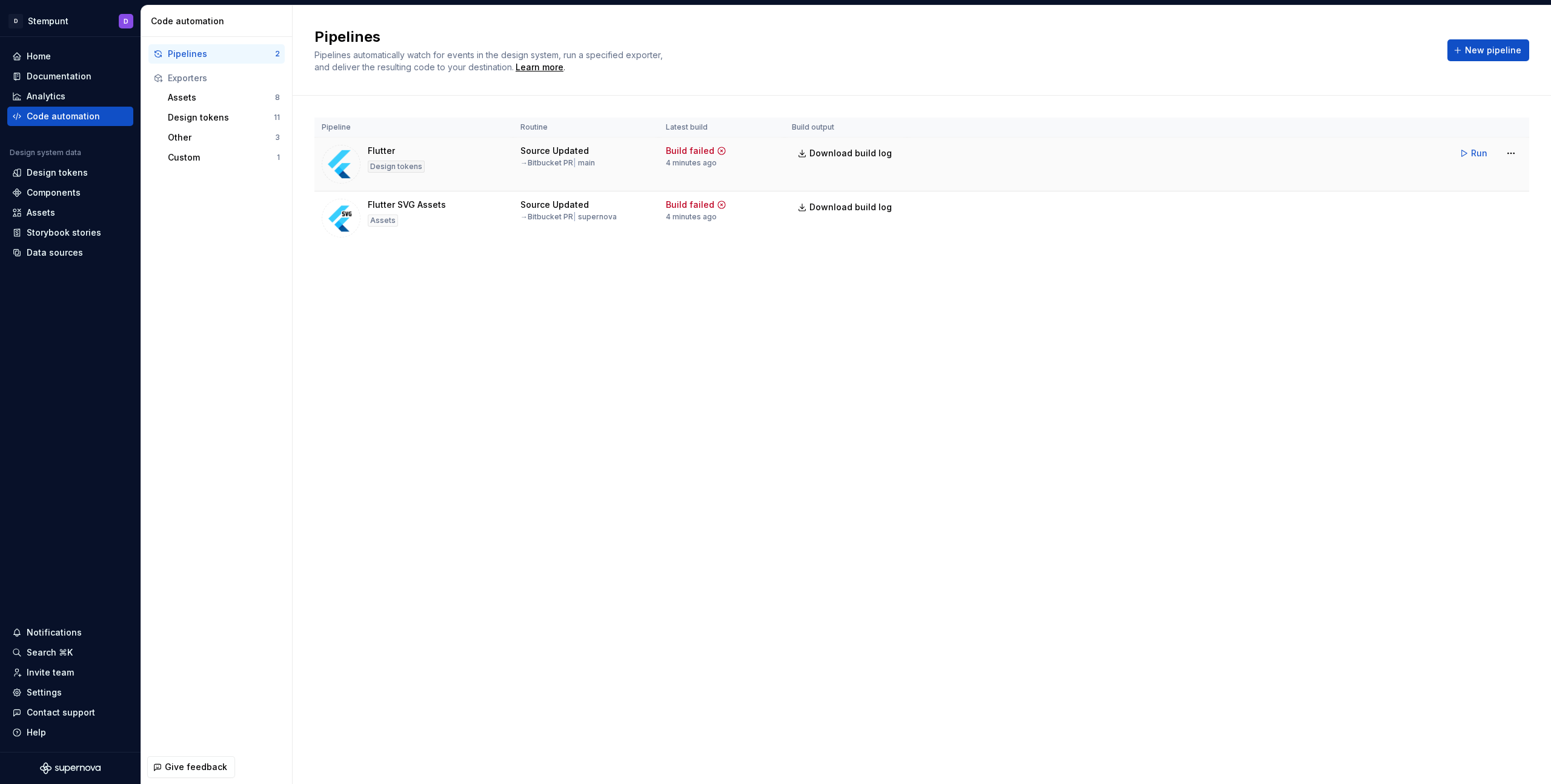
click at [1452, 161] on td "Run" at bounding box center [1218, 153] width 622 height 32
click at [1510, 152] on html "D Stempunt D Home Documentation Analytics Code automation Design system data De…" at bounding box center [775, 392] width 1551 height 784
click at [1470, 267] on div "Delete pipeline" at bounding box center [1494, 262] width 104 height 12
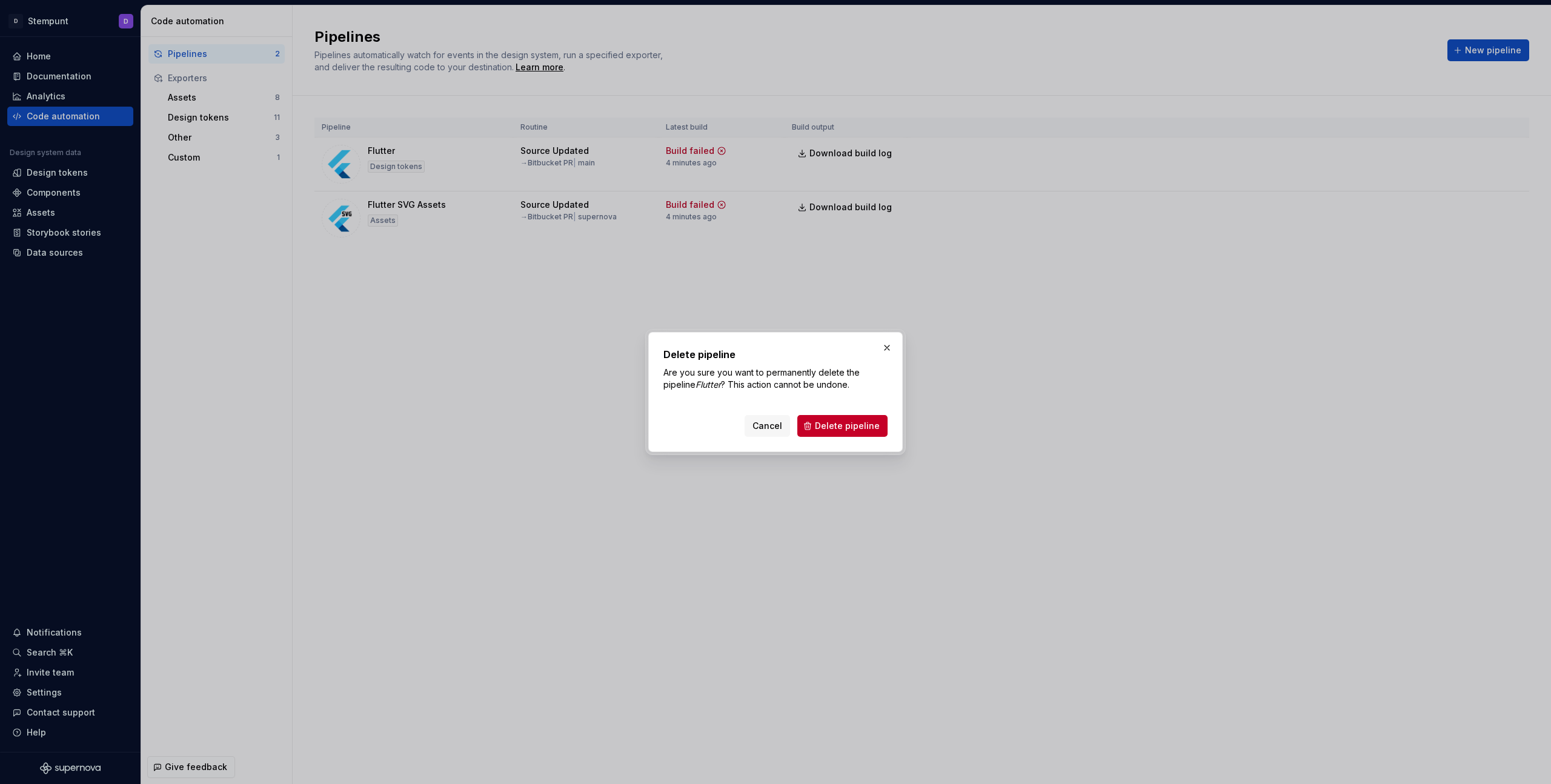
click at [873, 427] on span "Delete pipeline" at bounding box center [847, 426] width 65 height 12
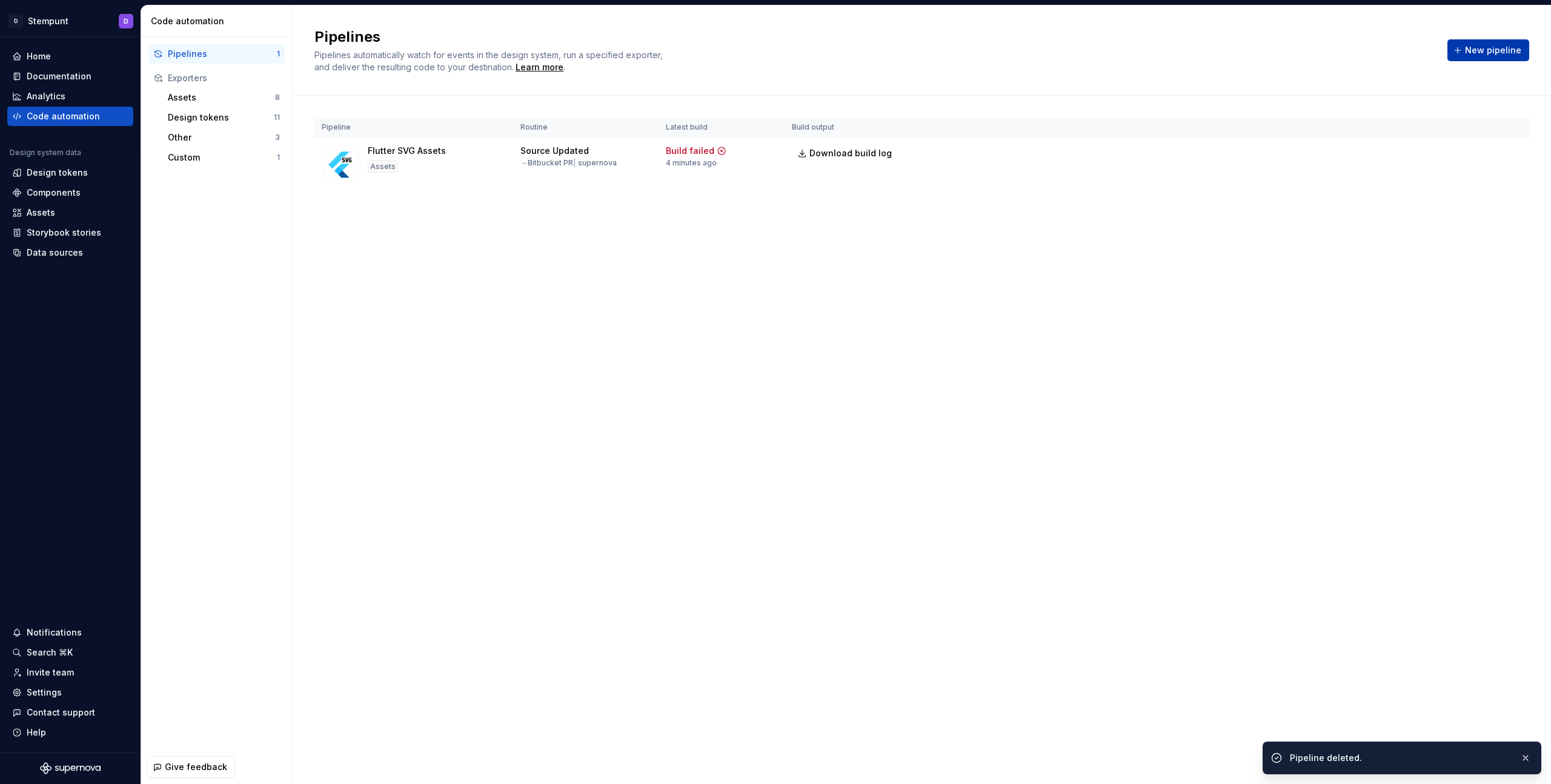
click at [1467, 49] on button "New pipeline" at bounding box center [1488, 50] width 81 height 22
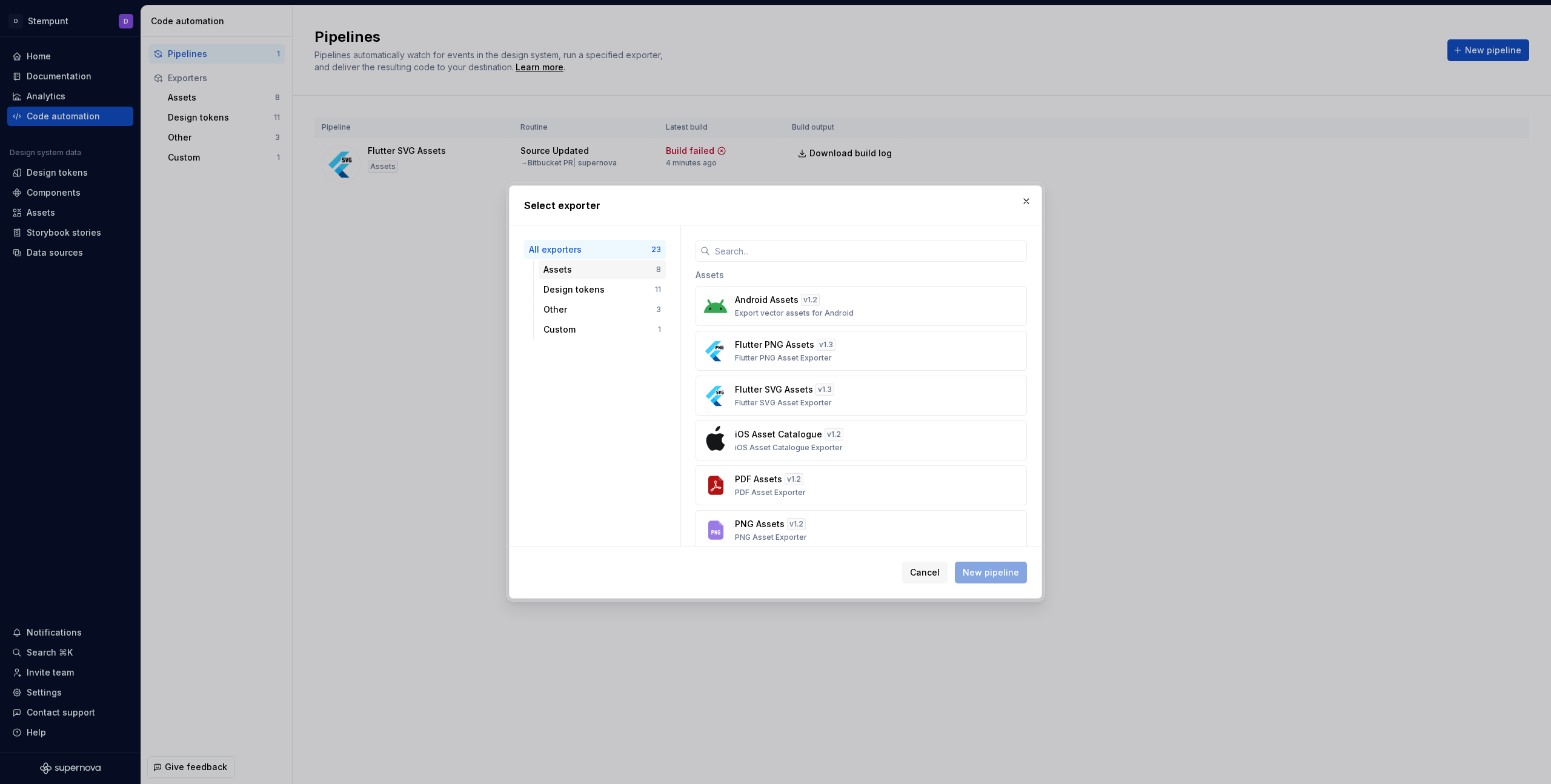
click at [580, 274] on div "Assets" at bounding box center [600, 269] width 112 height 12
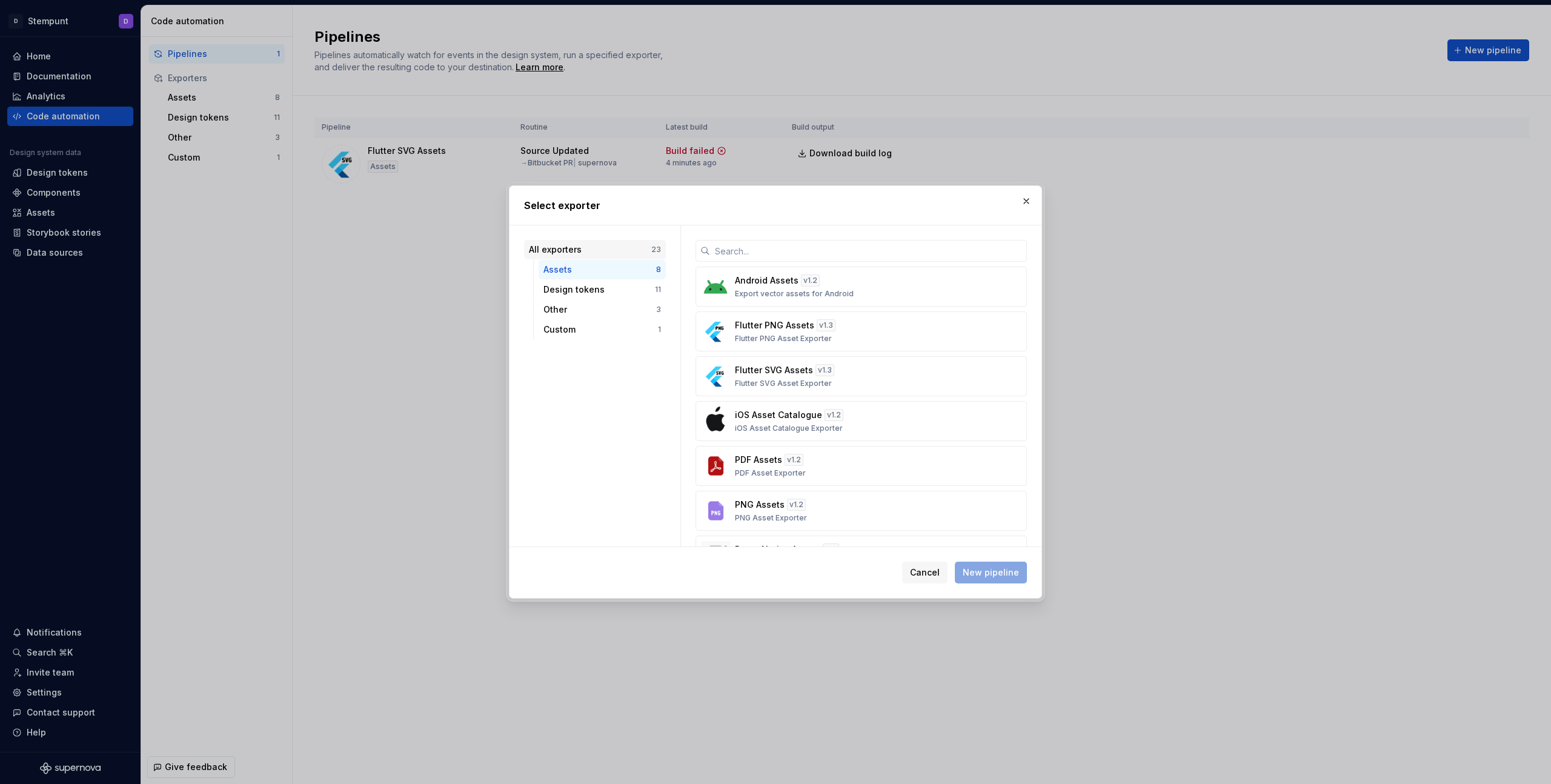
click at [585, 255] on div "All exporters" at bounding box center [590, 249] width 123 height 12
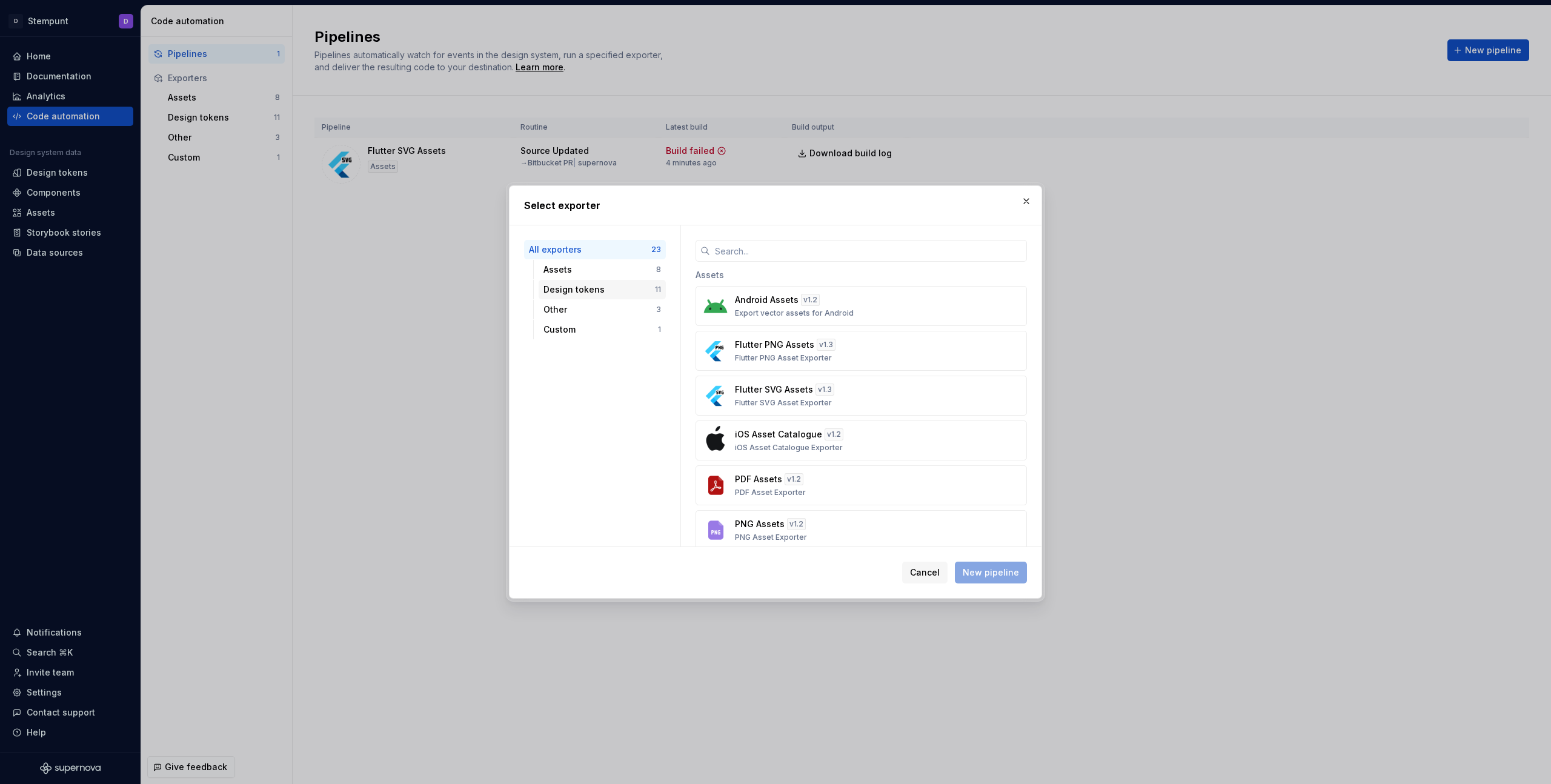
click at [592, 293] on div "Design tokens" at bounding box center [599, 289] width 111 height 12
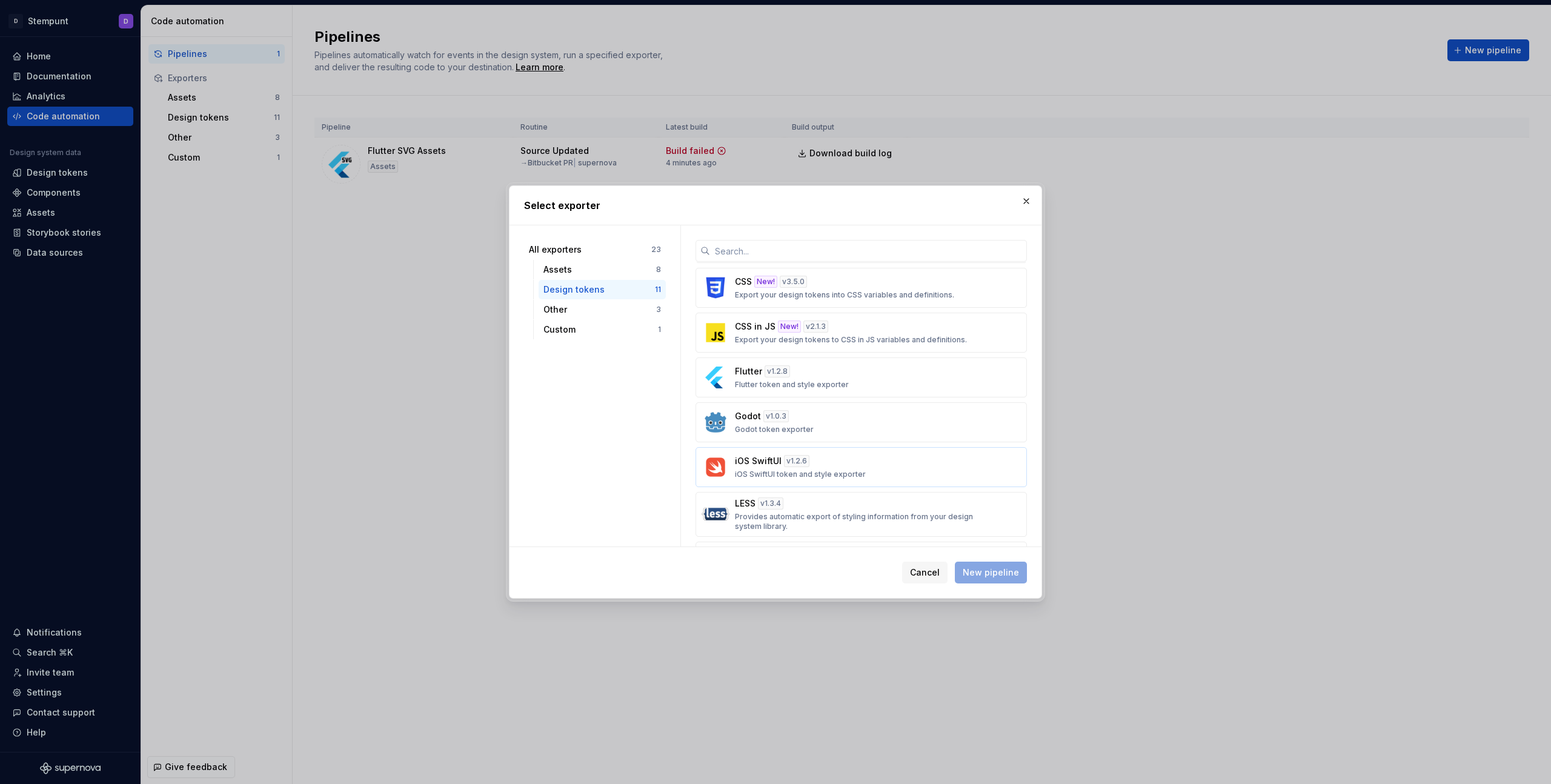
scroll to position [96, 0]
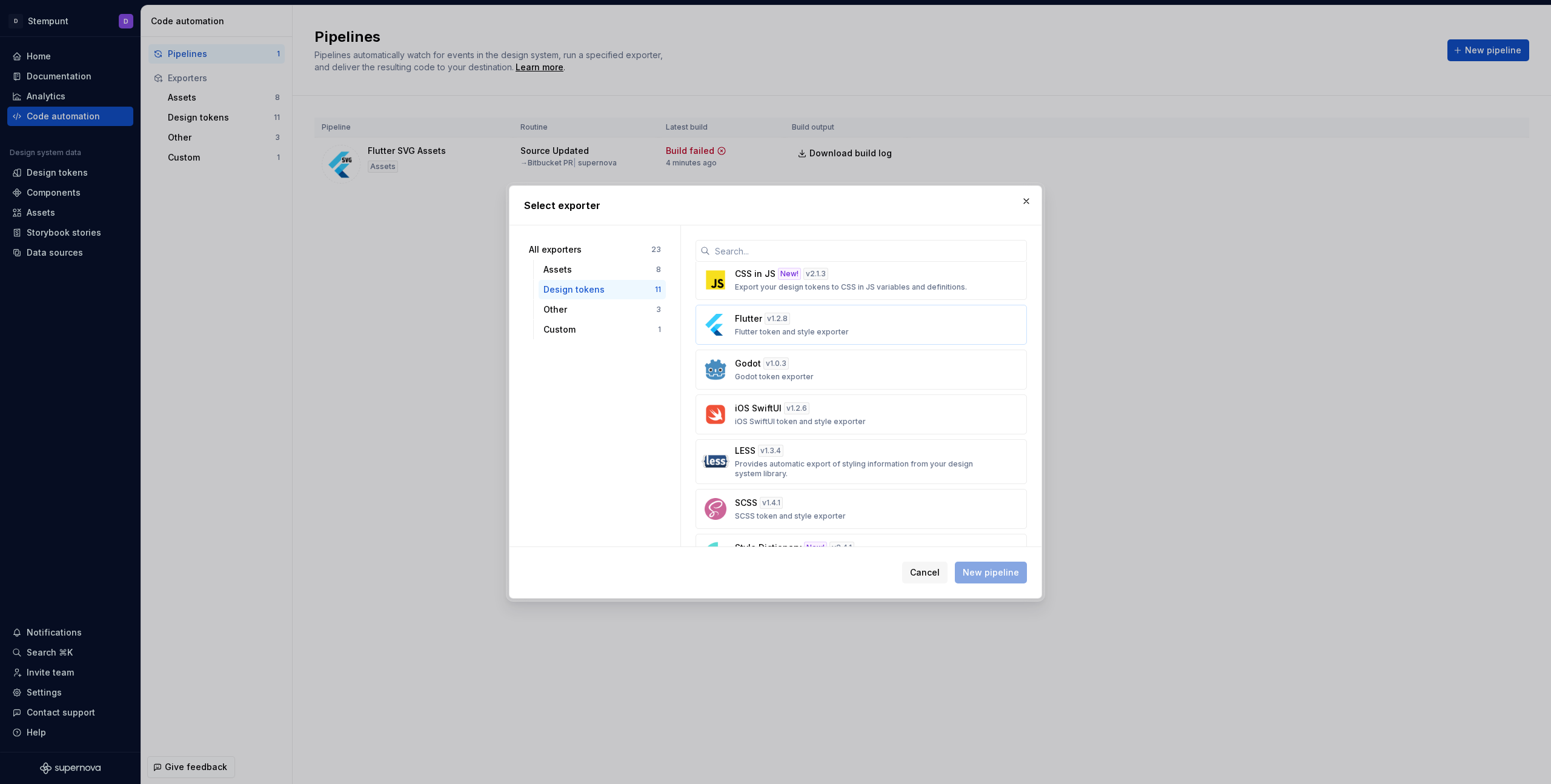
click at [801, 330] on p "Flutter token and style exporter" at bounding box center [792, 332] width 114 height 9
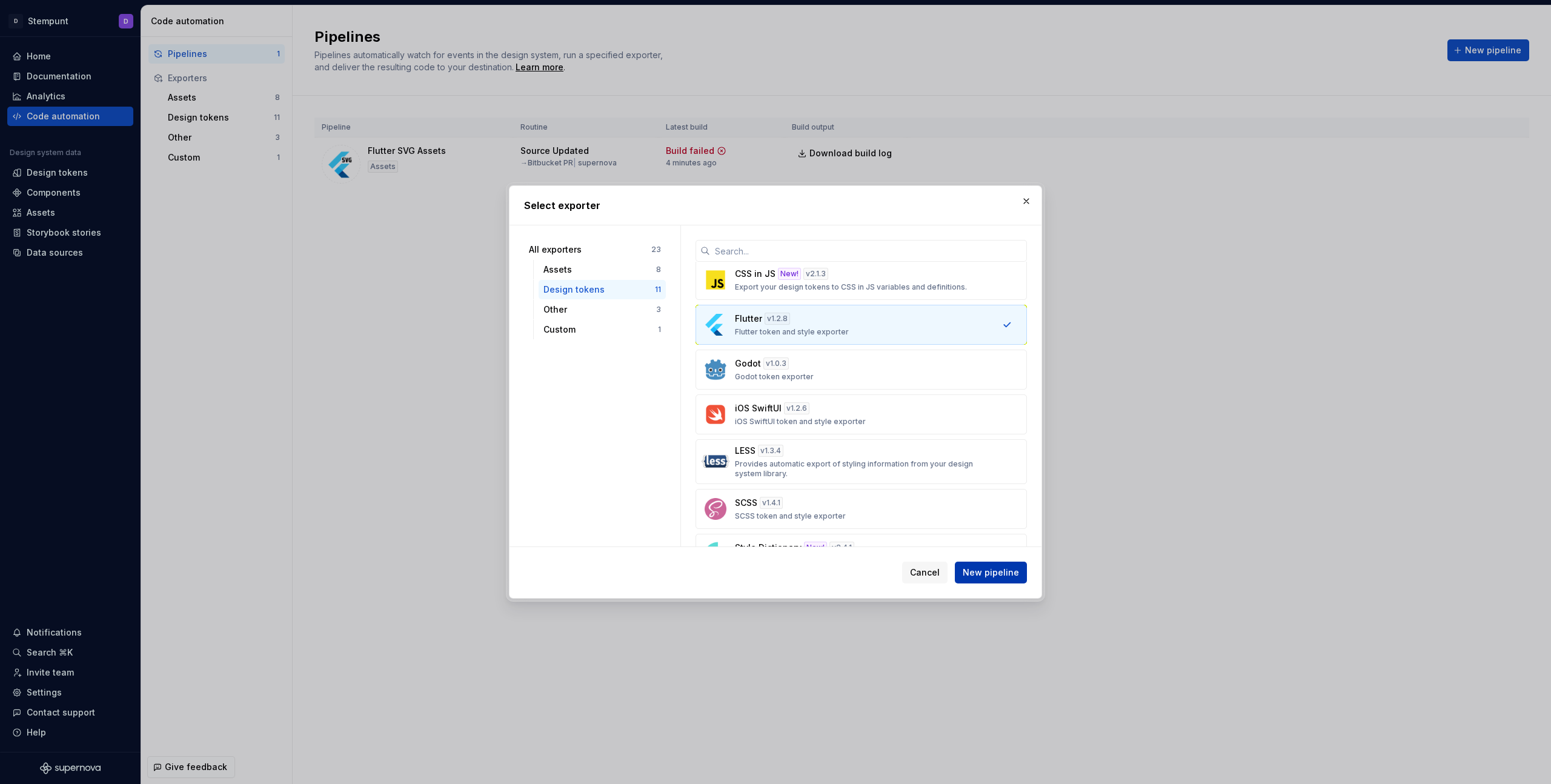
click at [1001, 581] on button "New pipeline" at bounding box center [990, 572] width 72 height 22
click at [993, 573] on span "New pipeline" at bounding box center [991, 572] width 56 height 12
click at [994, 573] on span "New pipeline" at bounding box center [991, 572] width 56 height 12
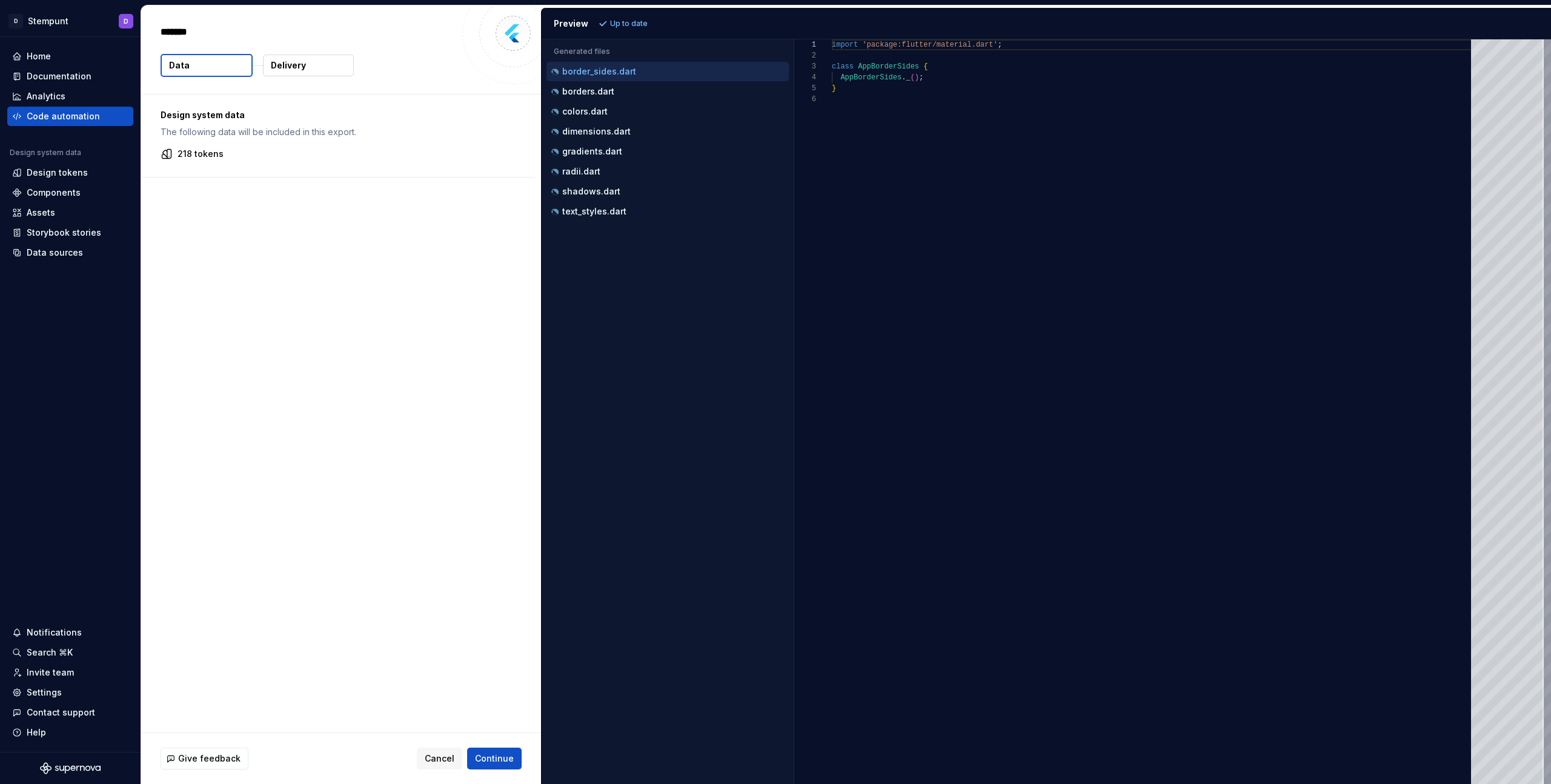
type textarea "*"
click at [297, 71] on p "Delivery" at bounding box center [288, 65] width 36 height 12
click at [289, 68] on p "Delivery" at bounding box center [288, 65] width 36 height 12
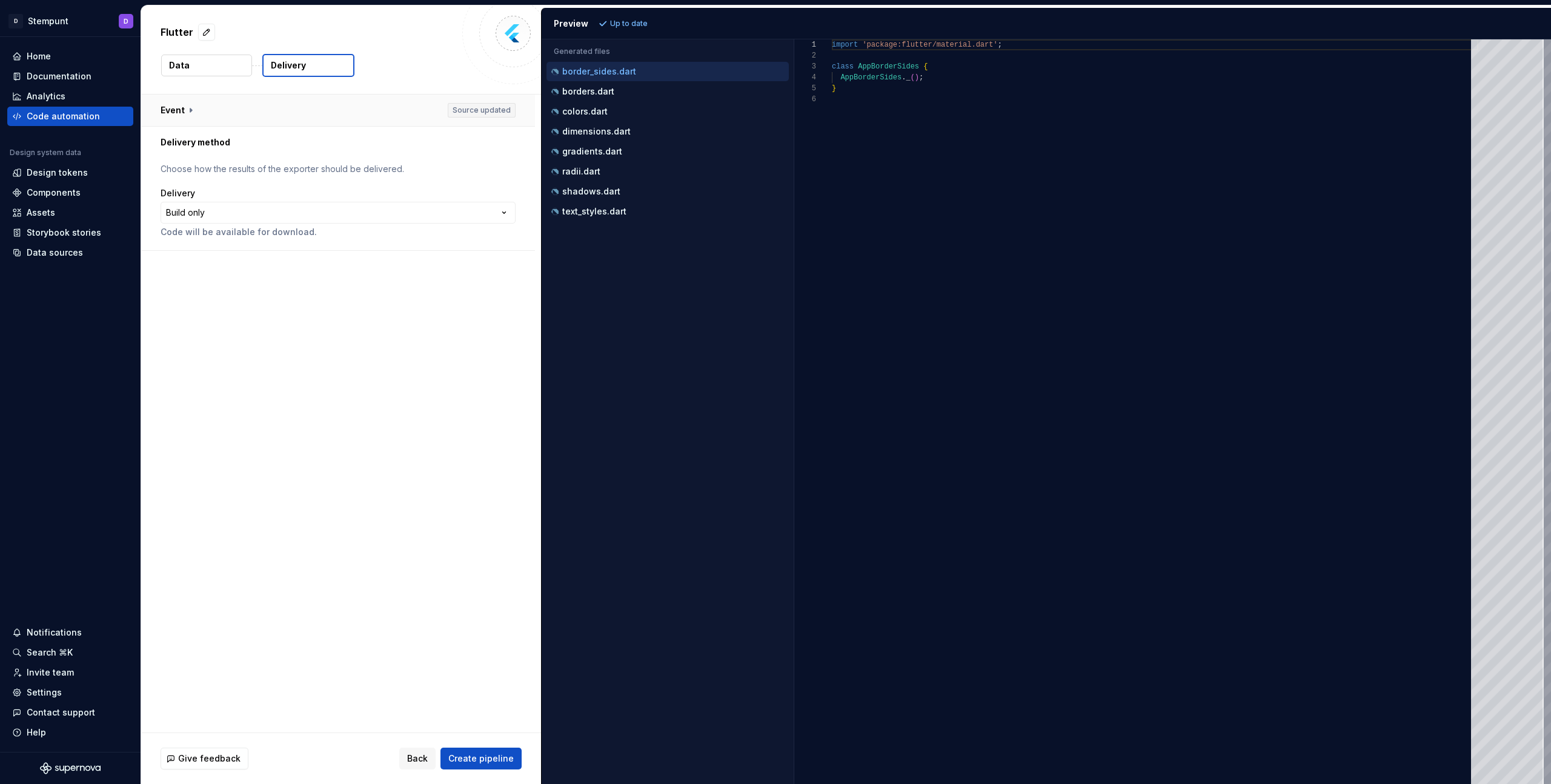
click at [242, 104] on button "button" at bounding box center [338, 110] width 394 height 32
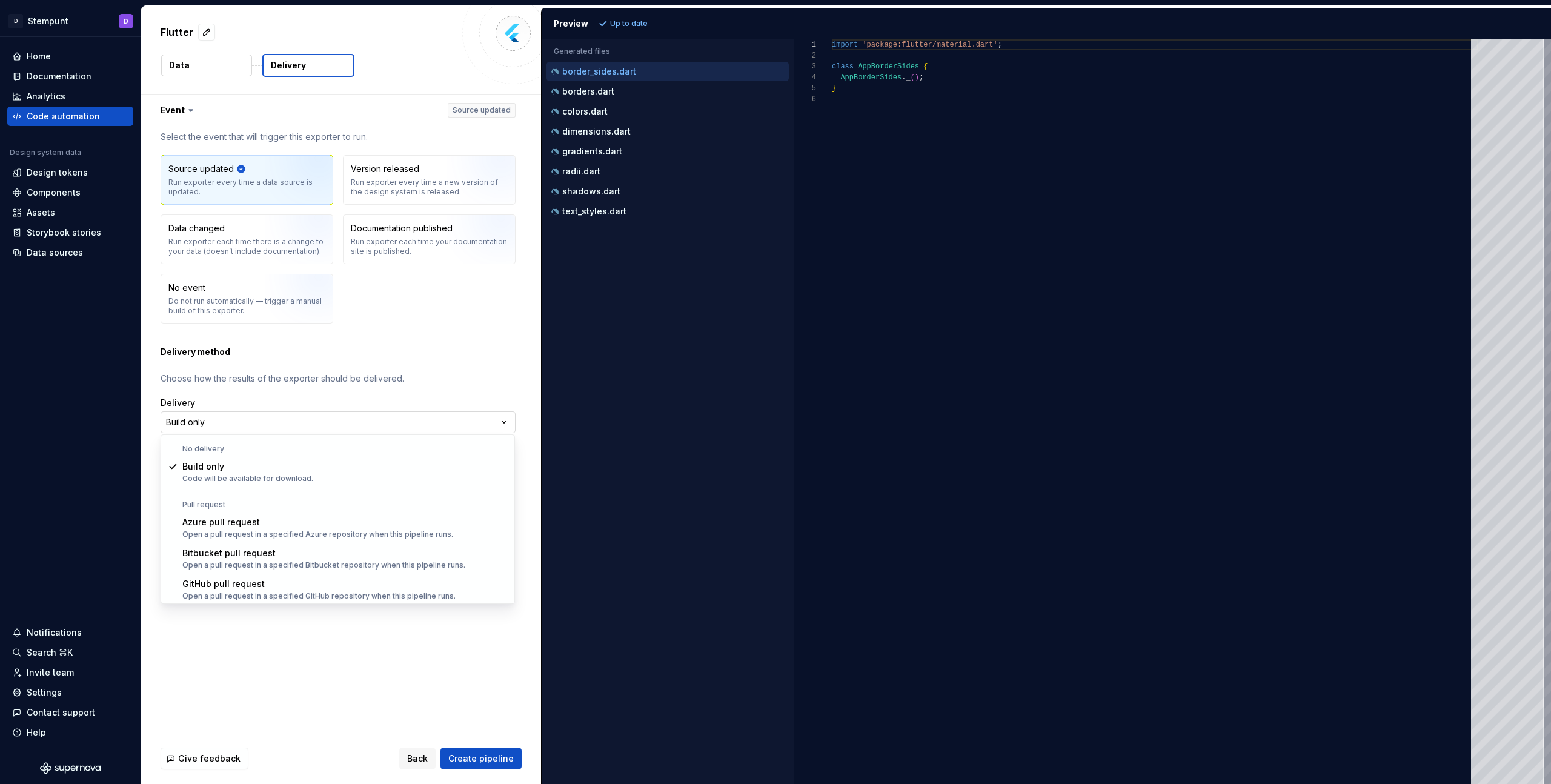
click at [236, 417] on html "**********" at bounding box center [775, 392] width 1551 height 784
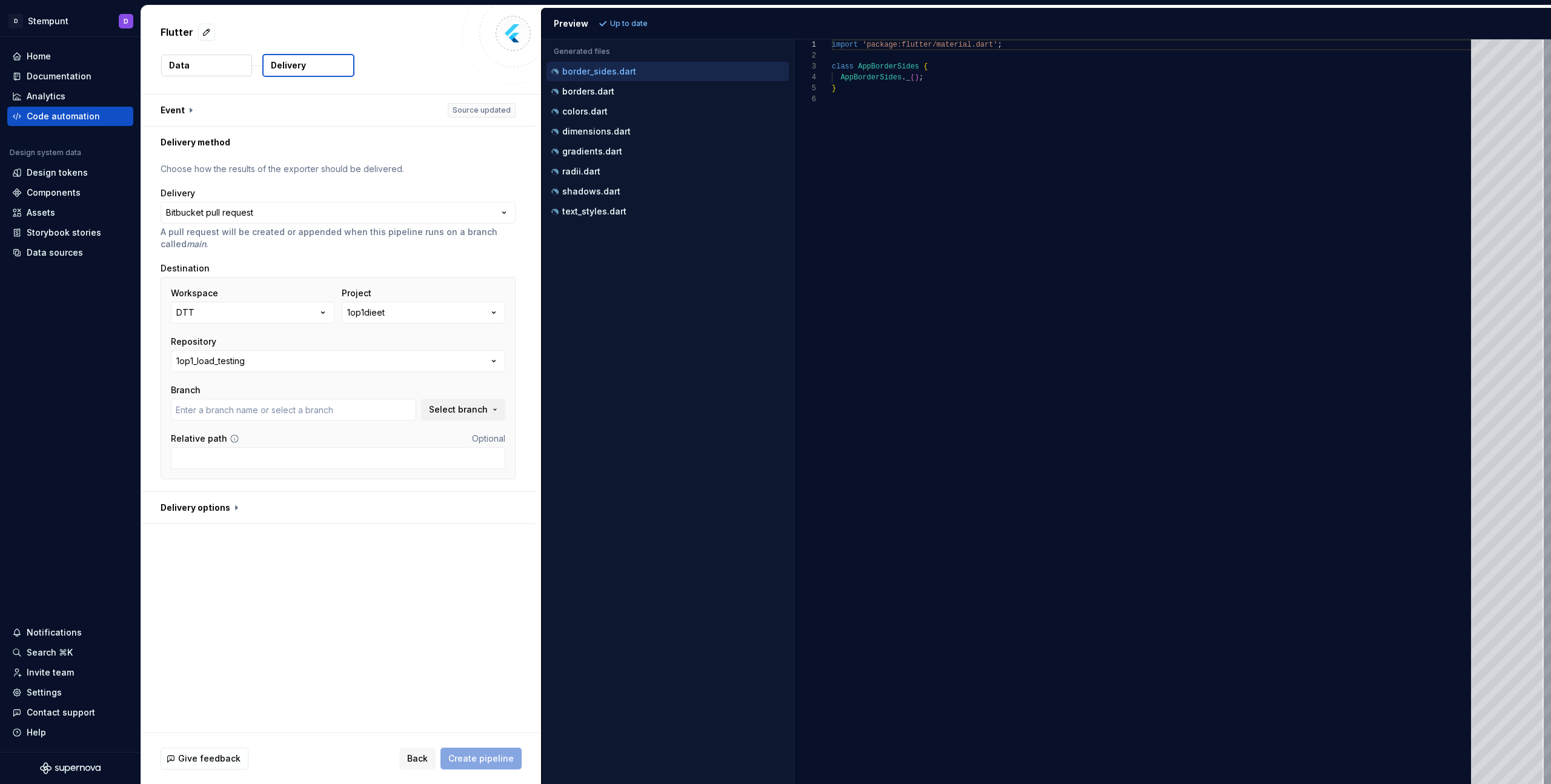
type input "bugfix/ISD-868-api-herrinering-basislijn-action"
click at [380, 365] on button "1op1_load_testing" at bounding box center [338, 360] width 334 height 22
type input "stemp"
click at [424, 313] on button "1op1dieet" at bounding box center [423, 312] width 164 height 22
type input "stemp"
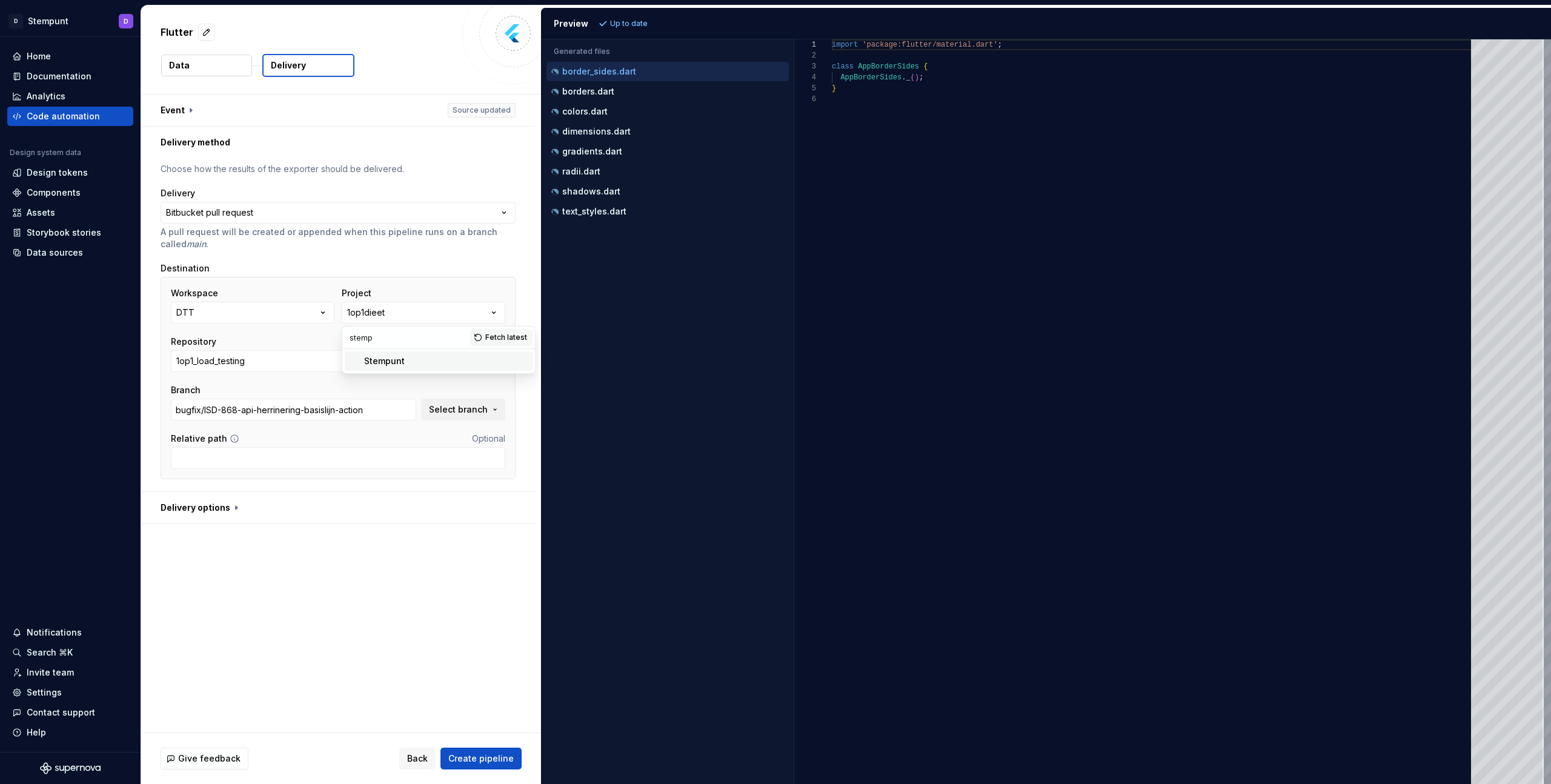
click at [386, 361] on div "Stempunt" at bounding box center [384, 360] width 40 height 12
click at [293, 364] on button "Select" at bounding box center [338, 360] width 334 height 22
click at [266, 408] on div "flutterstempunt" at bounding box center [345, 409] width 303 height 12
click at [227, 407] on input "dev" at bounding box center [294, 409] width 245 height 22
drag, startPoint x: 253, startPoint y: 410, endPoint x: 124, endPoint y: 410, distance: 129.0
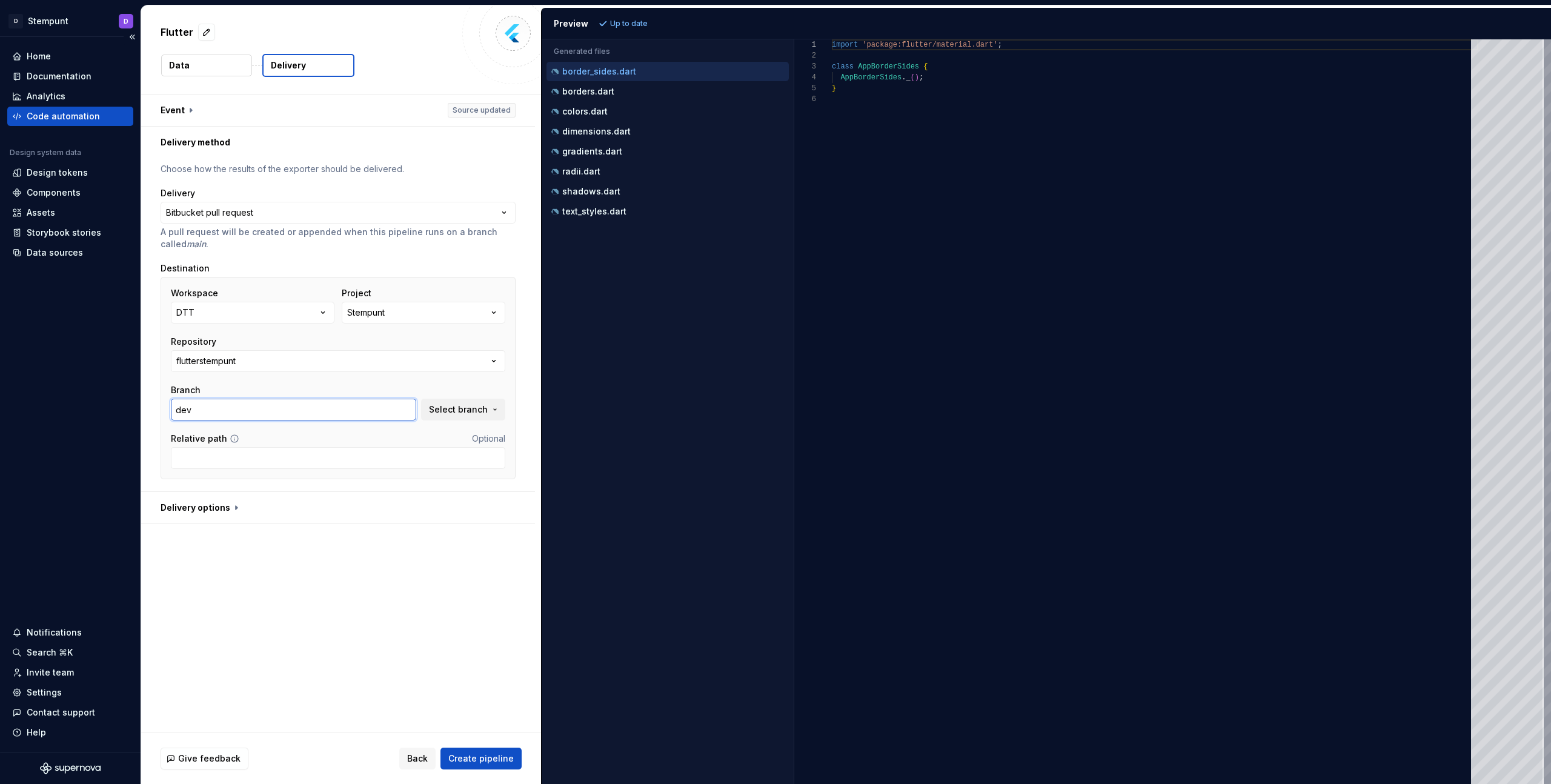
click at [128, 411] on div "**********" at bounding box center [775, 392] width 1551 height 784
type input "main"
click at [486, 413] on span "Select branch" at bounding box center [458, 409] width 59 height 12
click at [382, 475] on div "main" at bounding box center [385, 477] width 225 height 12
click at [348, 459] on input "Relative path" at bounding box center [338, 457] width 334 height 22
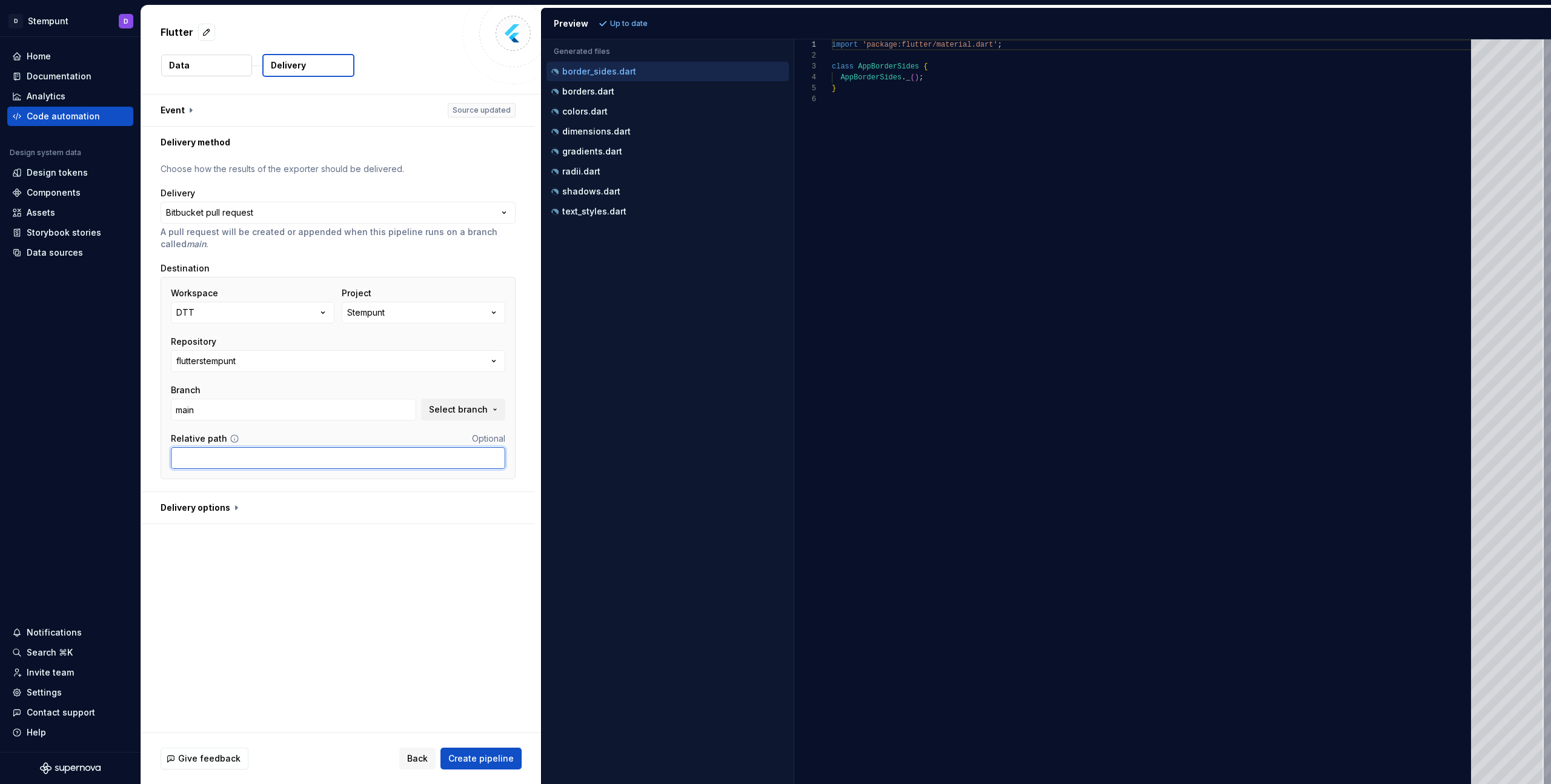
paste input "lib/figma"
type input "lib/figma"
click at [227, 503] on button "button" at bounding box center [338, 508] width 394 height 32
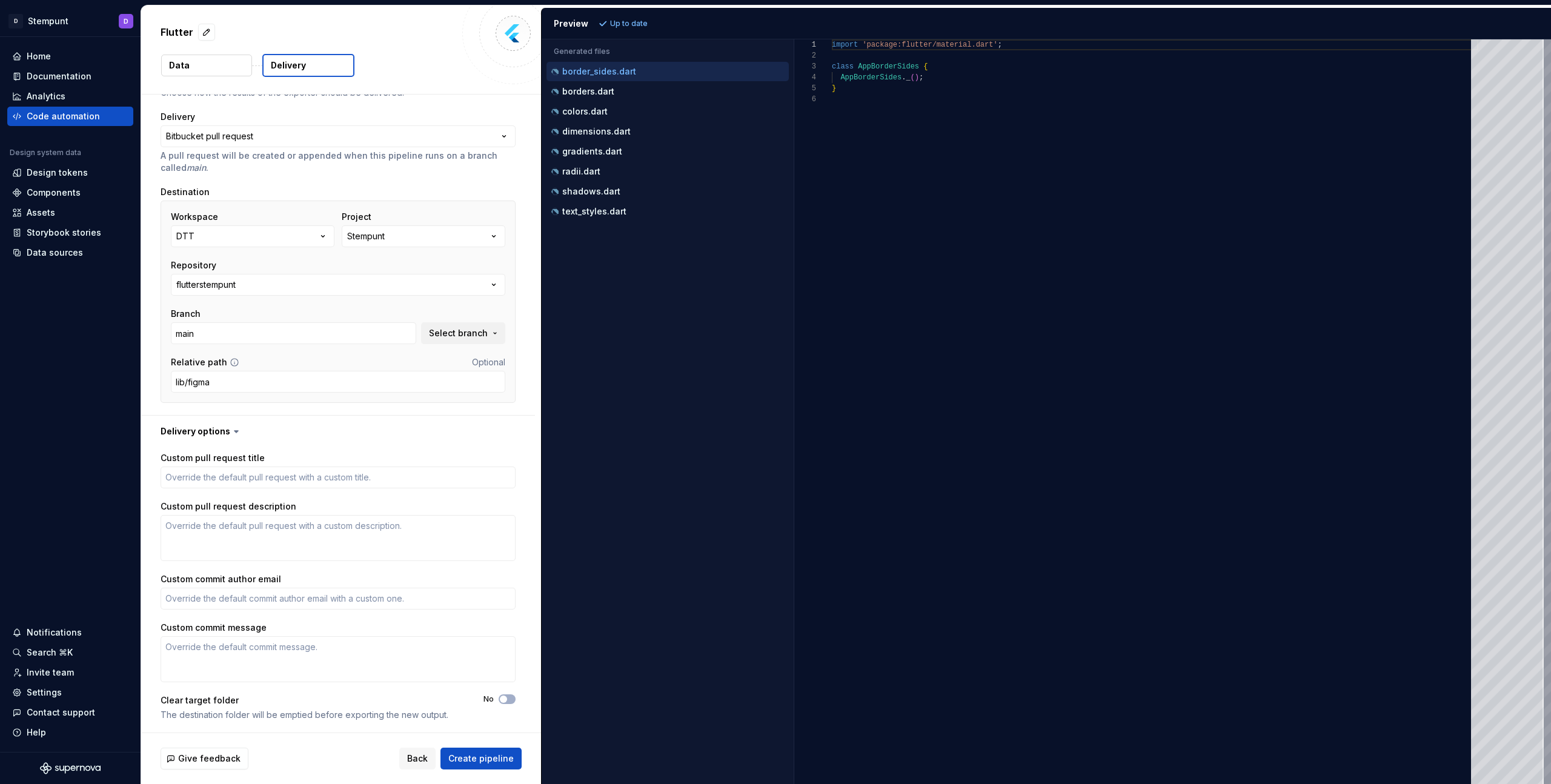
scroll to position [78, 0]
click at [510, 694] on button "No" at bounding box center [507, 698] width 17 height 9
click at [499, 748] on button "Create pipeline" at bounding box center [481, 758] width 81 height 22
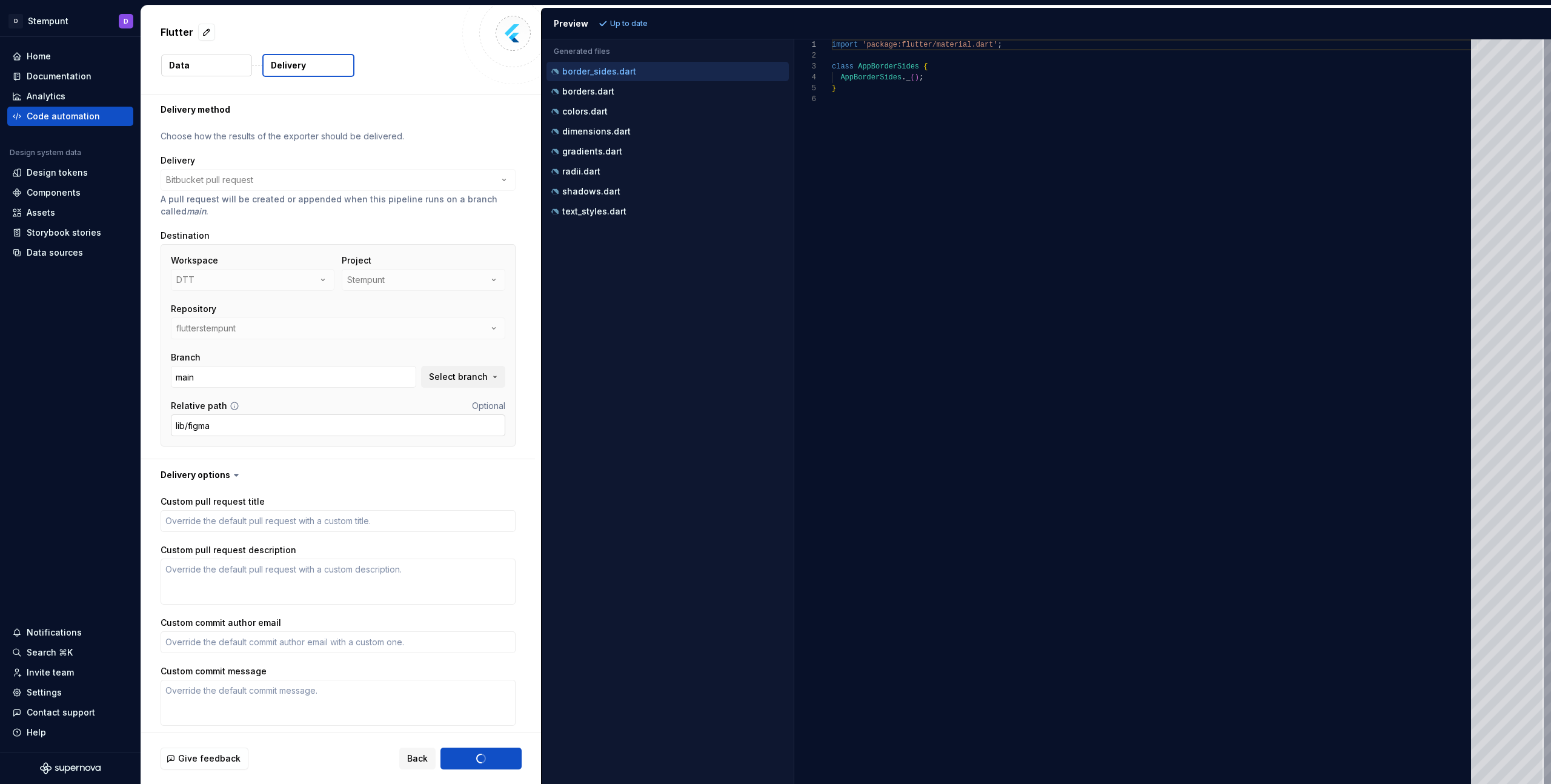
scroll to position [0, 0]
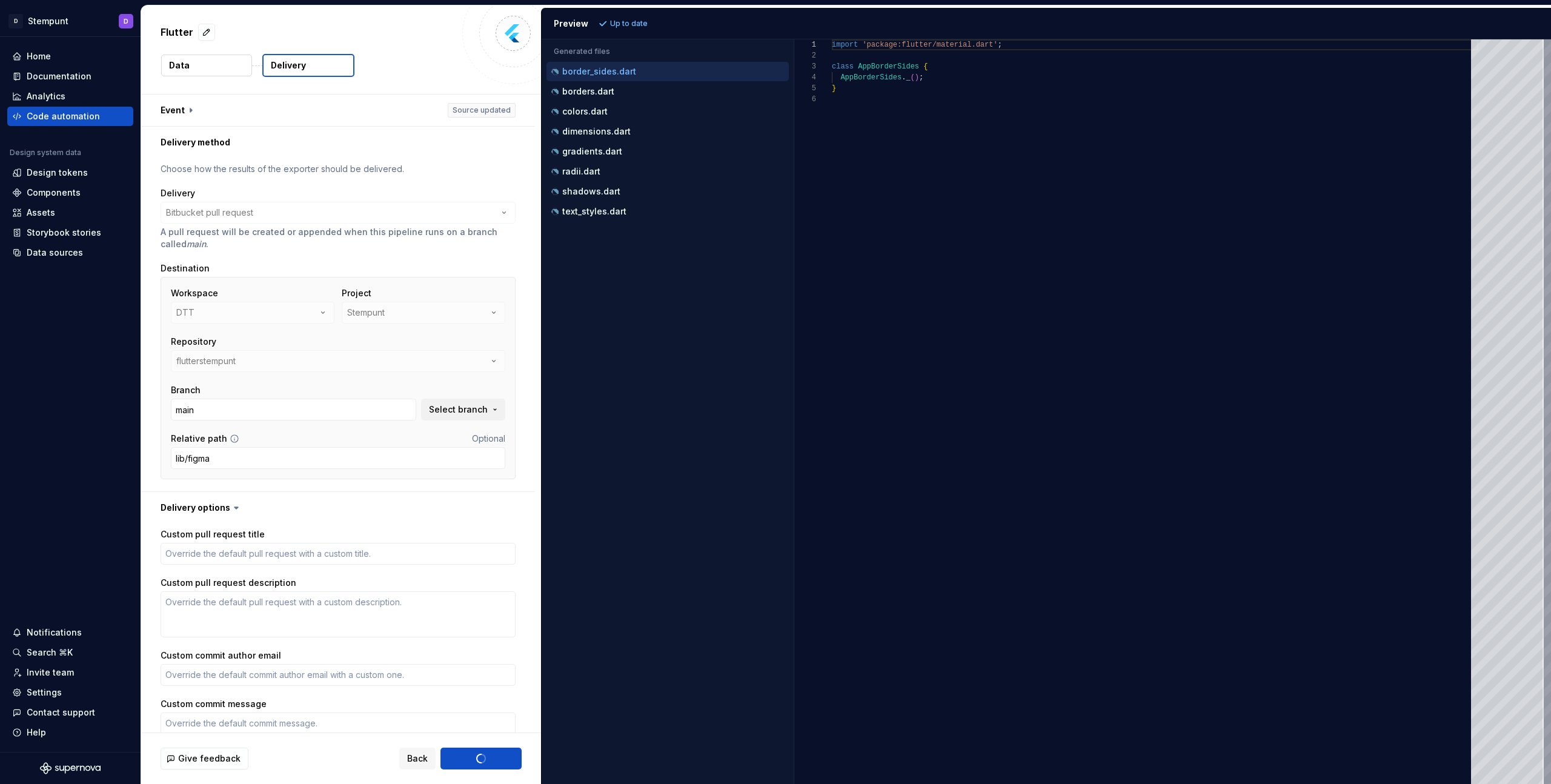
type textarea "*"
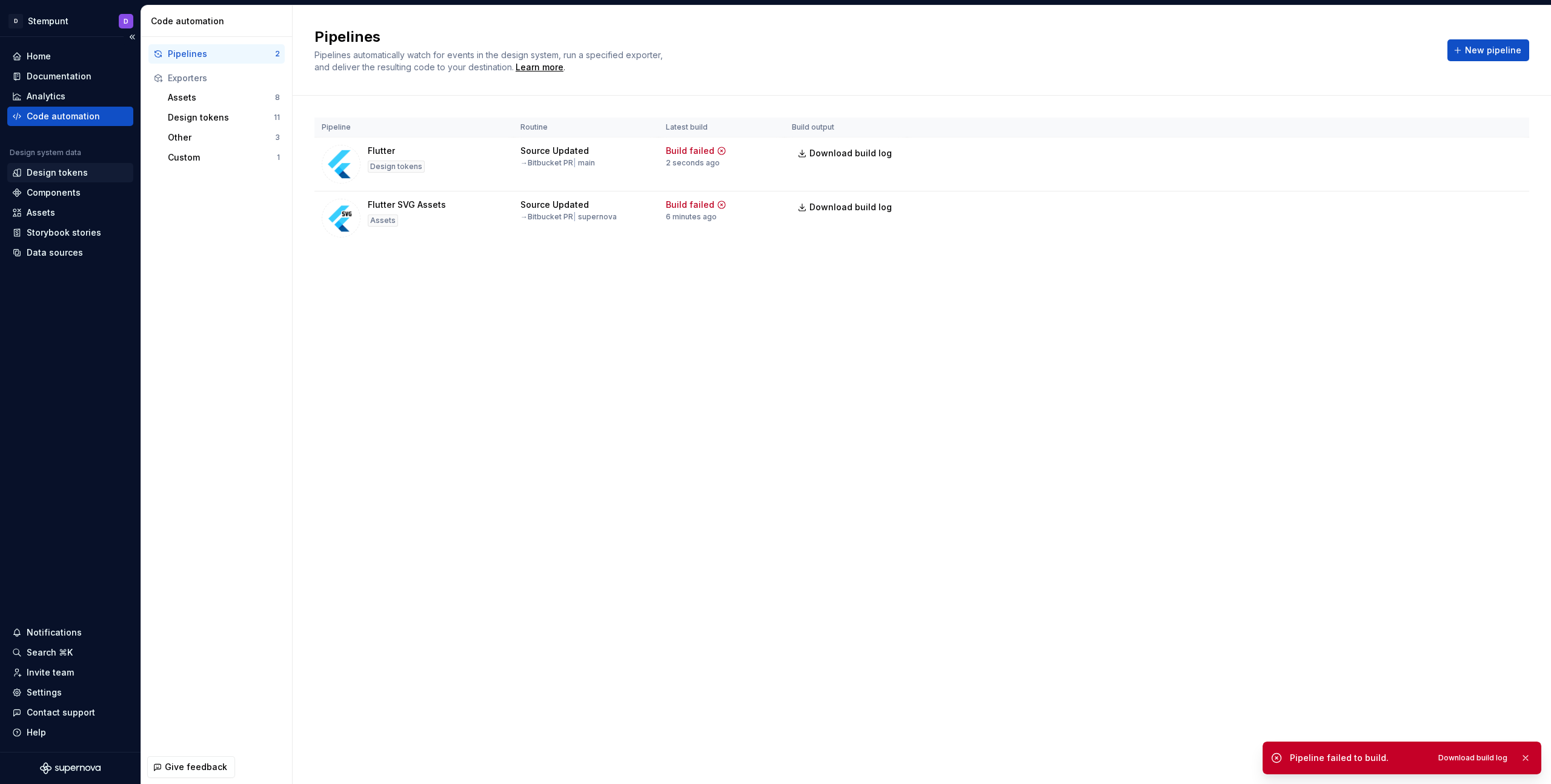
click at [92, 169] on div "Design tokens" at bounding box center [70, 172] width 116 height 12
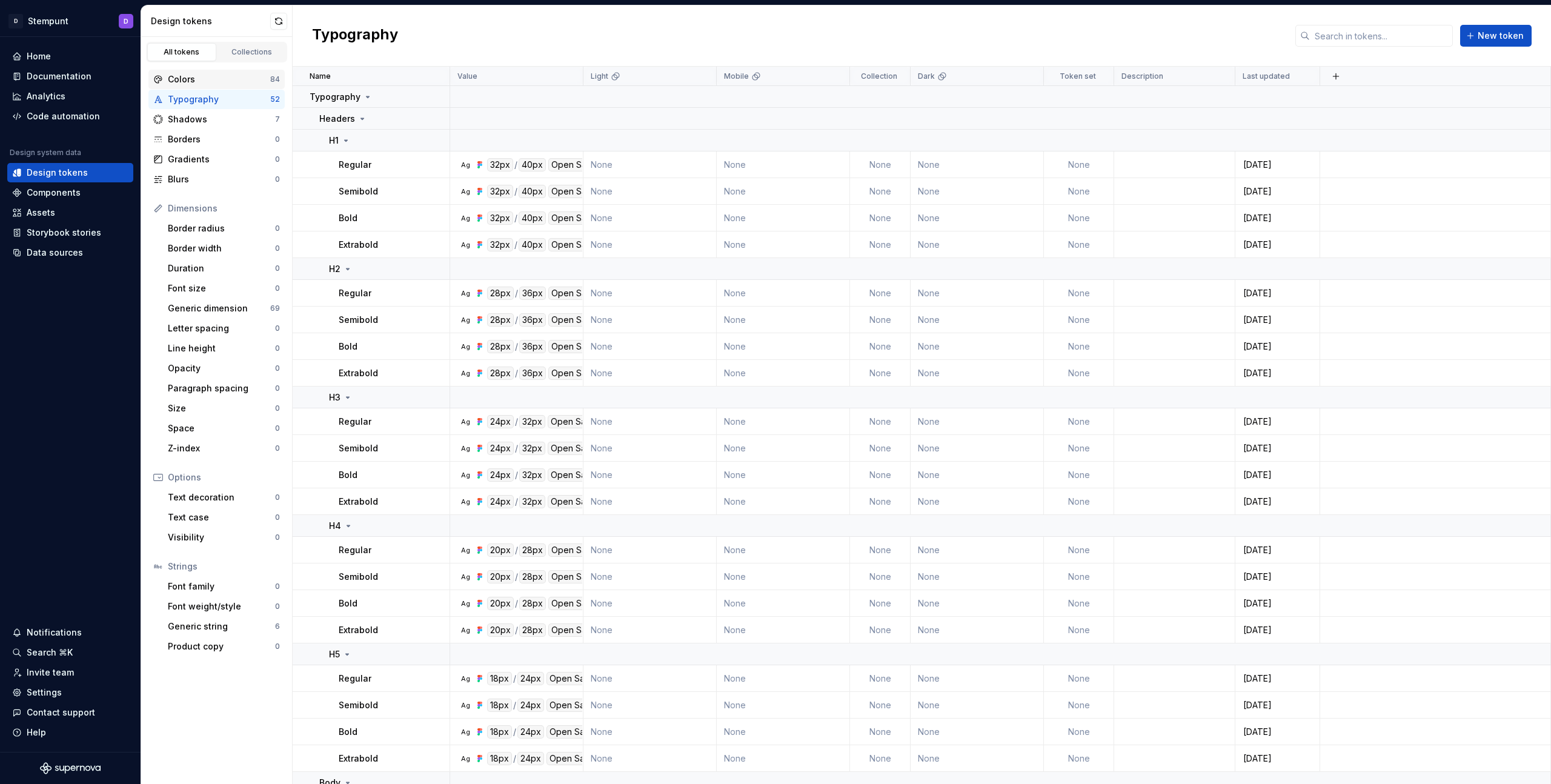
click at [230, 79] on div "Colors" at bounding box center [218, 79] width 102 height 12
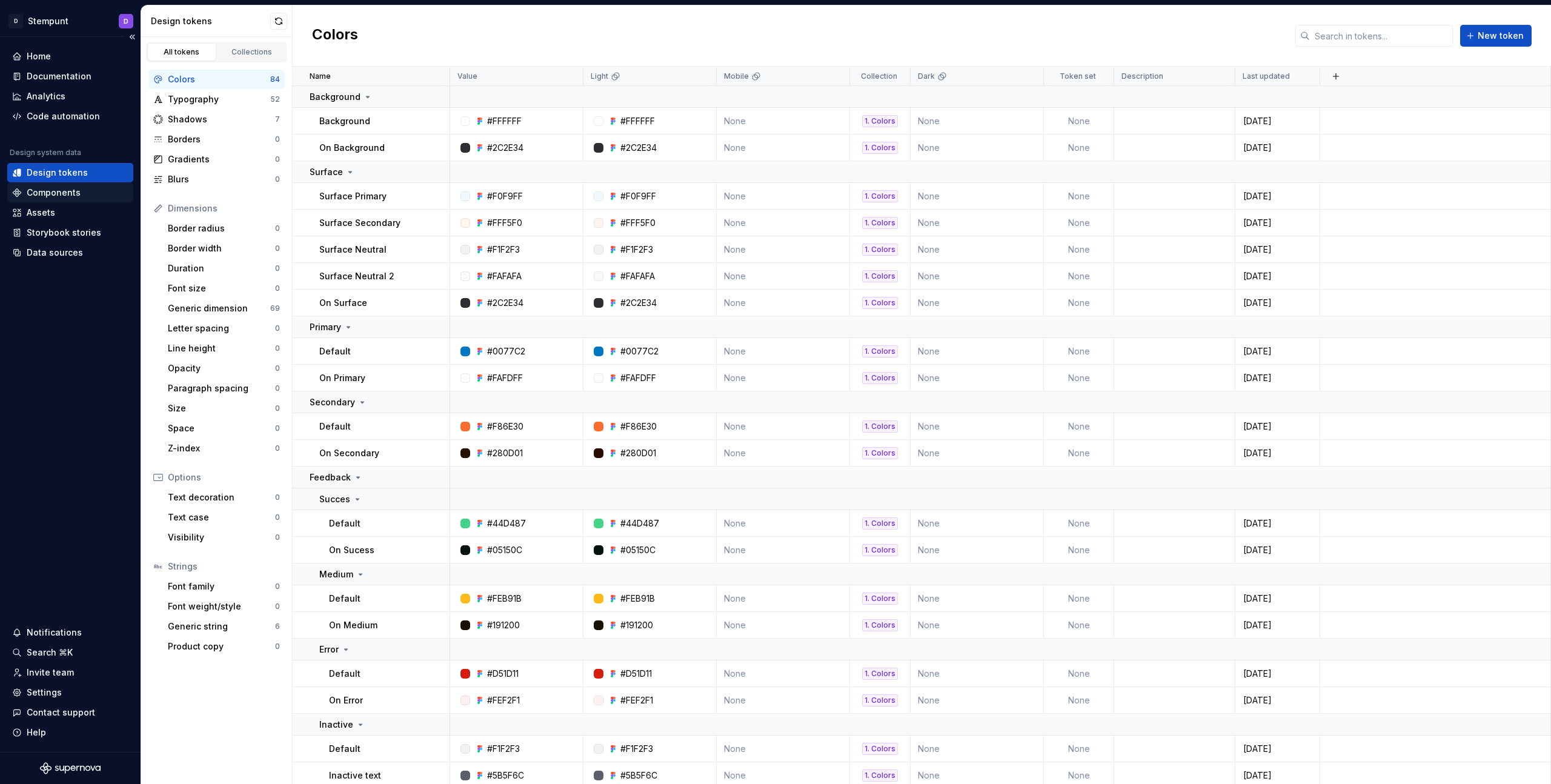
click at [43, 194] on div "Components" at bounding box center [53, 192] width 54 height 12
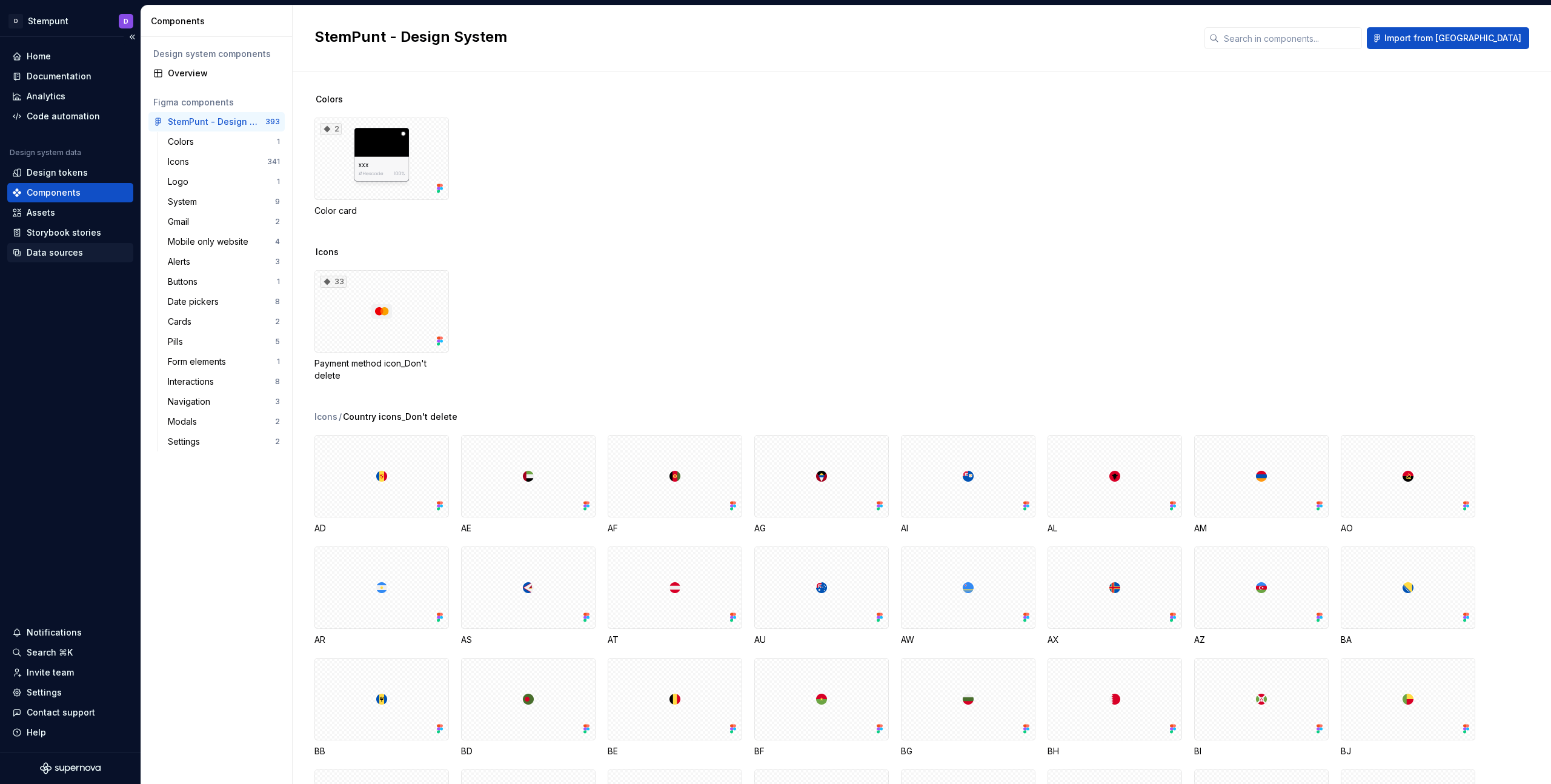
click at [71, 253] on div "Data sources" at bounding box center [54, 252] width 56 height 12
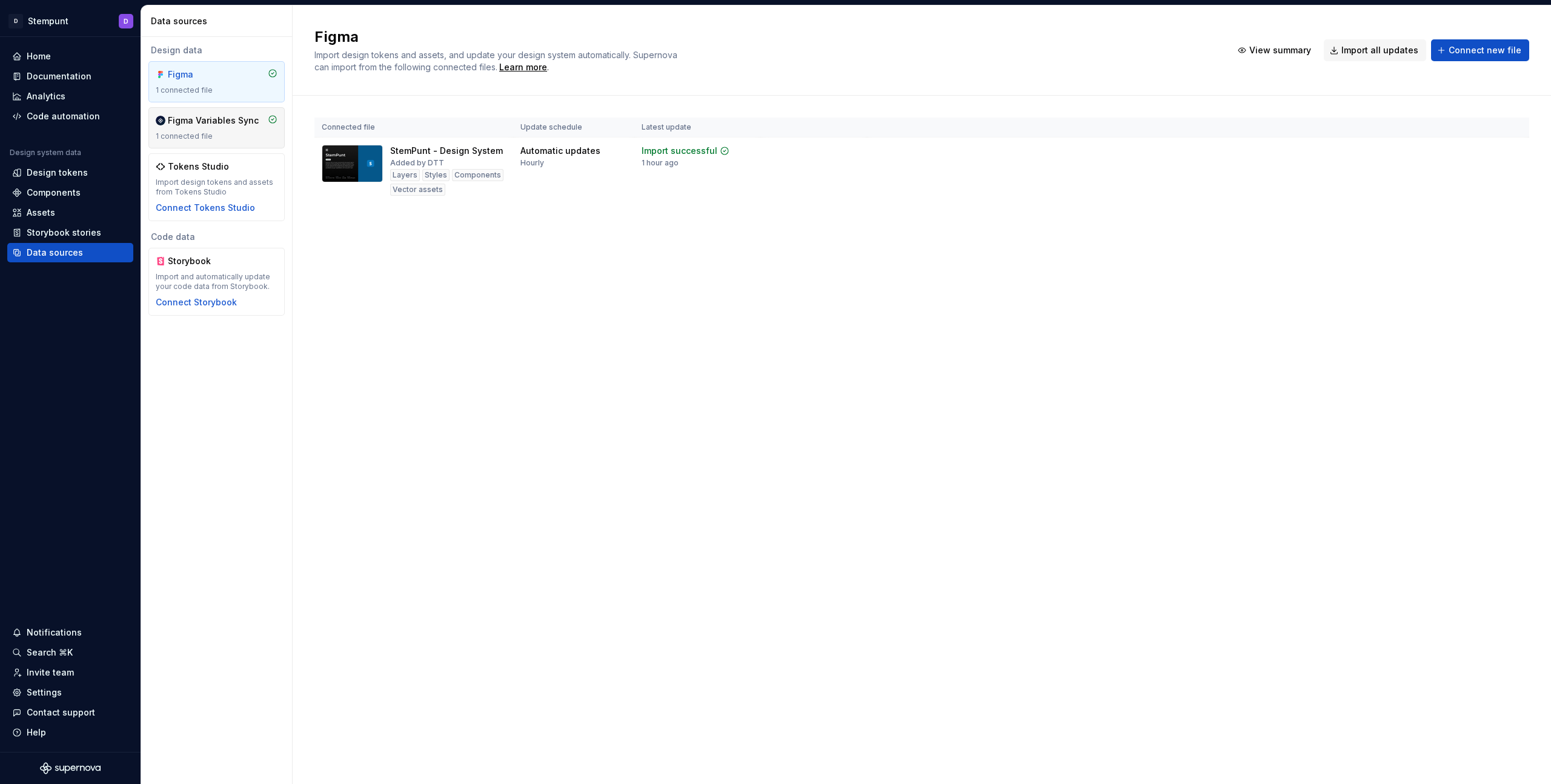
click at [227, 137] on div "1 connected file" at bounding box center [216, 136] width 122 height 9
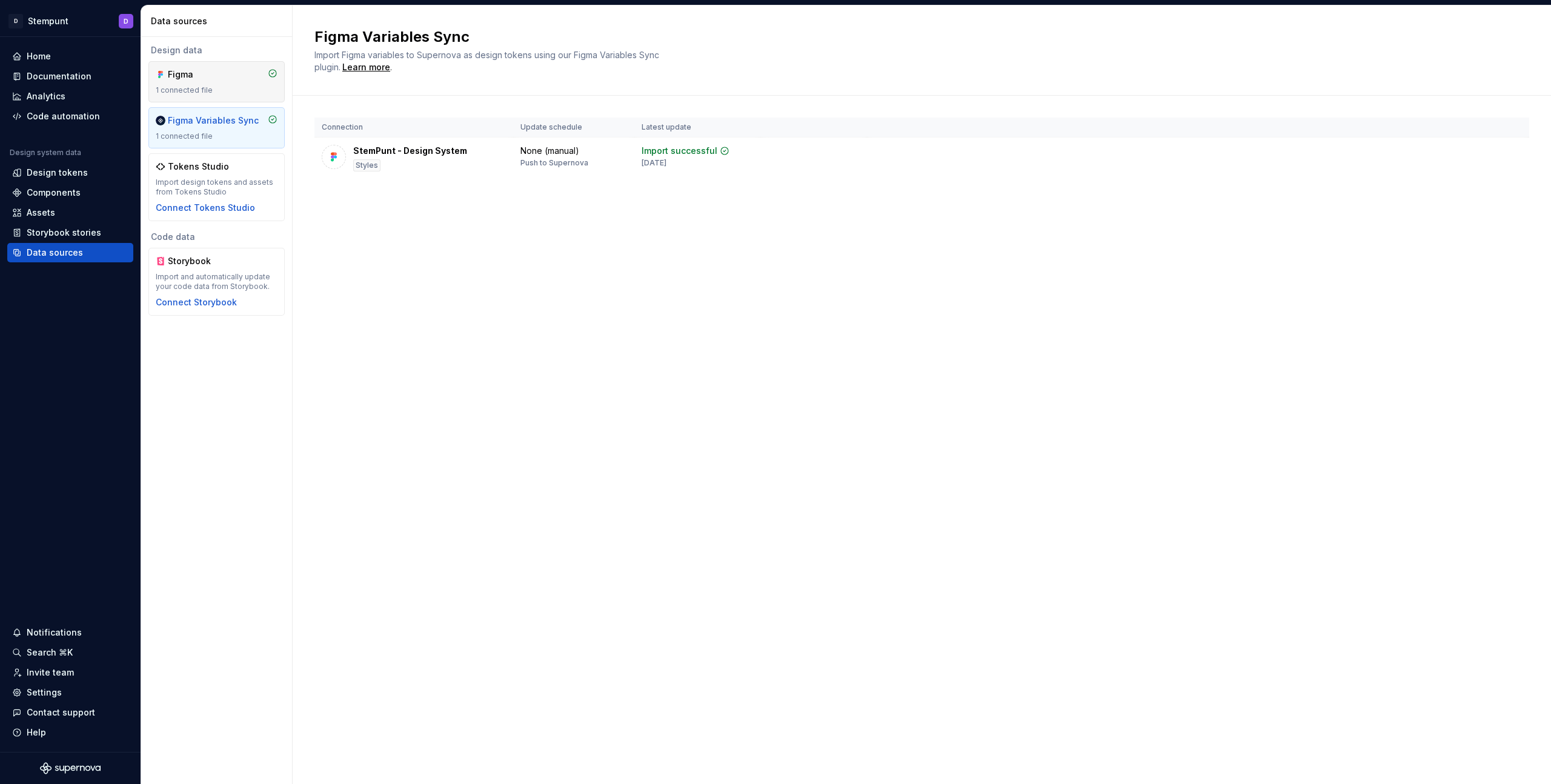
click at [226, 98] on div "Figma 1 connected file" at bounding box center [217, 81] width 137 height 41
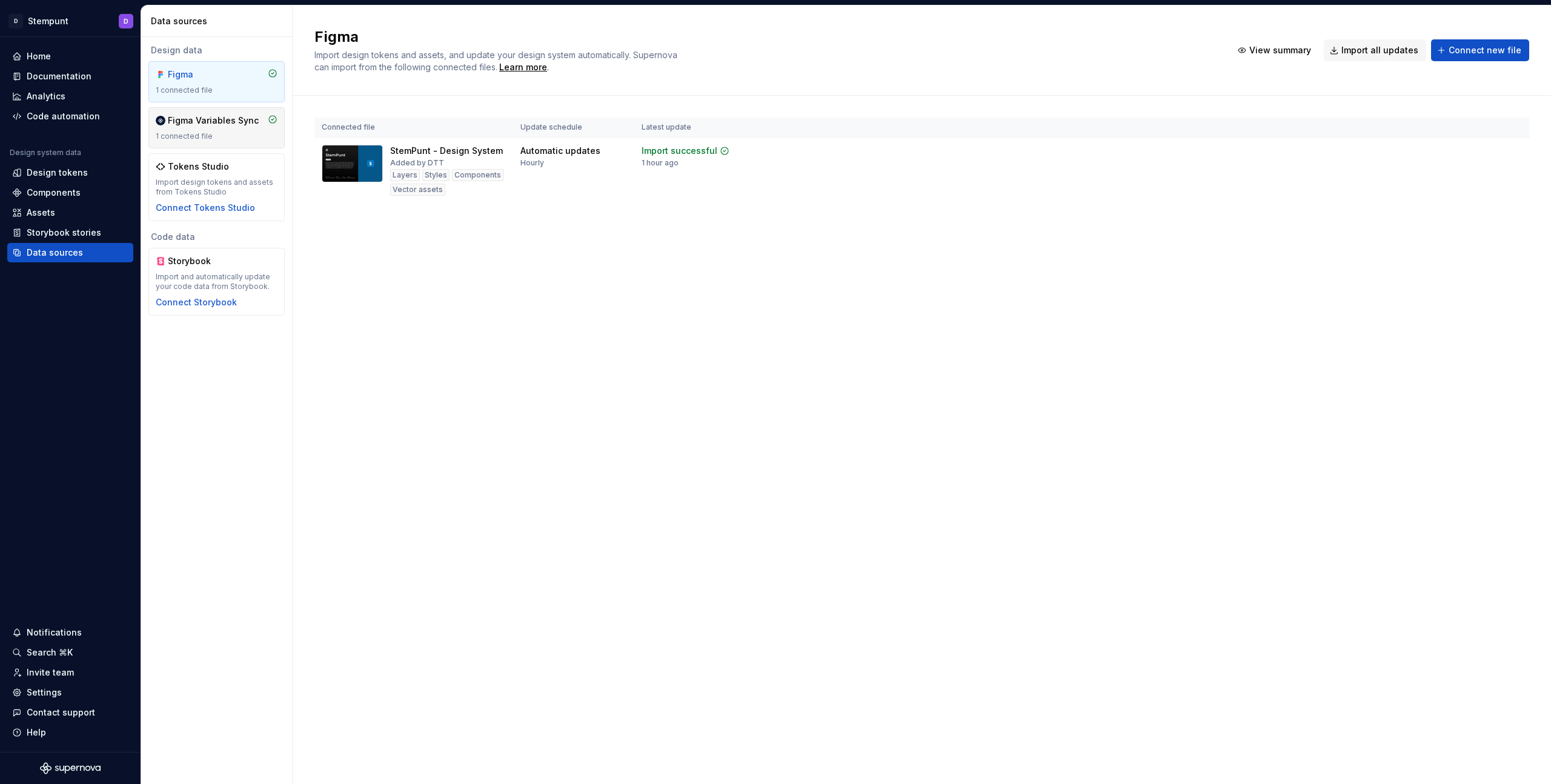
click at [244, 125] on div "Figma Variables Sync" at bounding box center [212, 120] width 91 height 12
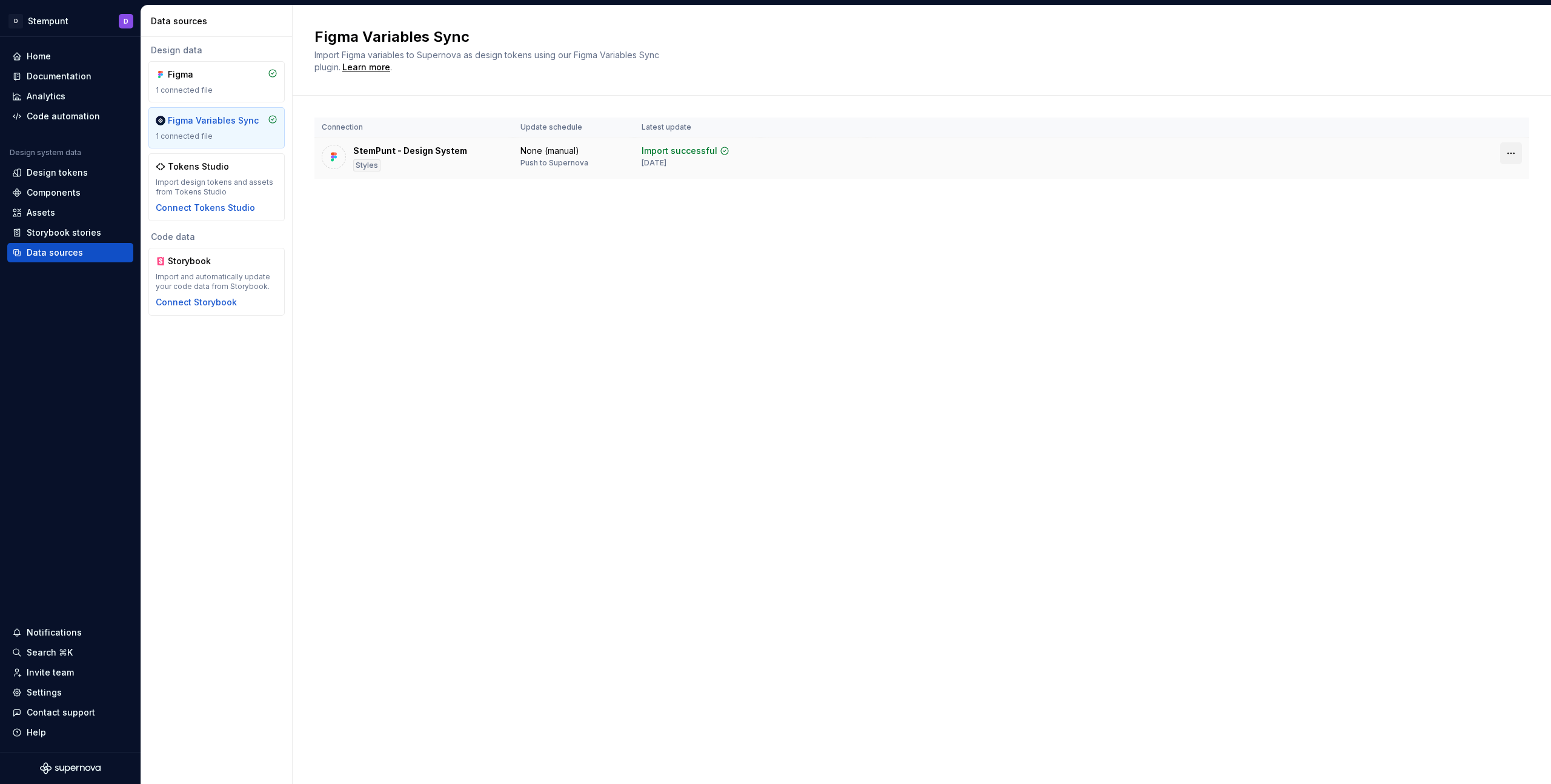
click at [1513, 153] on html "D Stempunt D Home Documentation Analytics Code automation Design system data De…" at bounding box center [775, 392] width 1551 height 784
click at [1210, 123] on html "D Stempunt D Home Documentation Analytics Code automation Design system data De…" at bounding box center [775, 392] width 1551 height 784
click at [721, 149] on icon at bounding box center [724, 151] width 9 height 9
click at [76, 56] on div "Home" at bounding box center [70, 56] width 116 height 12
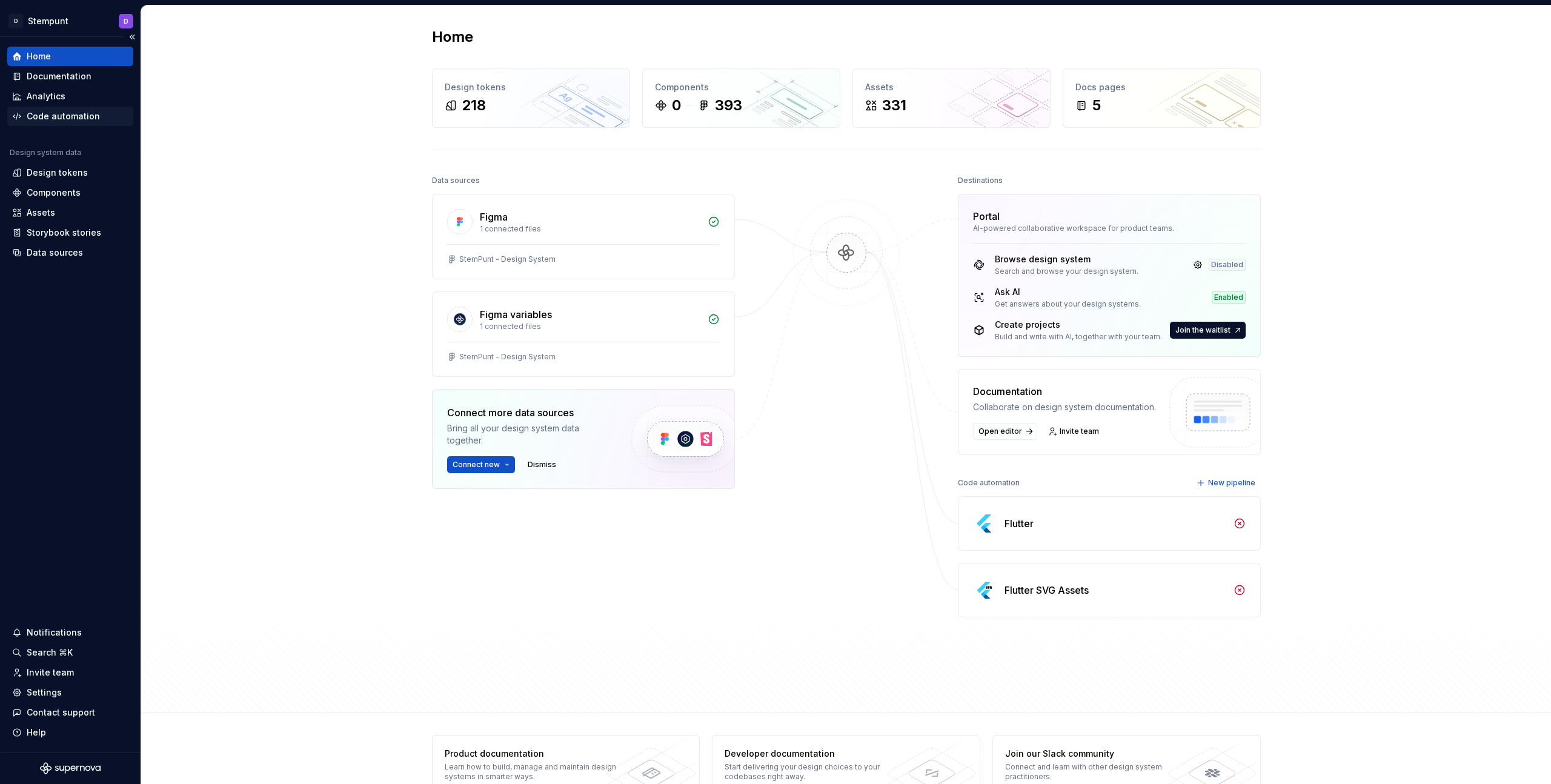
click at [64, 121] on div "Code automation" at bounding box center [63, 116] width 73 height 12
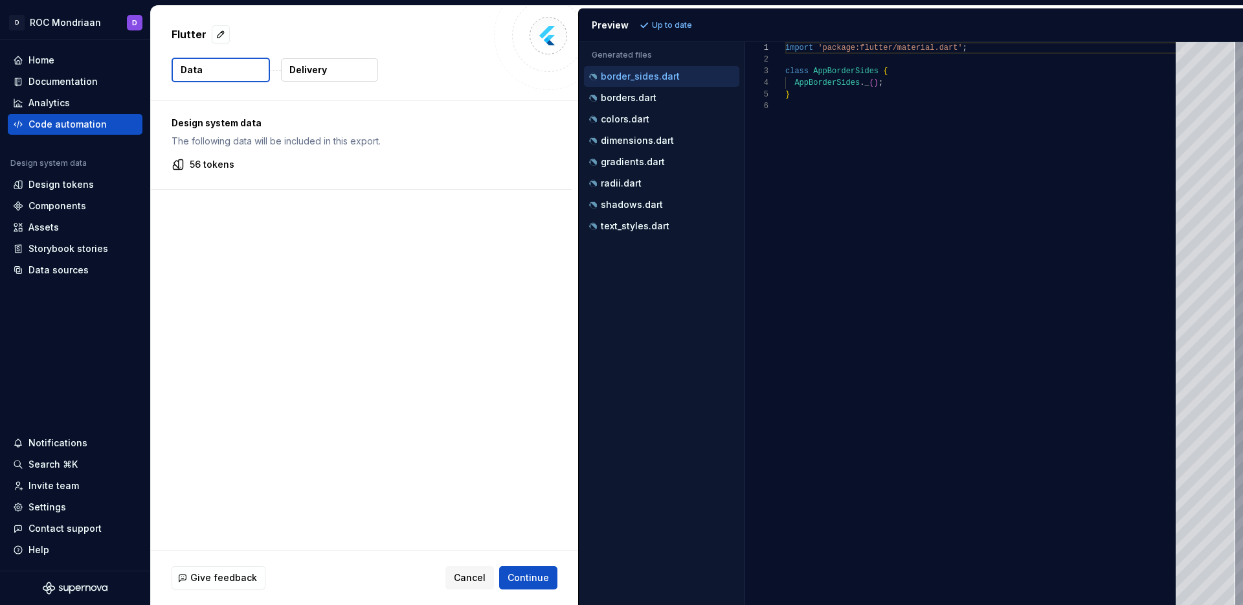
click at [311, 72] on p "Delivery" at bounding box center [308, 69] width 38 height 13
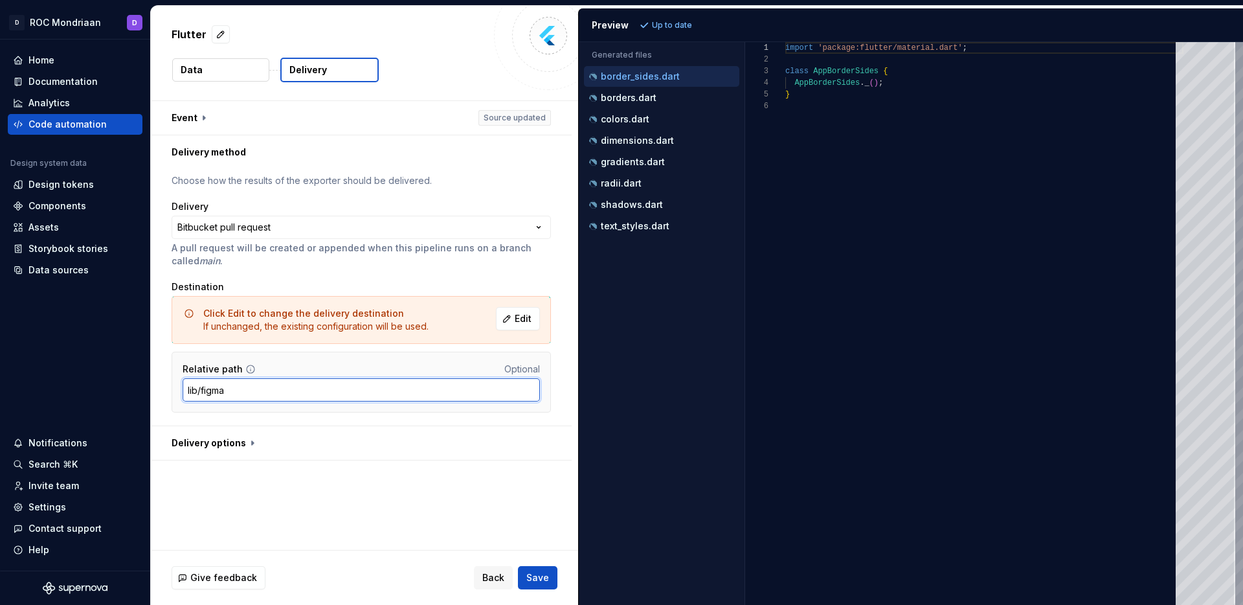
click at [291, 392] on input "lib/figma" at bounding box center [361, 389] width 357 height 23
click at [73, 126] on div "Code automation" at bounding box center [67, 124] width 78 height 13
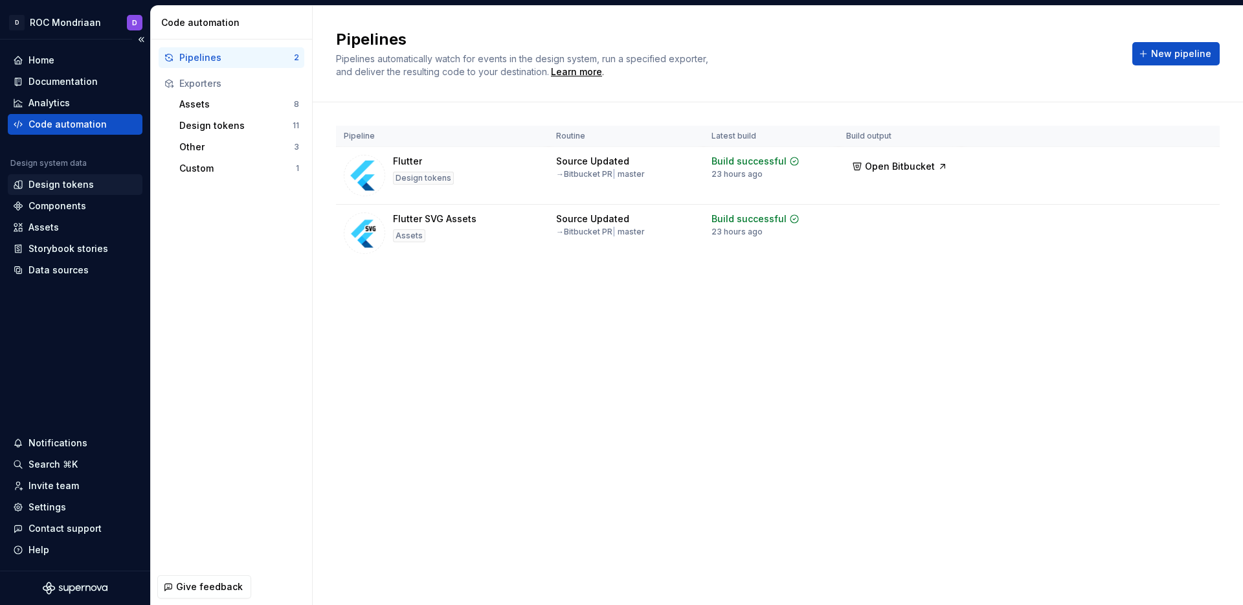
click at [78, 184] on div "Design tokens" at bounding box center [60, 184] width 65 height 13
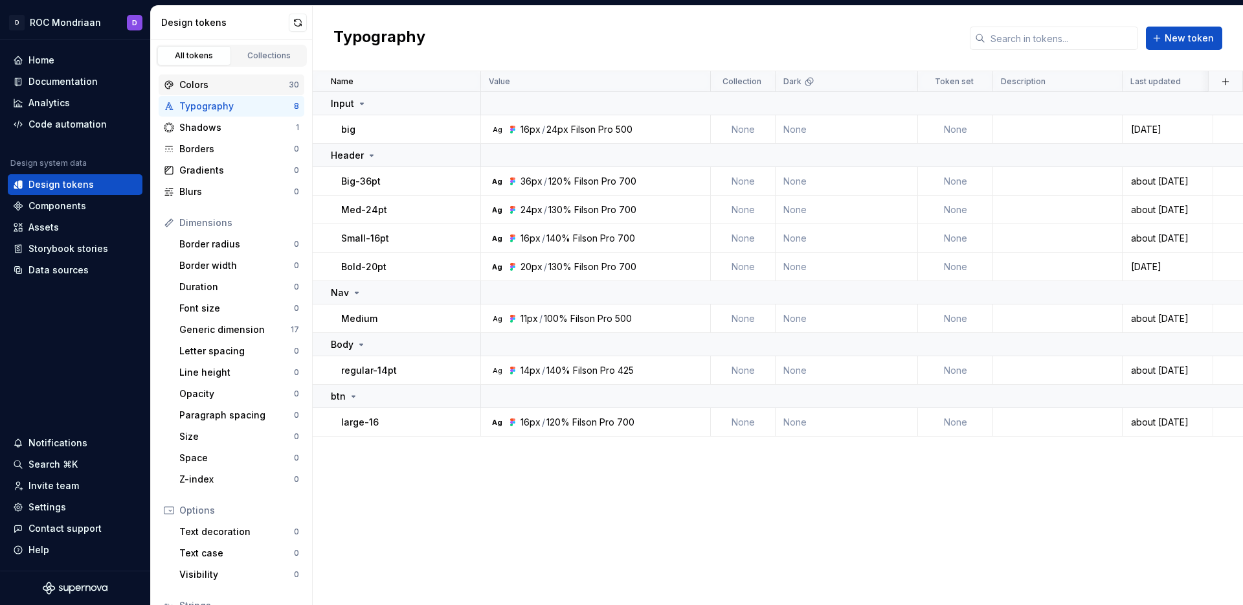
click at [216, 85] on div "Colors" at bounding box center [233, 84] width 109 height 13
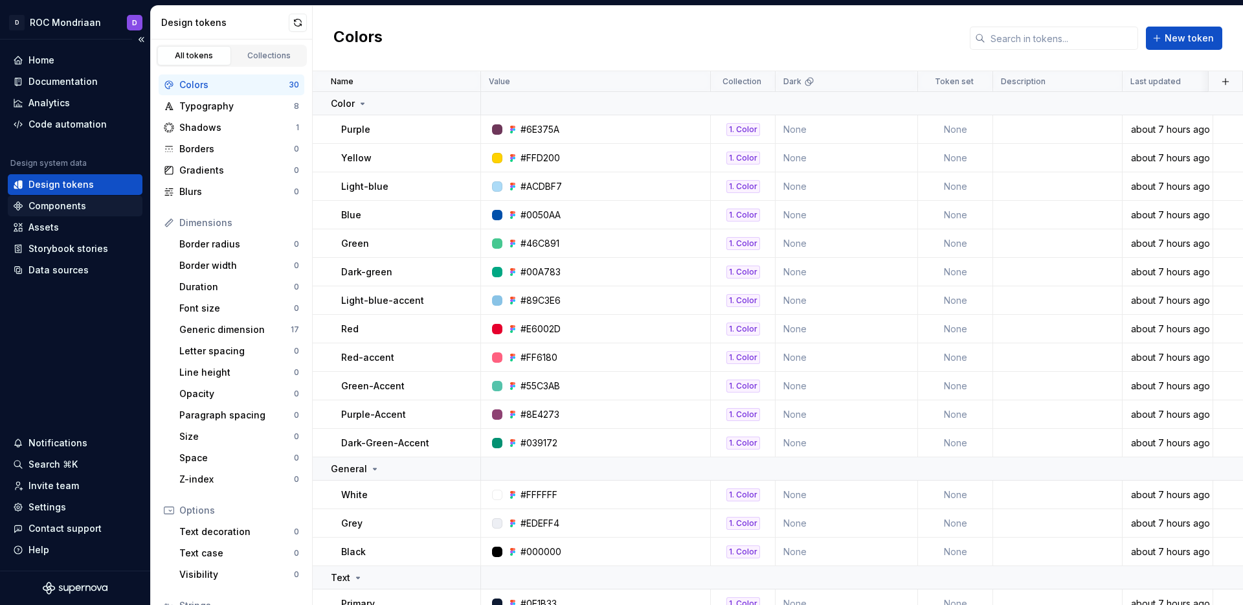
click at [73, 205] on div "Components" at bounding box center [57, 205] width 58 height 13
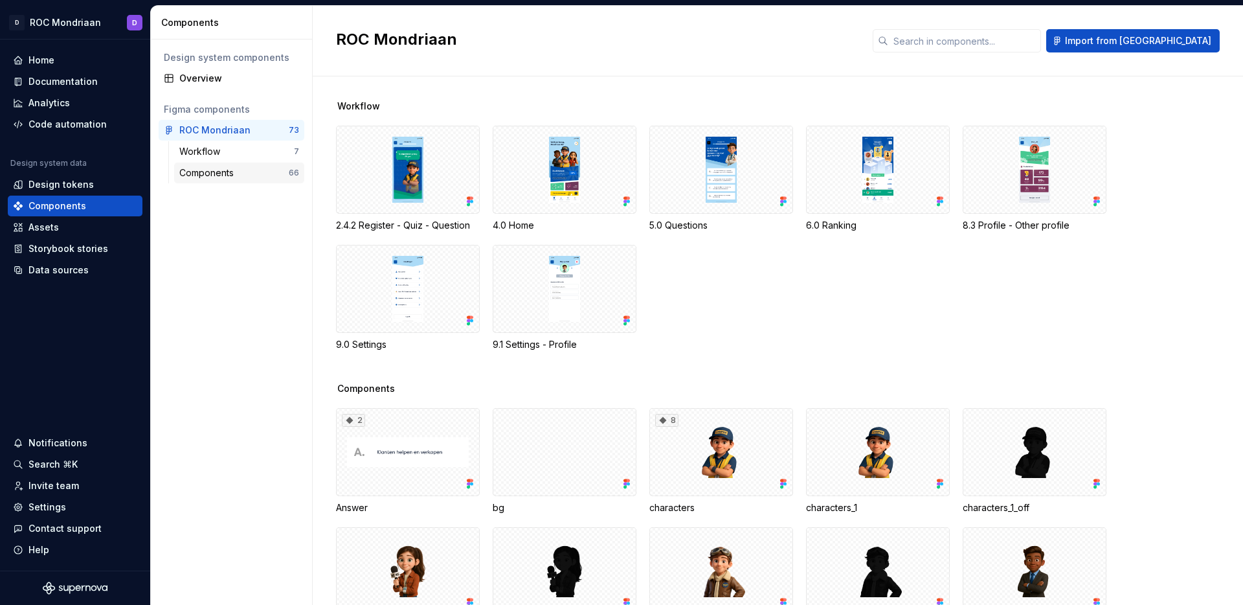
click at [217, 172] on div "Components" at bounding box center [209, 172] width 60 height 13
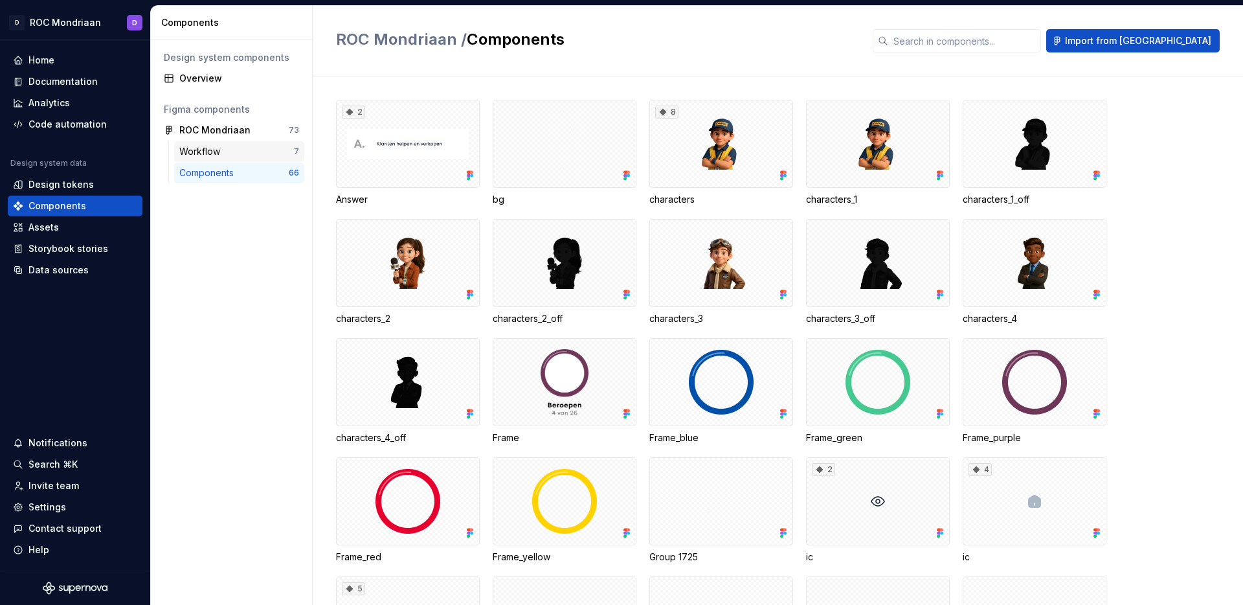
click at [223, 159] on div "Workflow 7" at bounding box center [239, 151] width 130 height 21
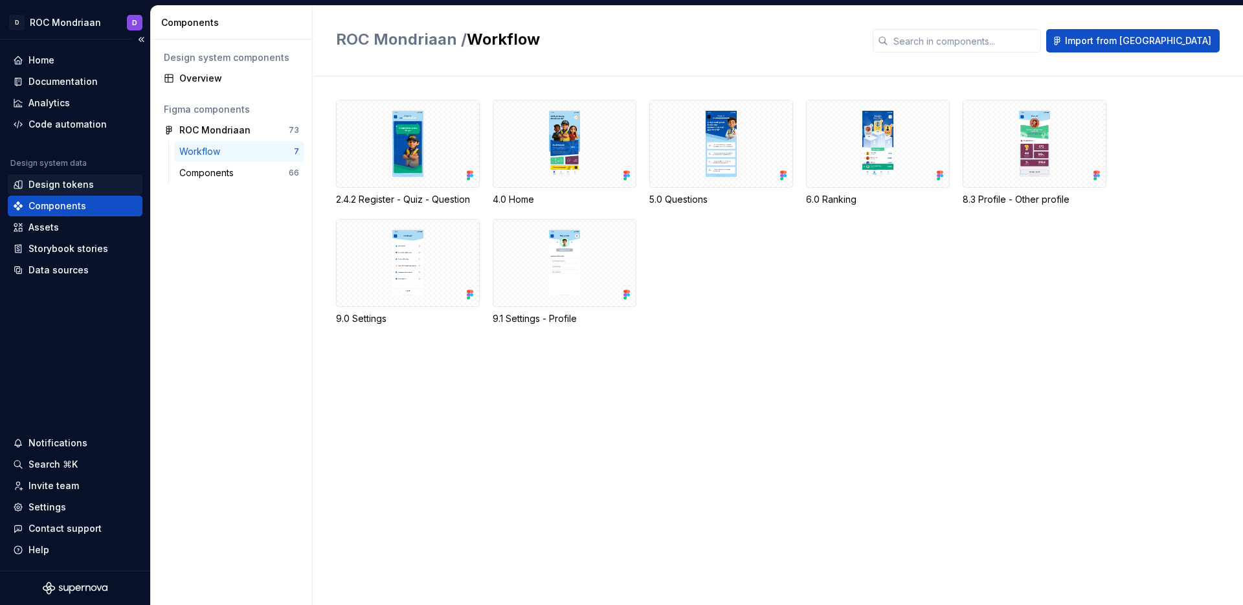
click at [52, 187] on div "Design tokens" at bounding box center [60, 184] width 65 height 13
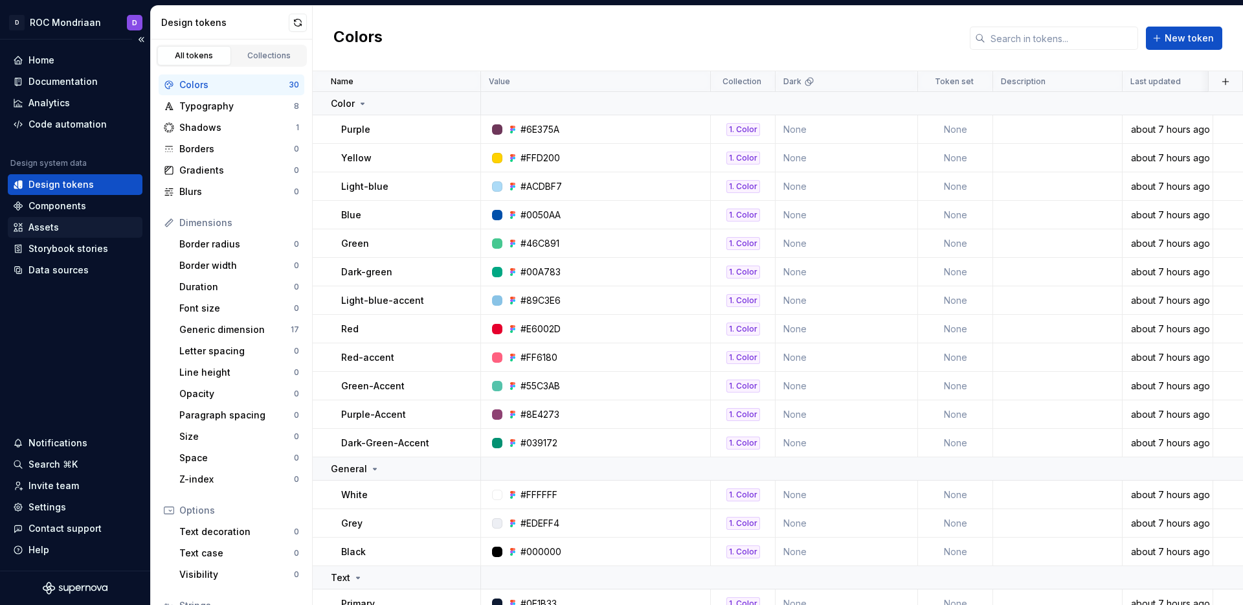
click at [56, 225] on div "Assets" at bounding box center [43, 227] width 30 height 13
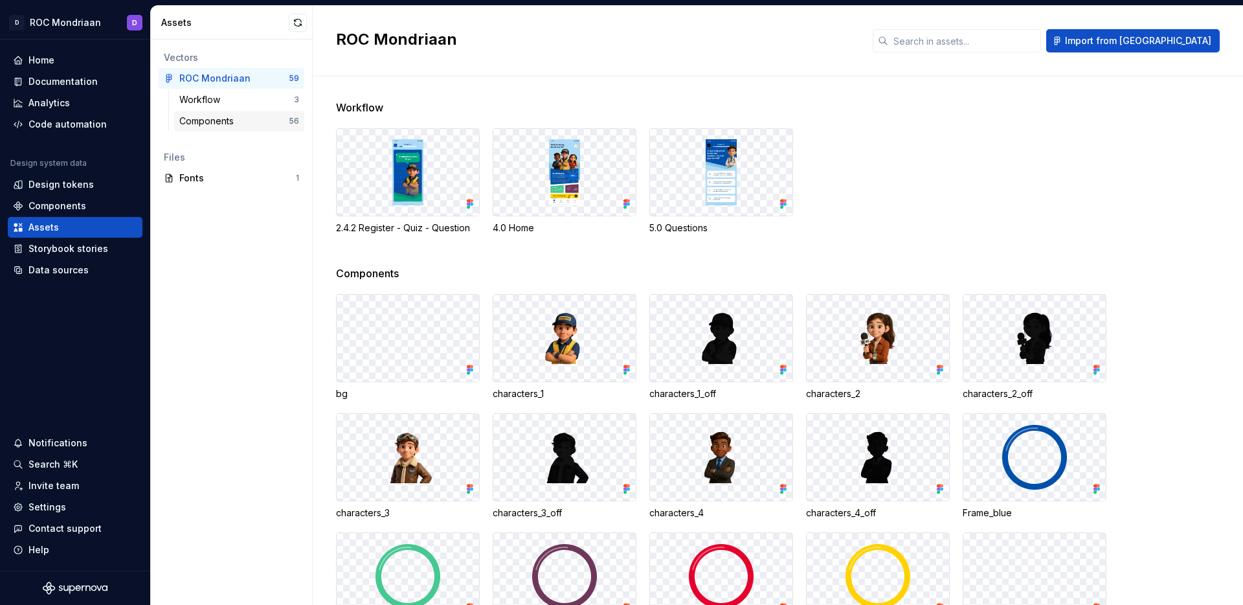
click at [193, 124] on div "Components" at bounding box center [209, 121] width 60 height 13
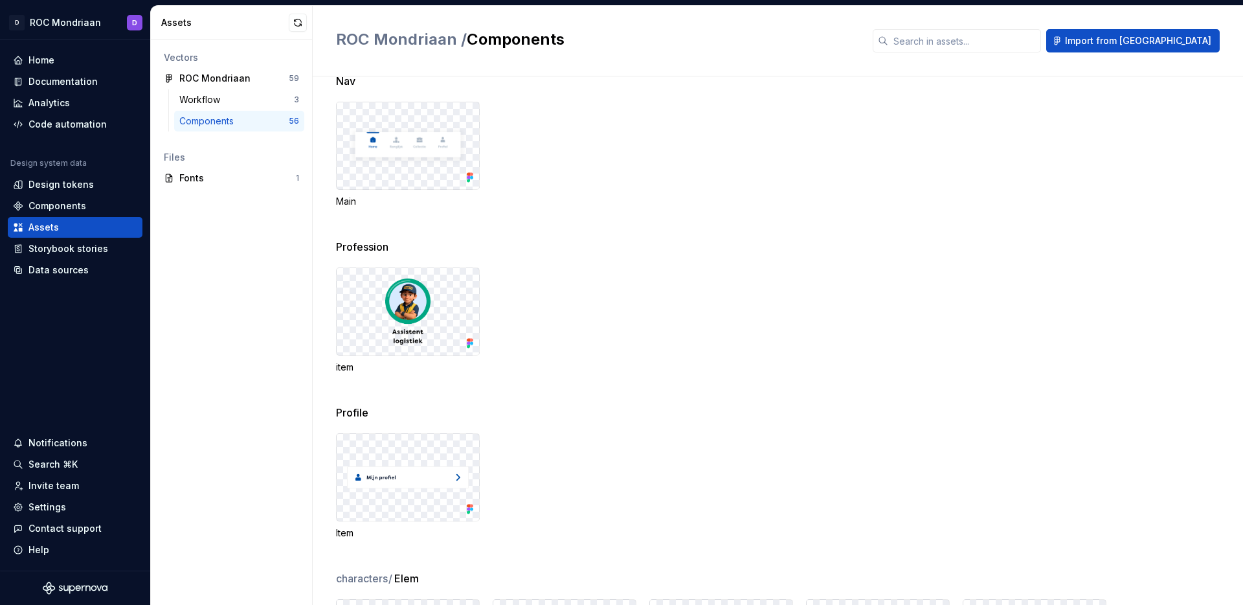
scroll to position [2147, 0]
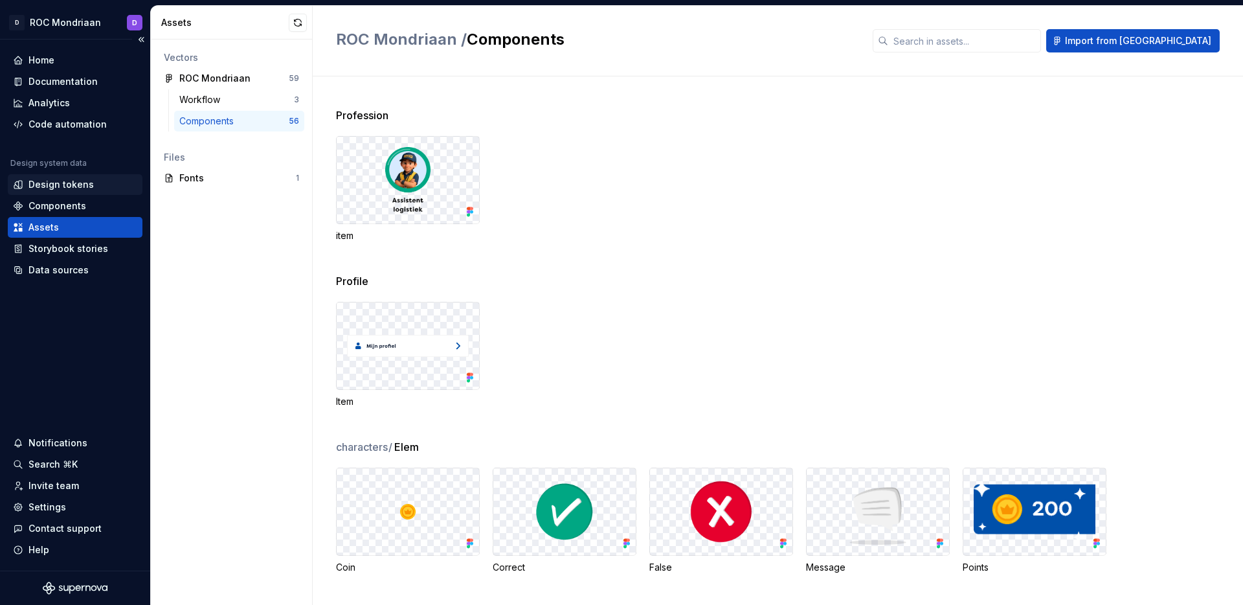
click at [80, 188] on div "Design tokens" at bounding box center [60, 184] width 65 height 13
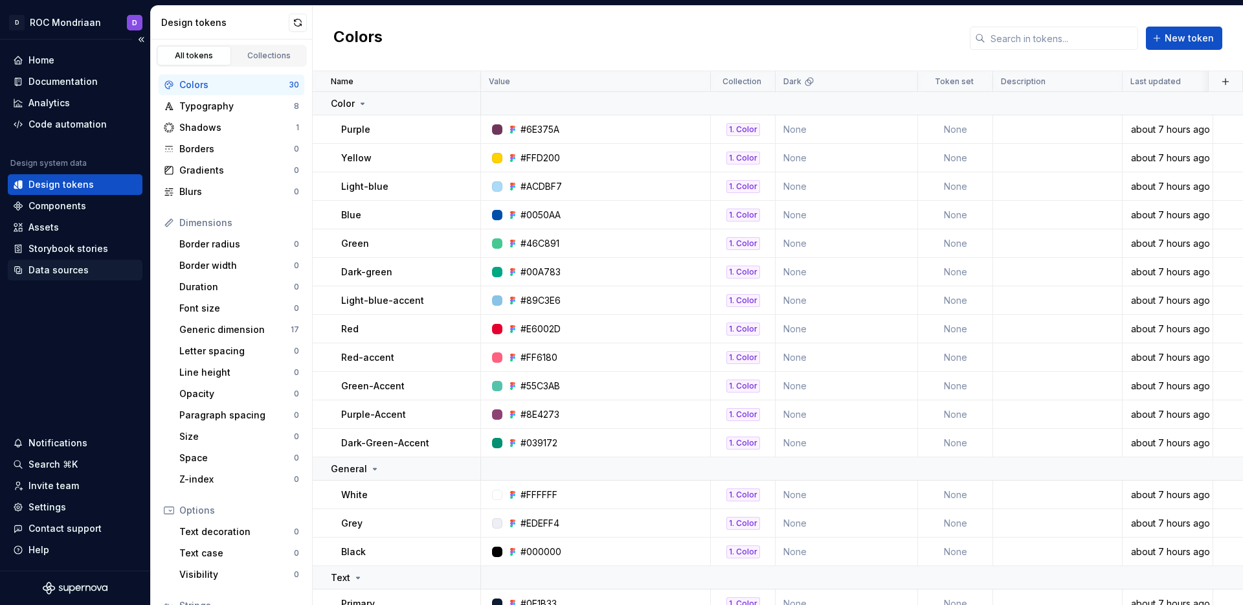
click at [69, 273] on div "Data sources" at bounding box center [58, 269] width 60 height 13
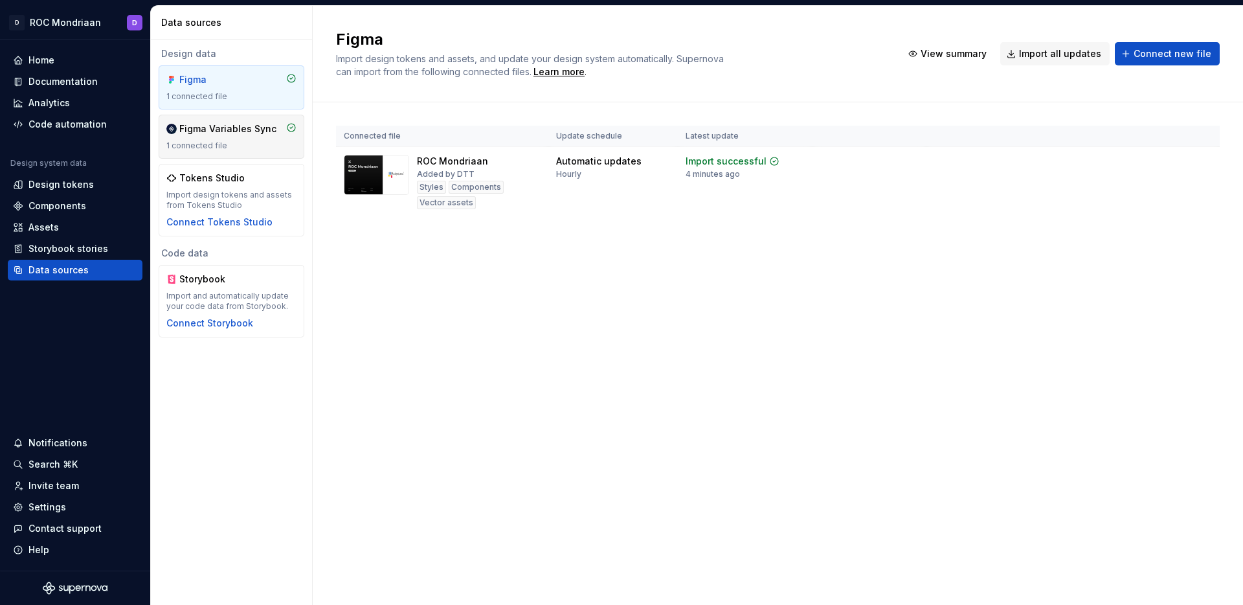
click at [230, 139] on div "Figma Variables Sync 1 connected file" at bounding box center [231, 136] width 130 height 28
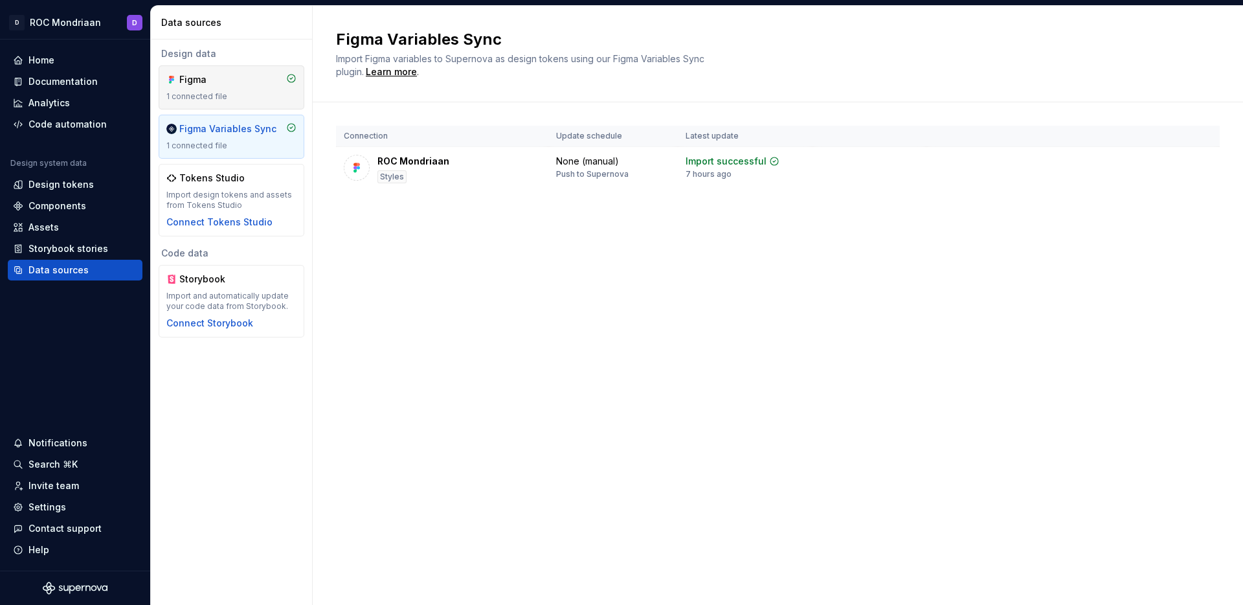
click at [229, 84] on div "Figma" at bounding box center [210, 79] width 62 height 13
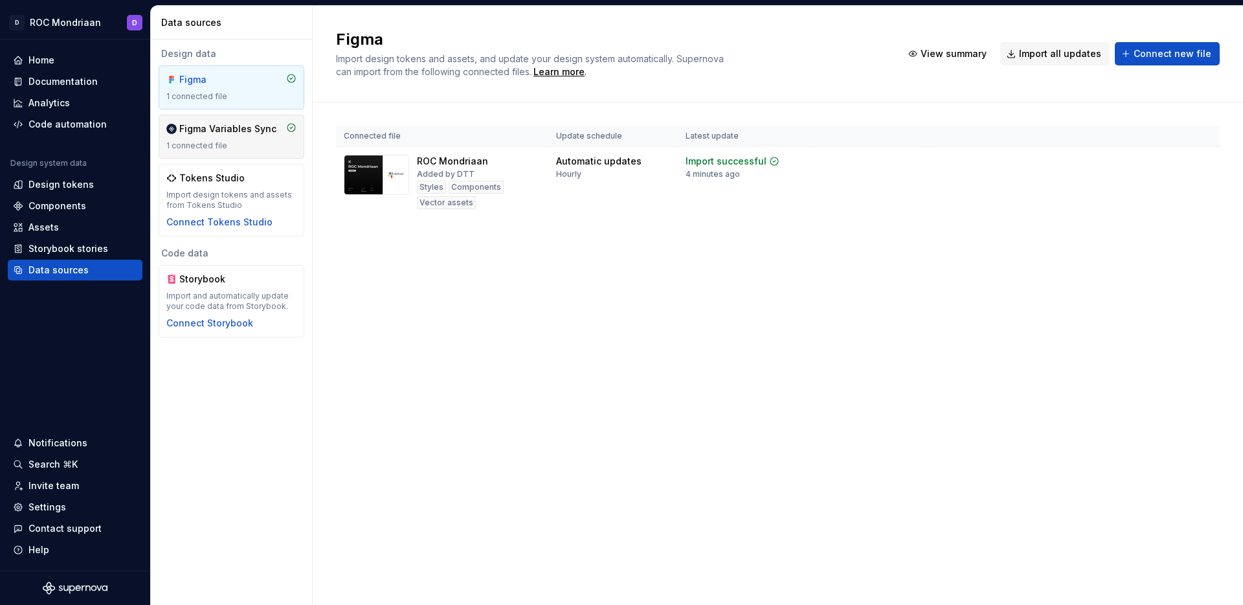
click at [238, 117] on div "Figma Variables Sync 1 connected file" at bounding box center [232, 137] width 146 height 44
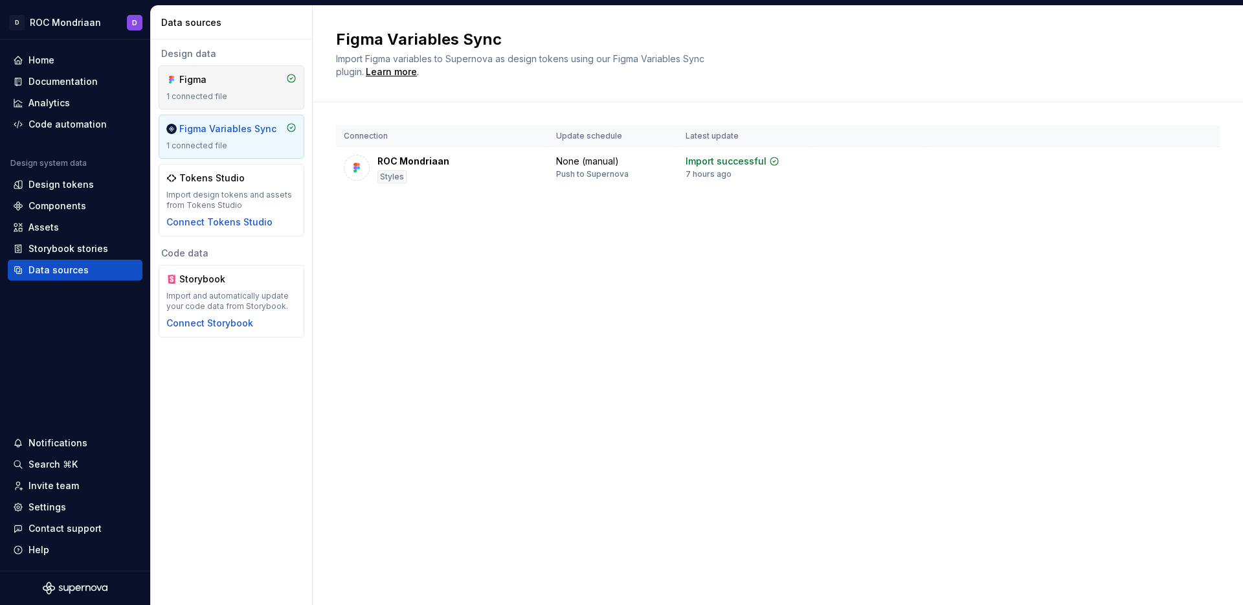
click at [242, 84] on div "Figma" at bounding box center [231, 79] width 130 height 13
